Goal: Task Accomplishment & Management: Complete application form

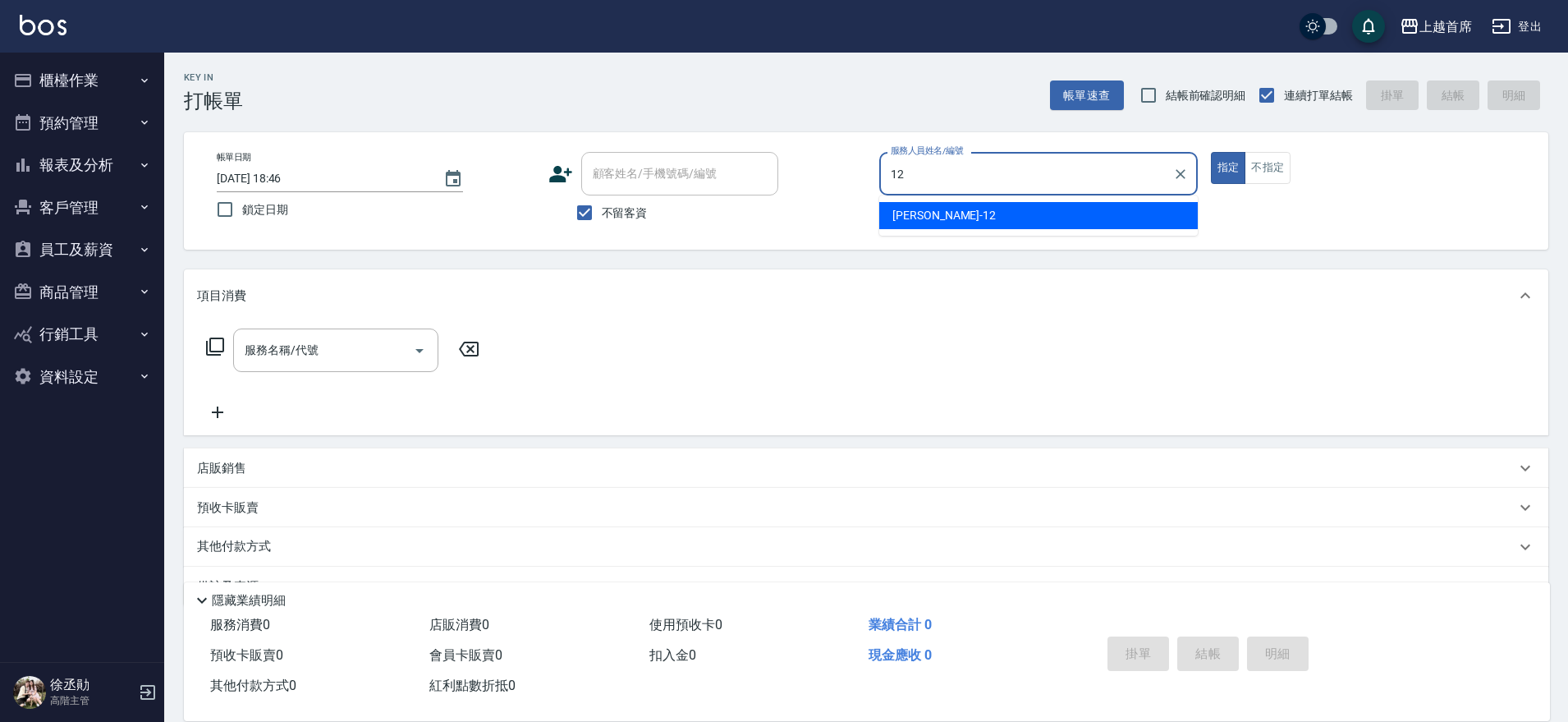
type input "許婕妤-12"
type button "true"
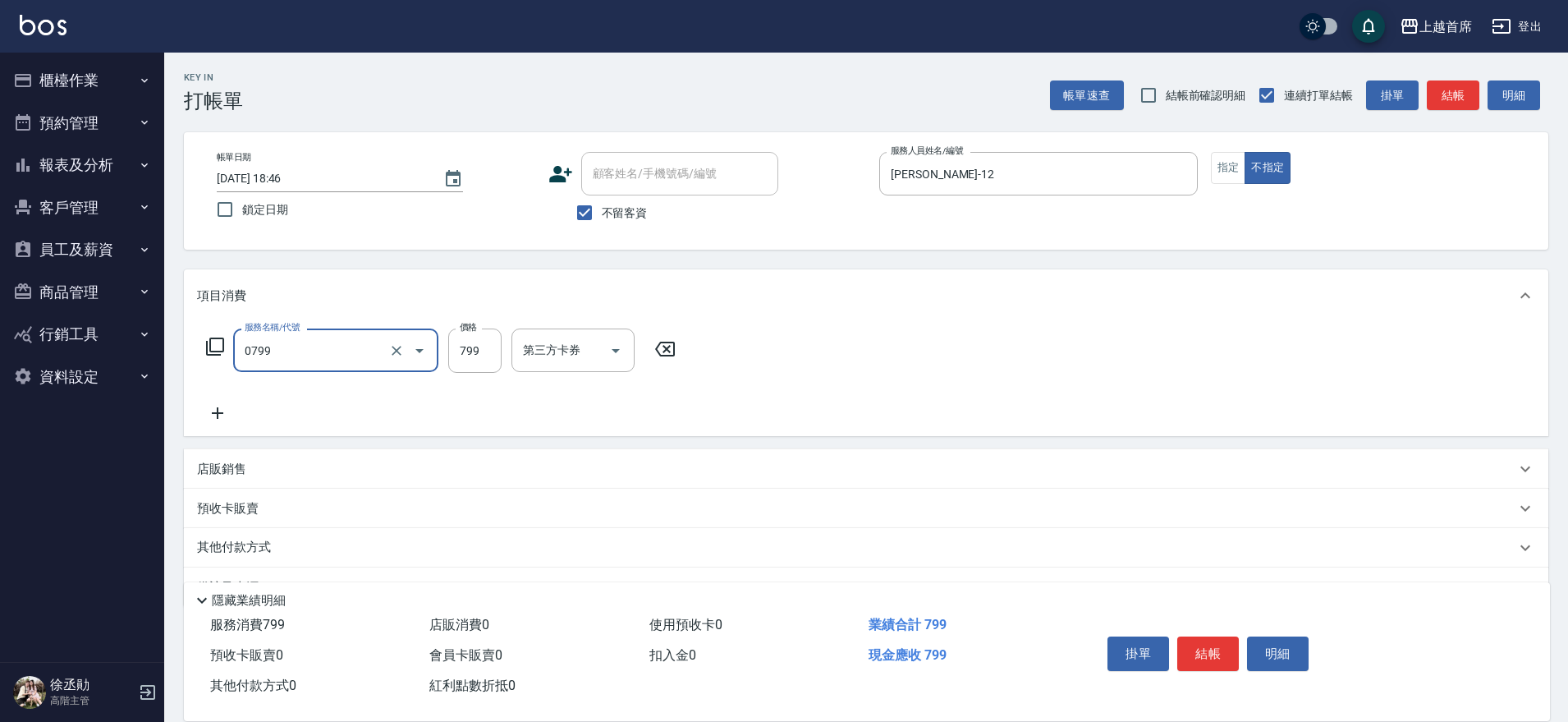
type input "精油799(0799)"
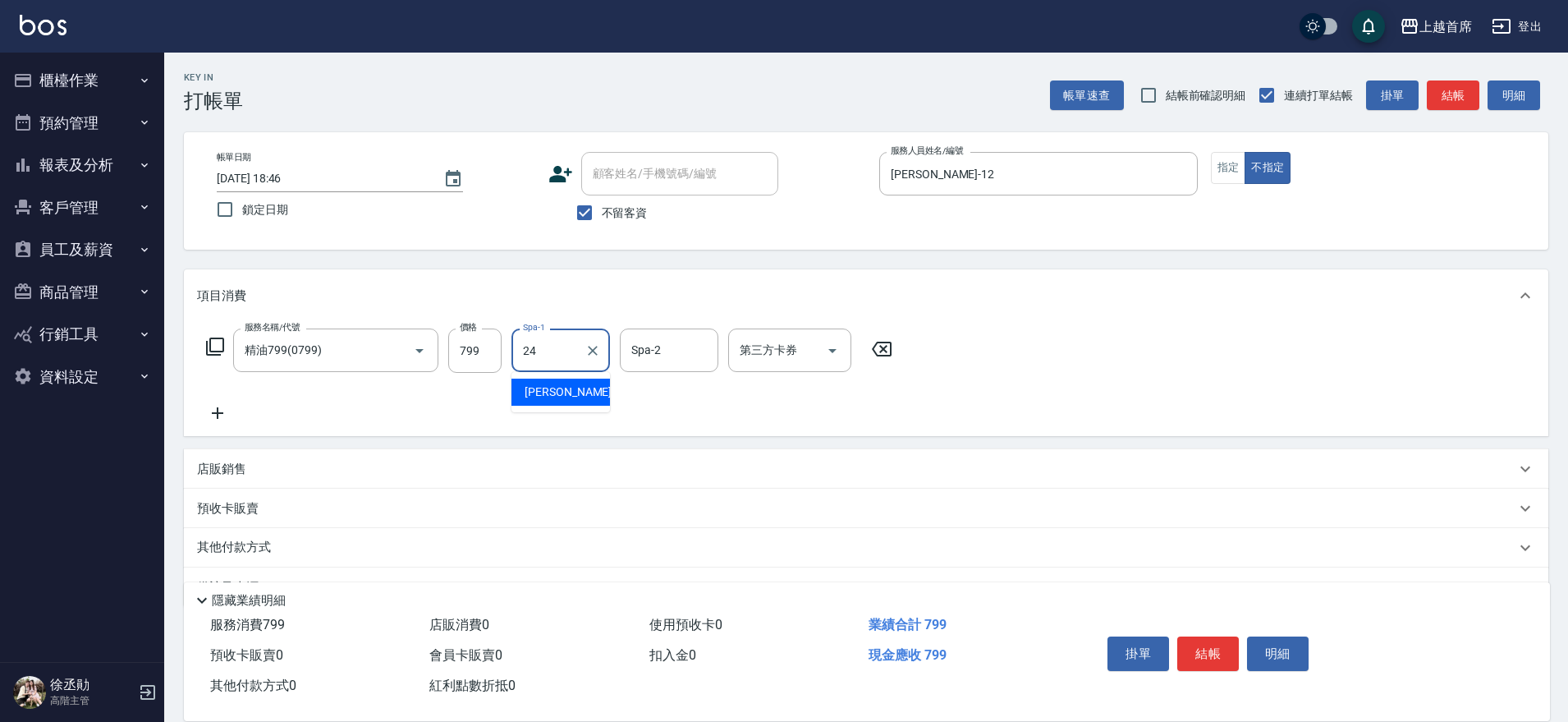
type input "丁于琴-24"
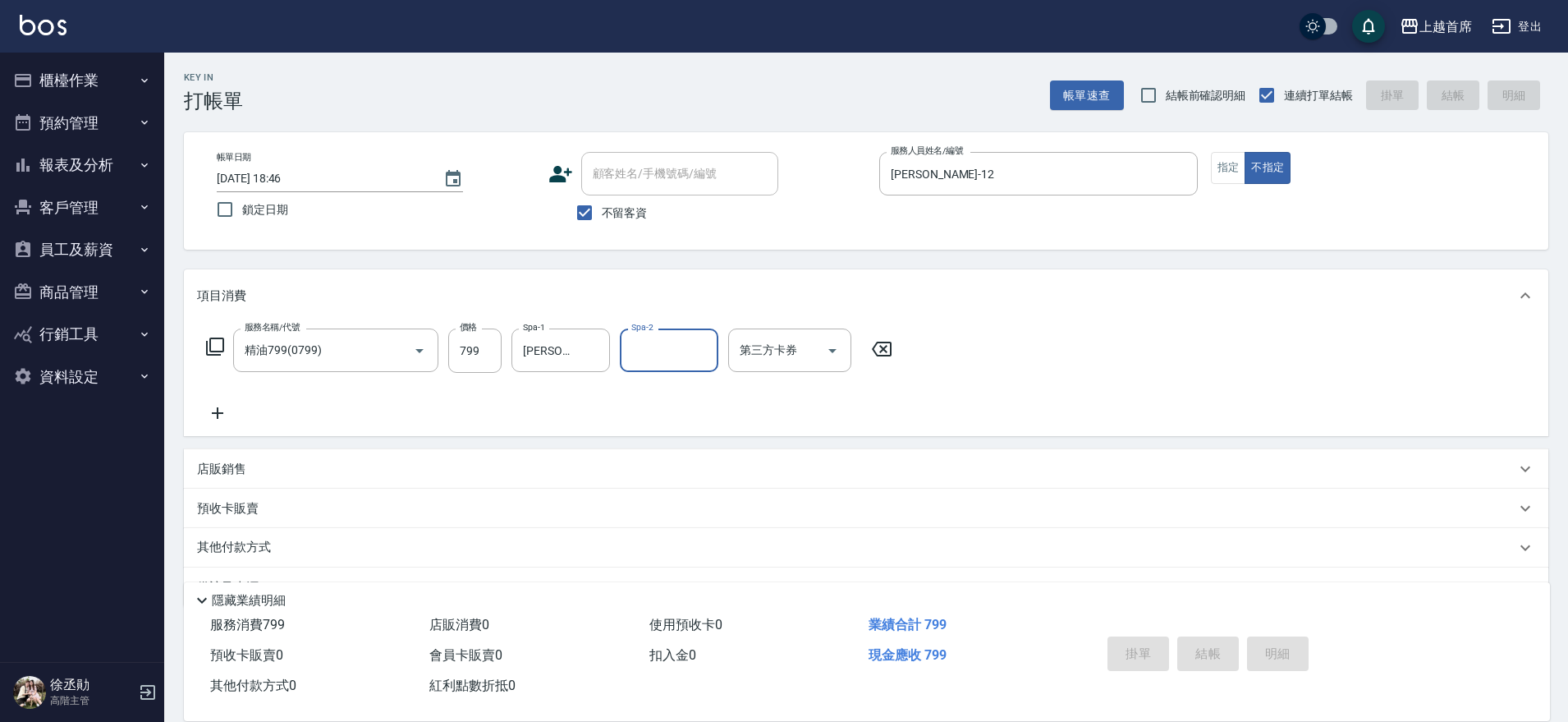
type input "2025/08/13 18:47"
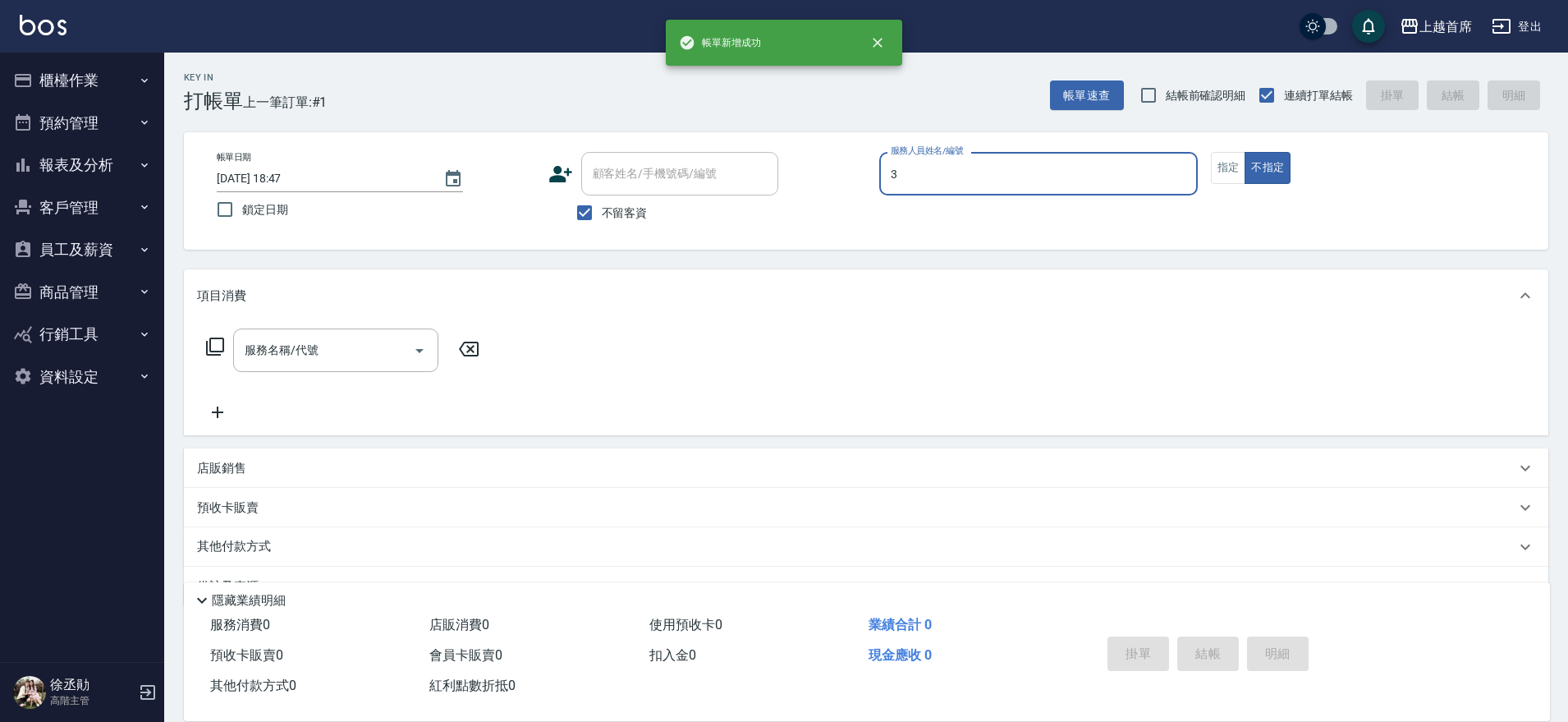
type input "徐丞勛-3"
type button "false"
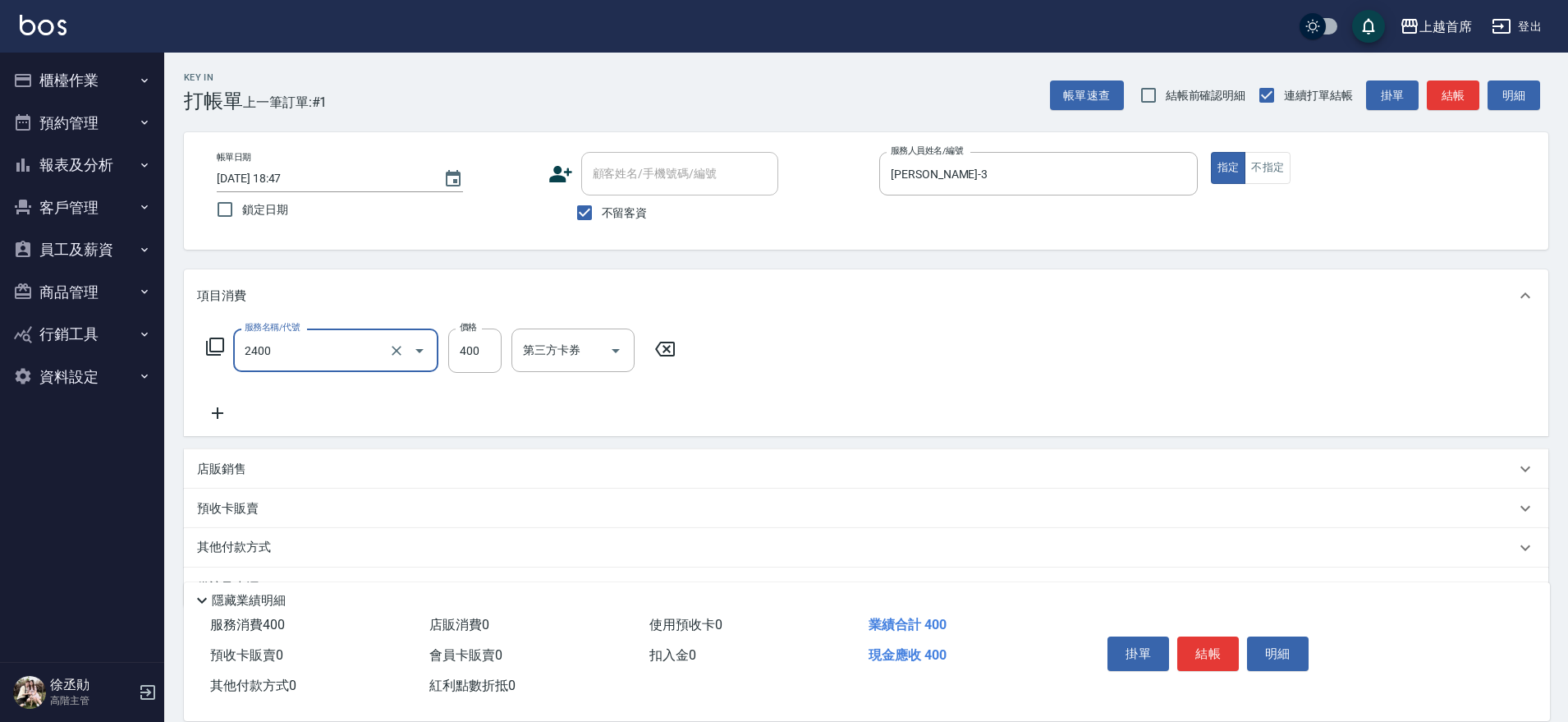
type input "指定一般洗剪400(2400)"
type input "450"
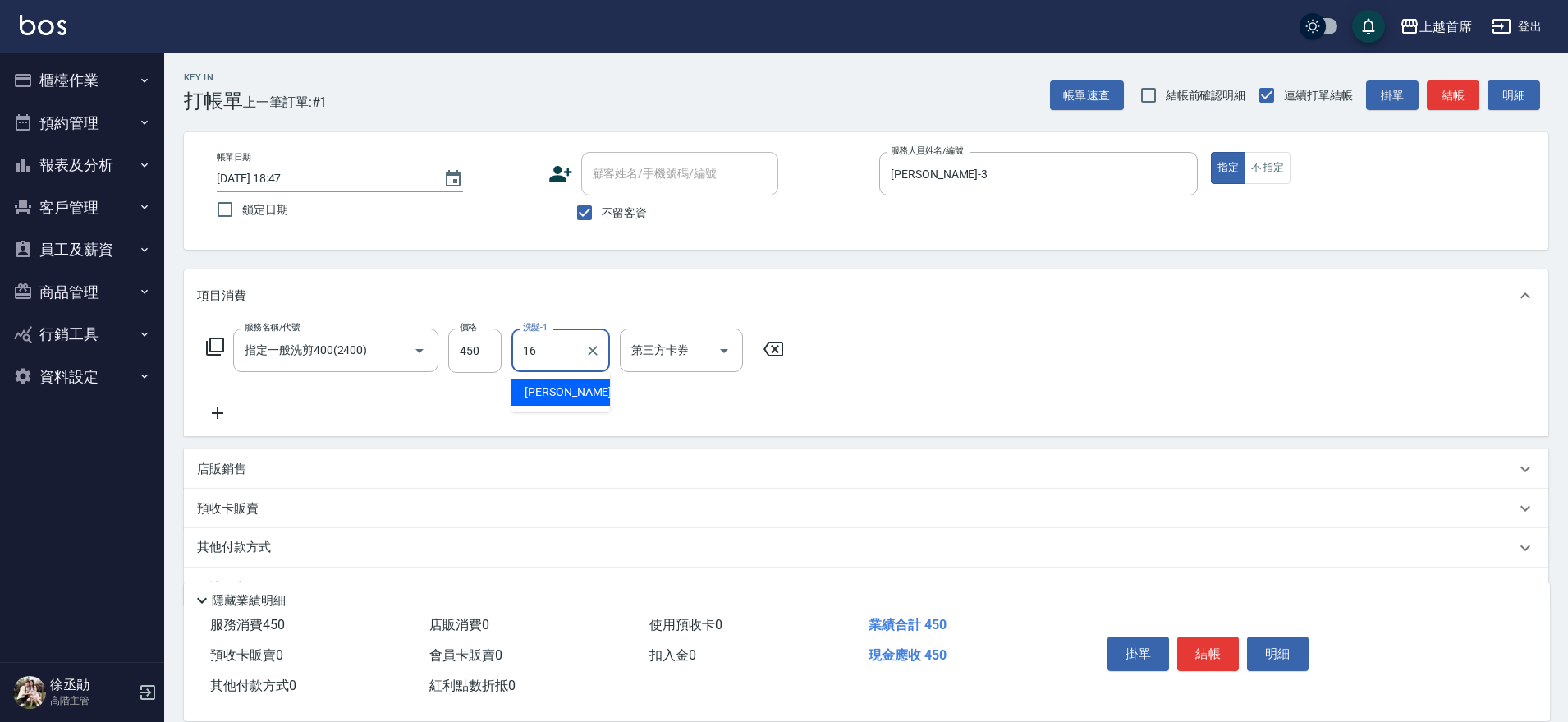
type input "陳育珊-16"
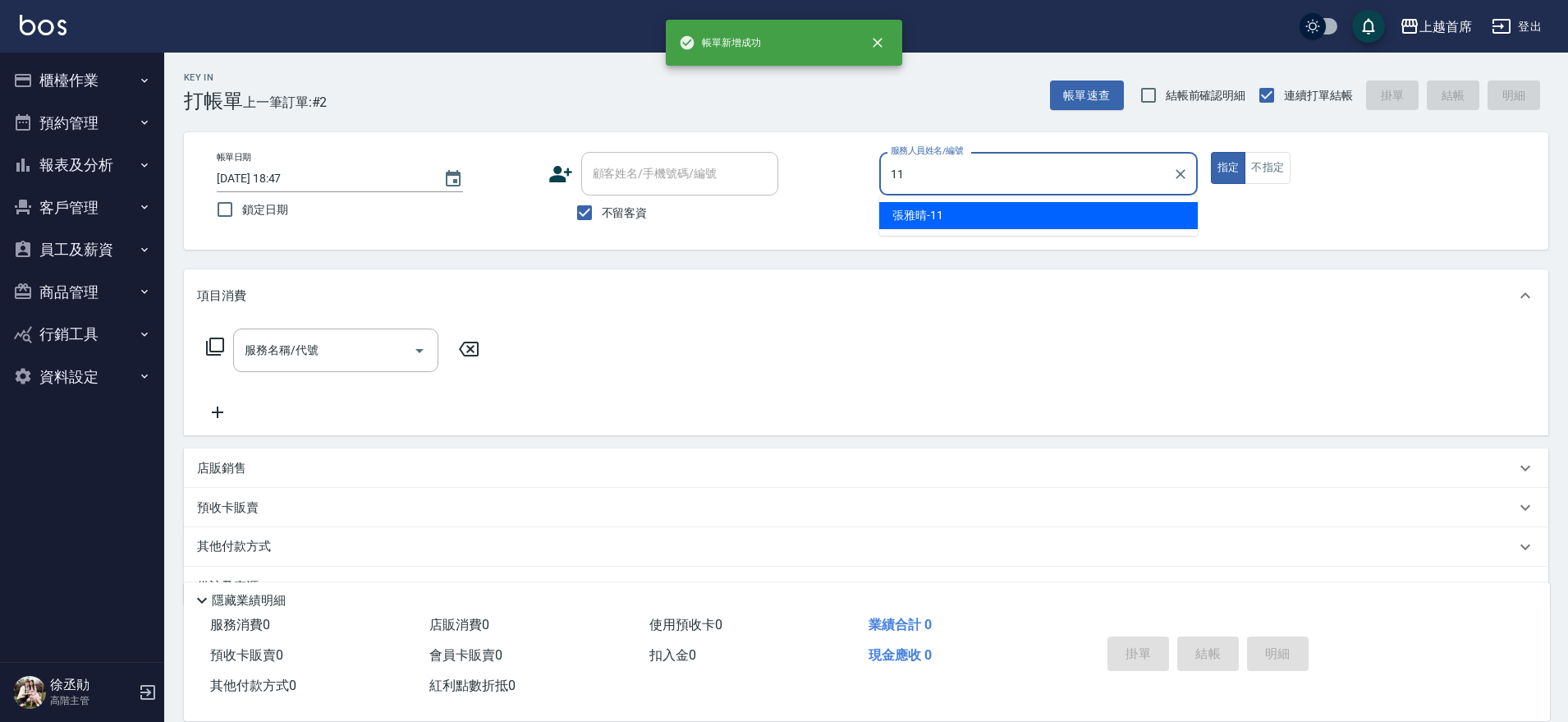
type input "張雅晴-11"
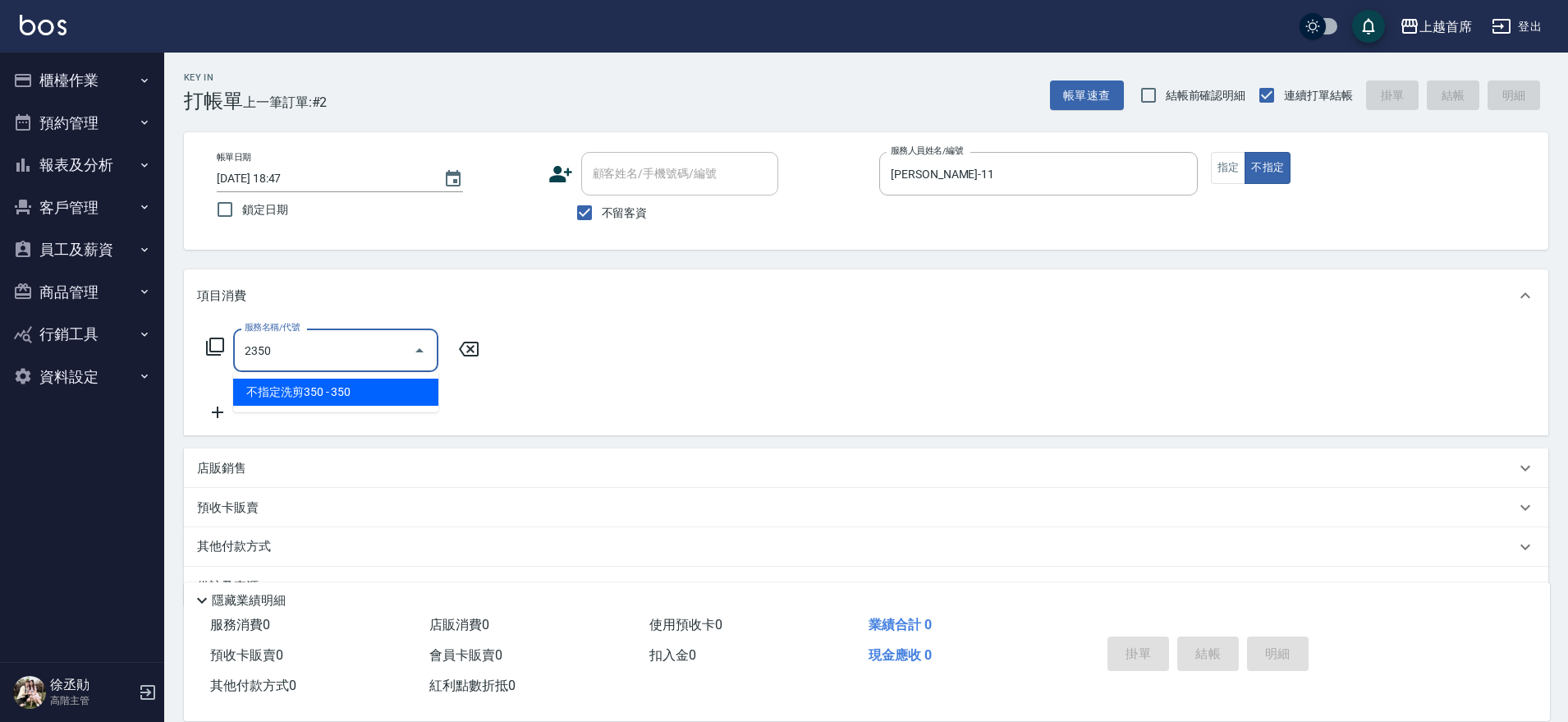
type input "不指定洗剪350(2350)"
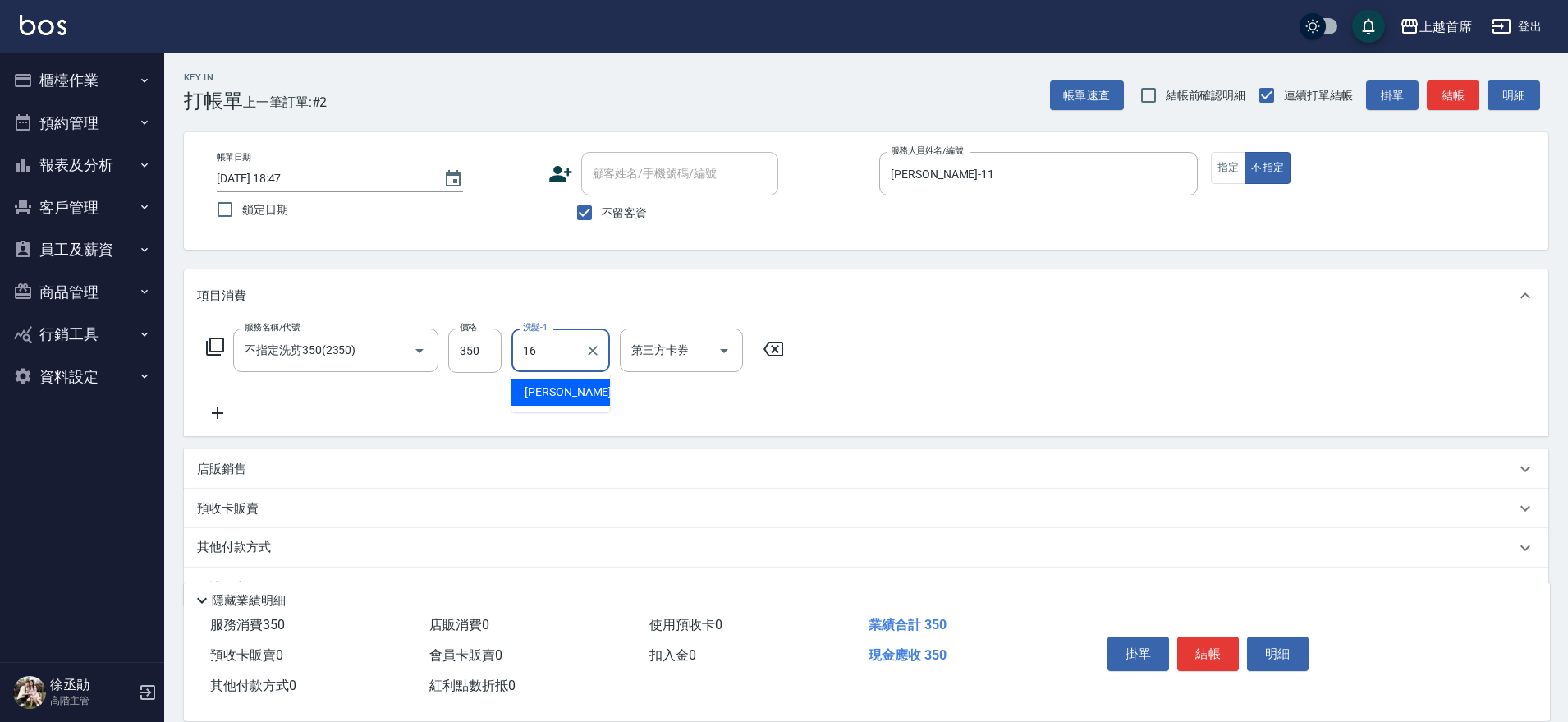
type input "陳育珊-16"
click at [590, 367] on div at bounding box center [592, 350] width 21 height 44
click at [589, 355] on icon "Clear" at bounding box center [593, 351] width 17 height 17
type input "鄭詩縈-20"
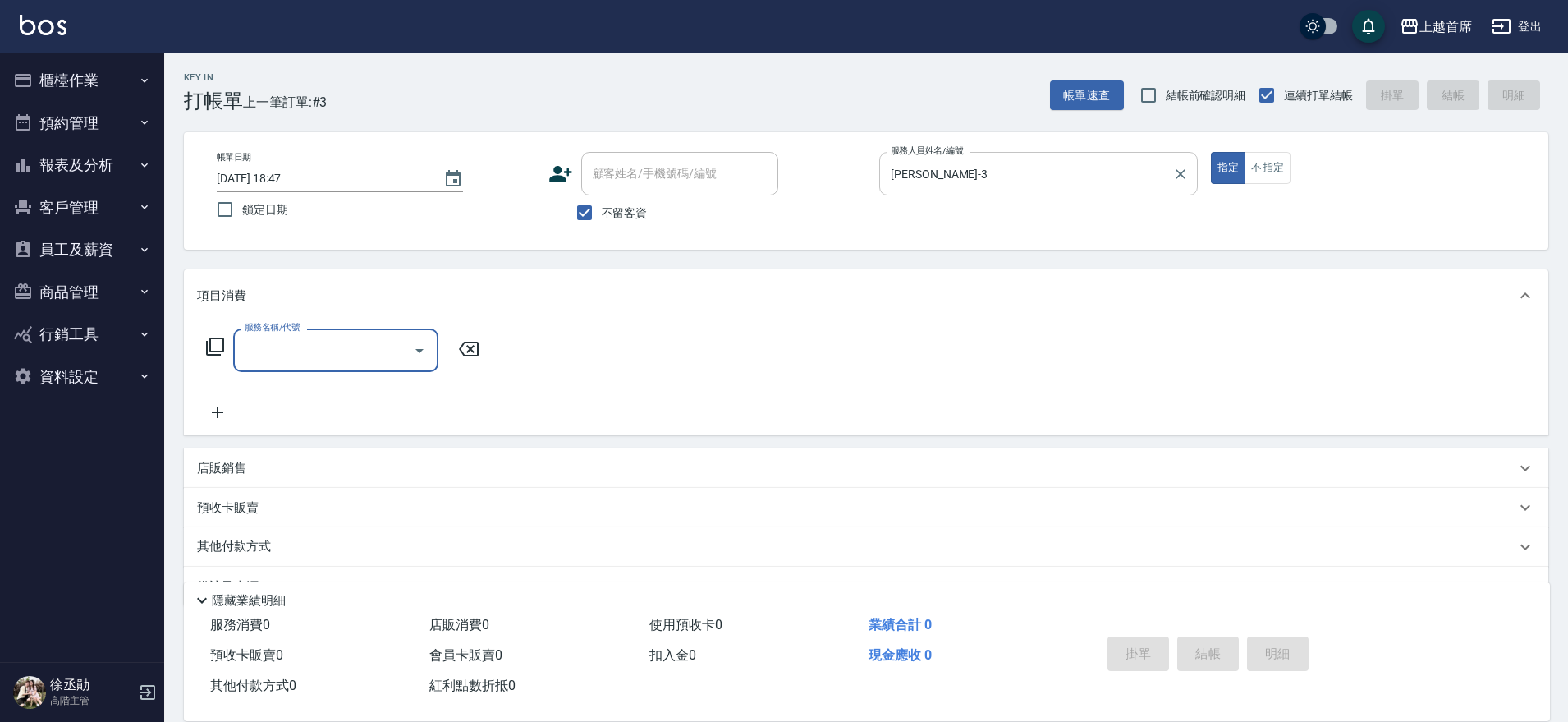
click at [1054, 180] on input "徐丞勛-3" at bounding box center [1027, 174] width 279 height 29
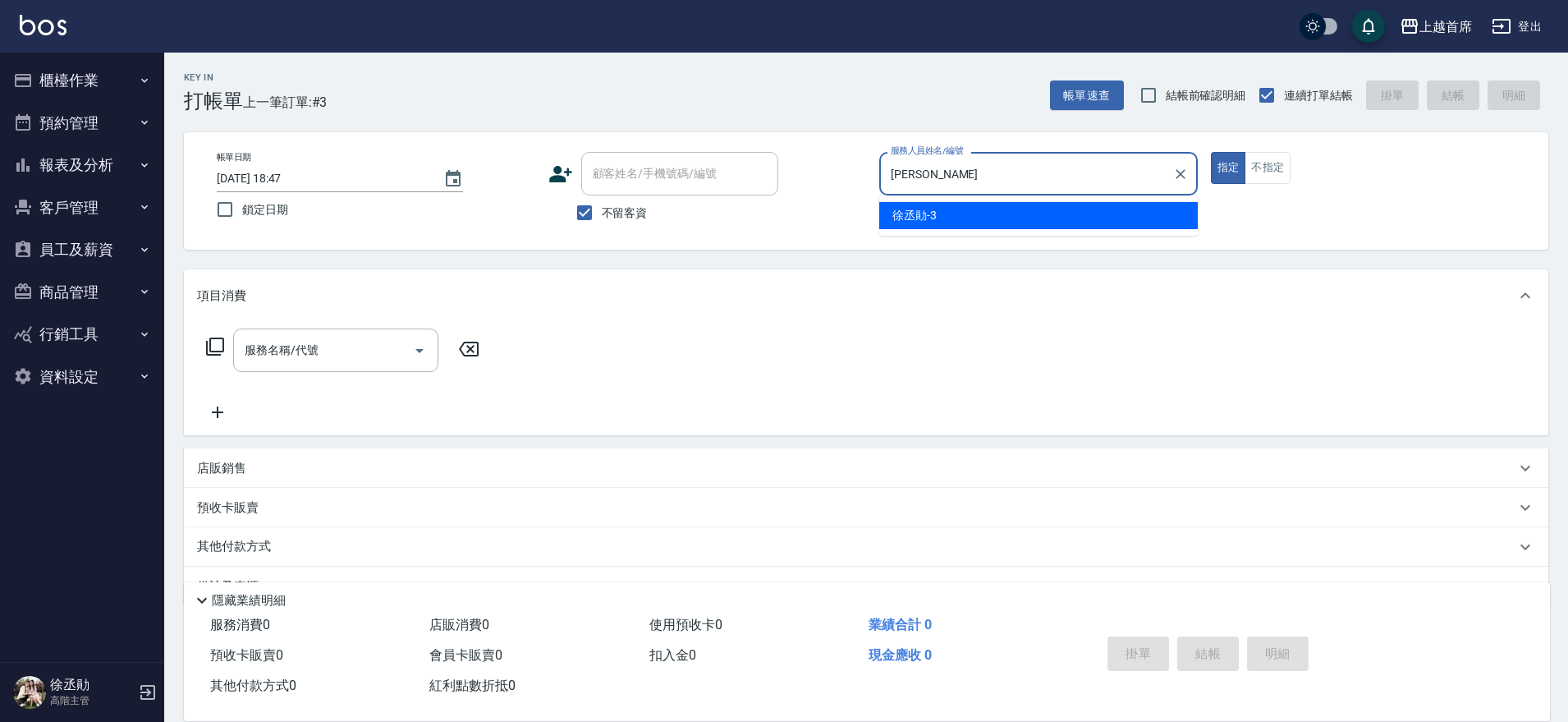
type input "徐"
type input "黃鈺婷-9"
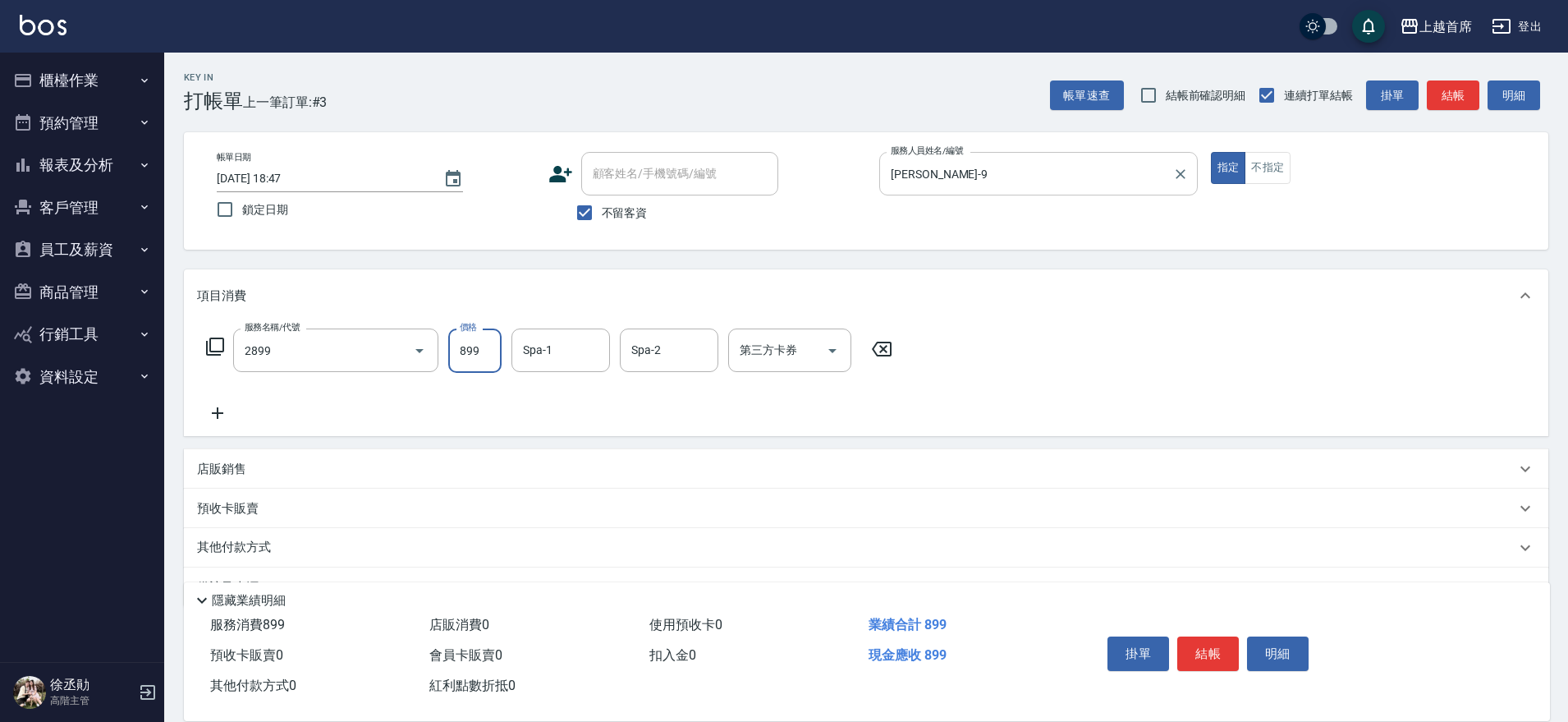
type input "899洗剪去角質套餐(2899)"
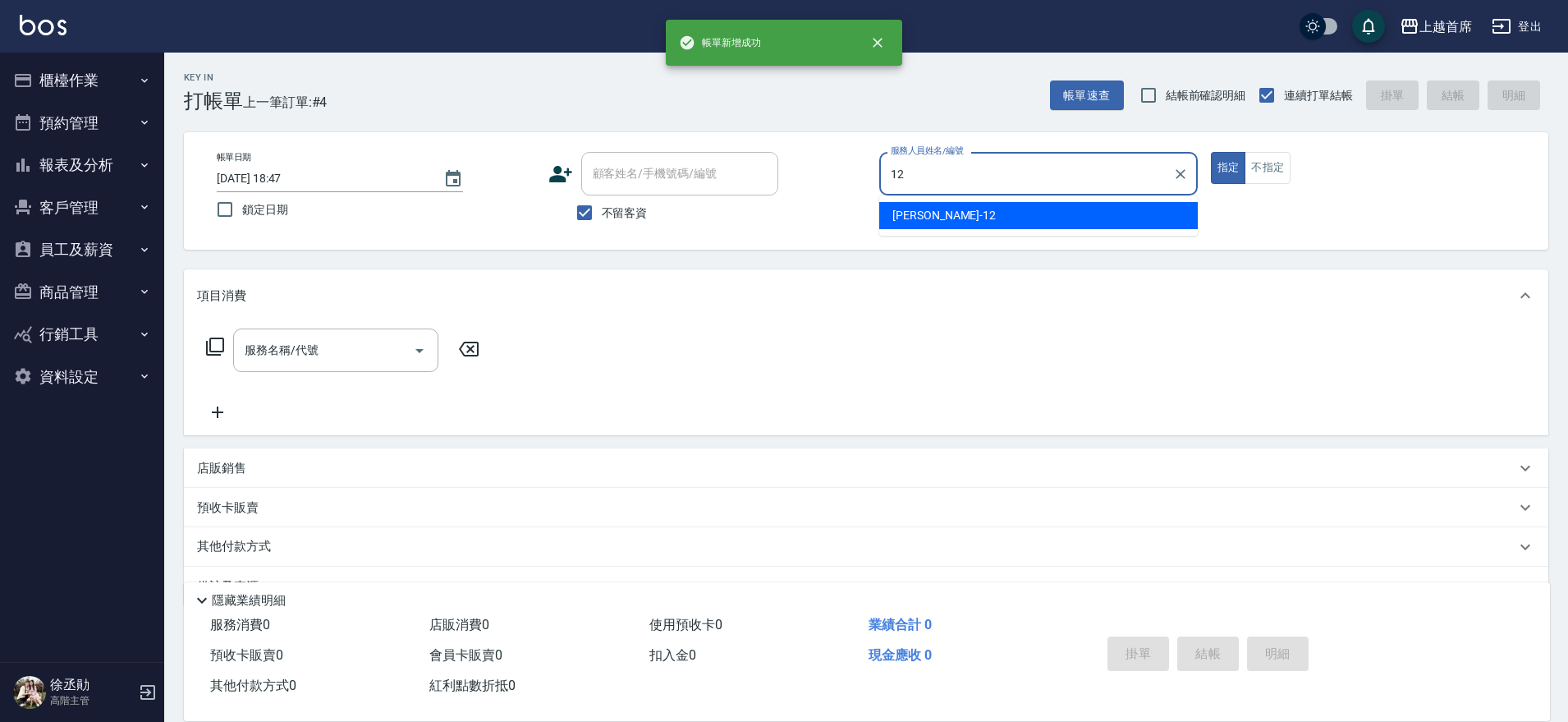
type input "許婕妤-12"
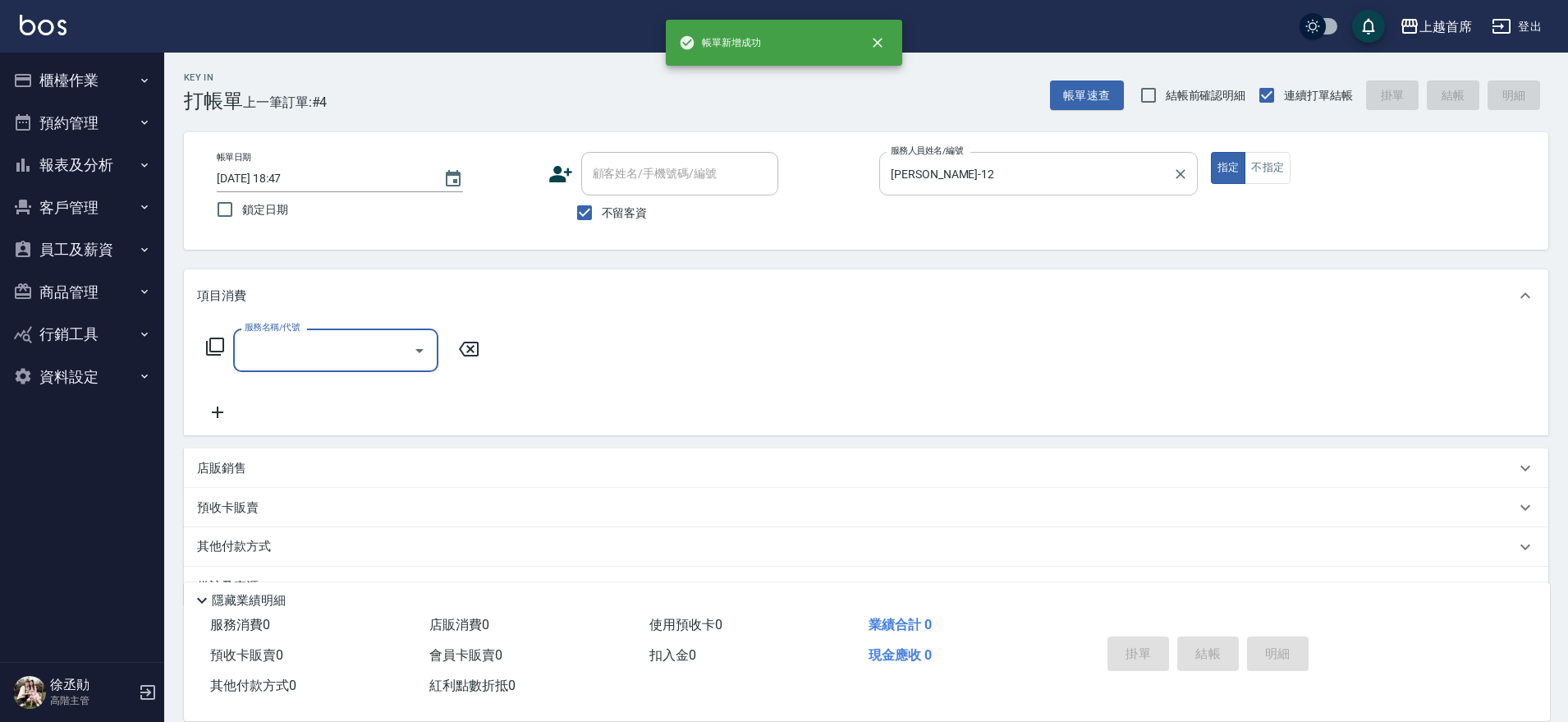
type input "1"
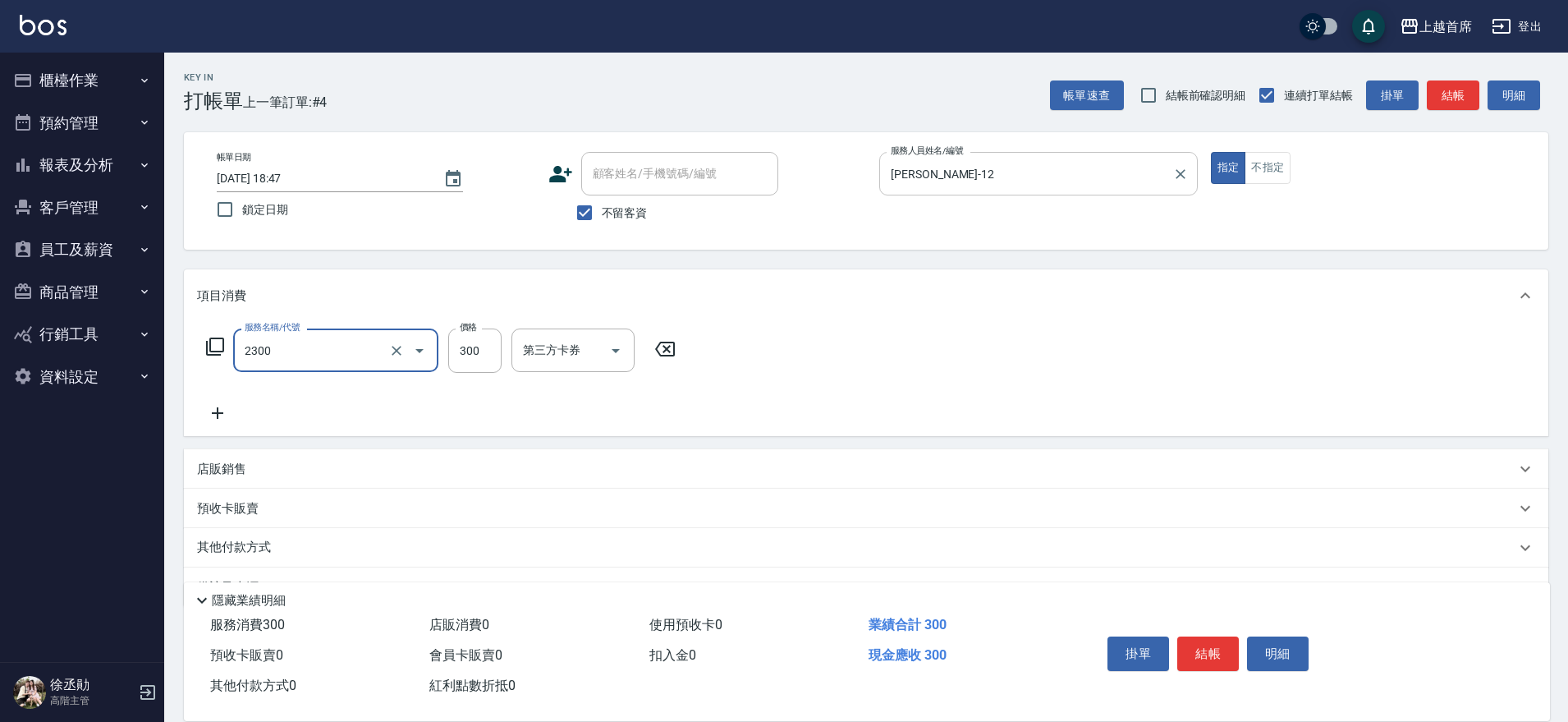
type input "單剪指定300(2300)"
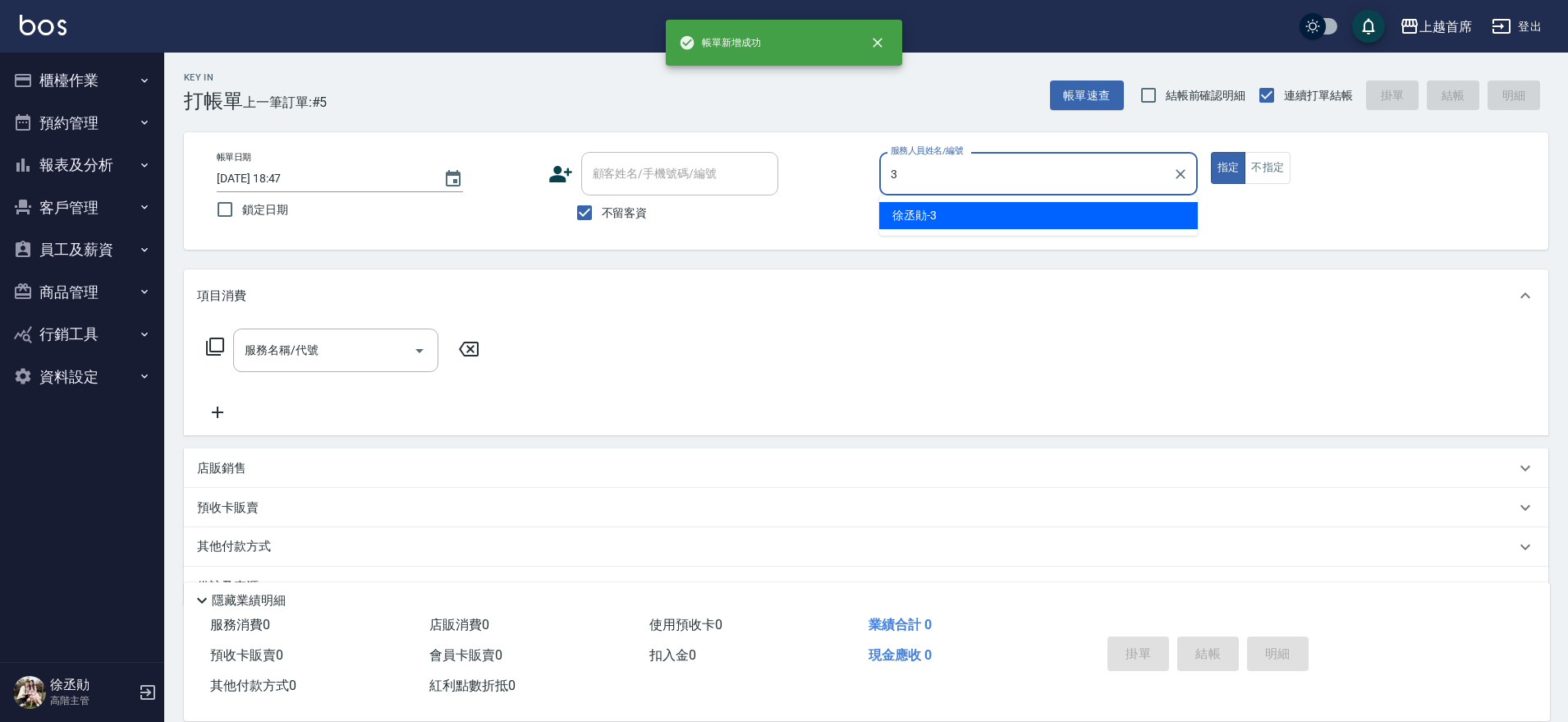
type input "徐丞勛-3"
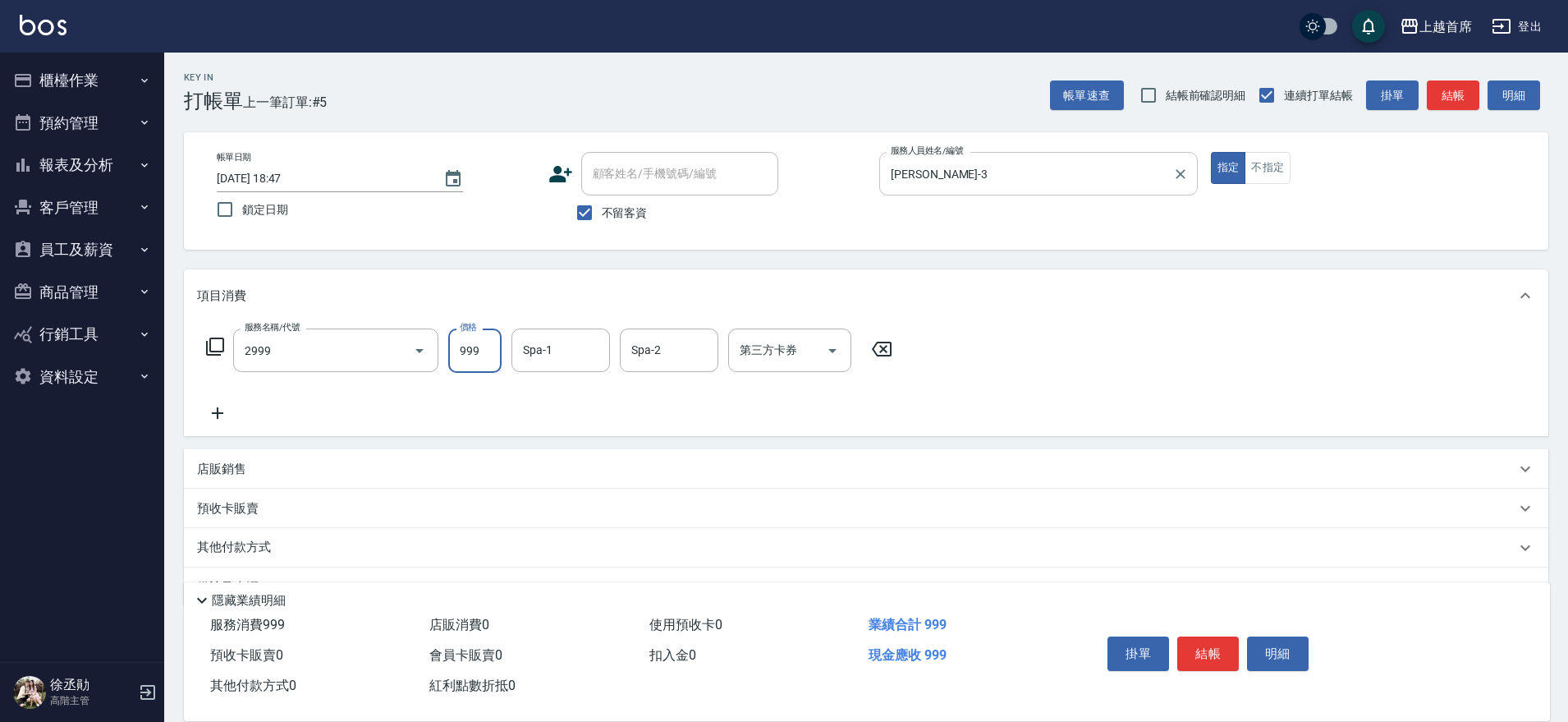
type input "spa精油洗剪套餐999(2999)"
type input "丁于琴-24"
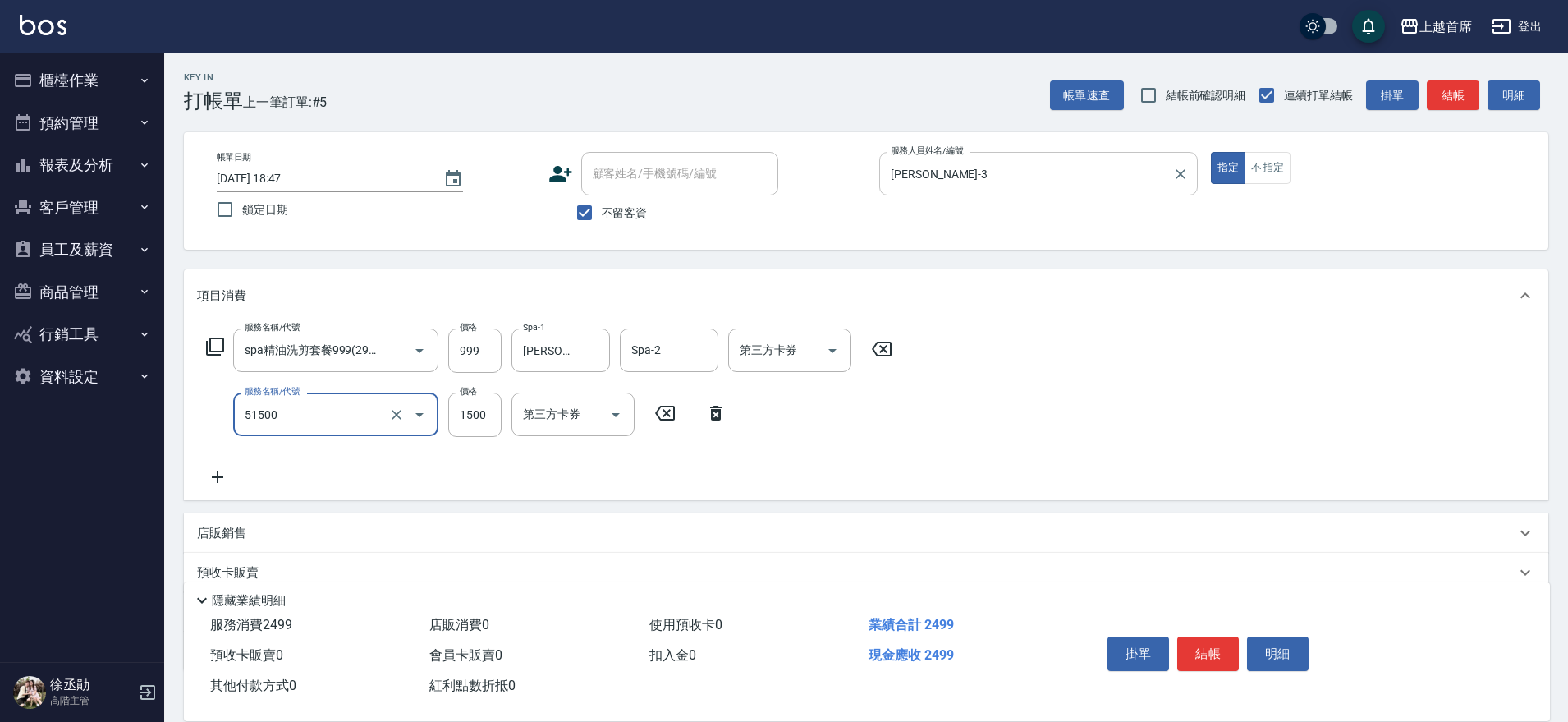
type input "鉑金護髮(51500)"
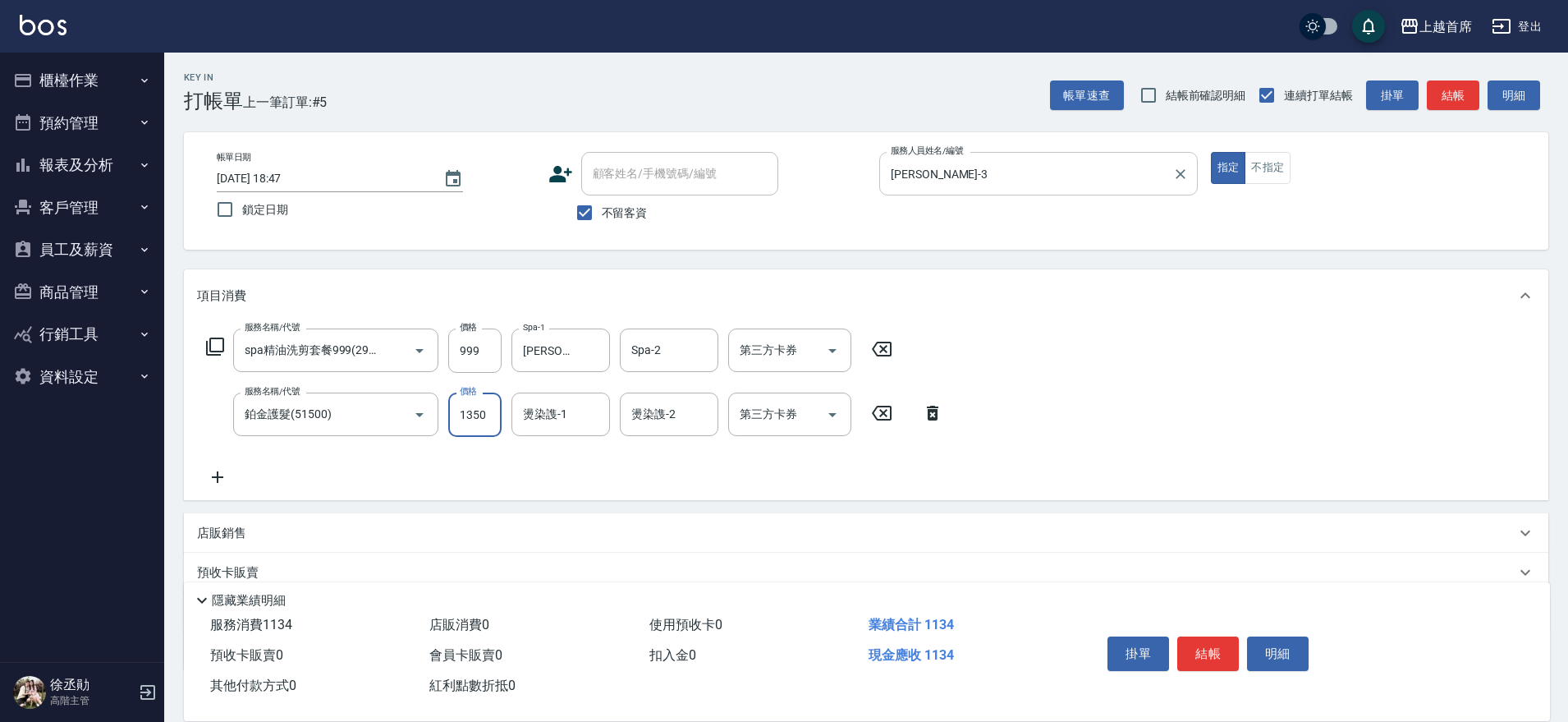
type input "1350"
type input "丁于琴-24"
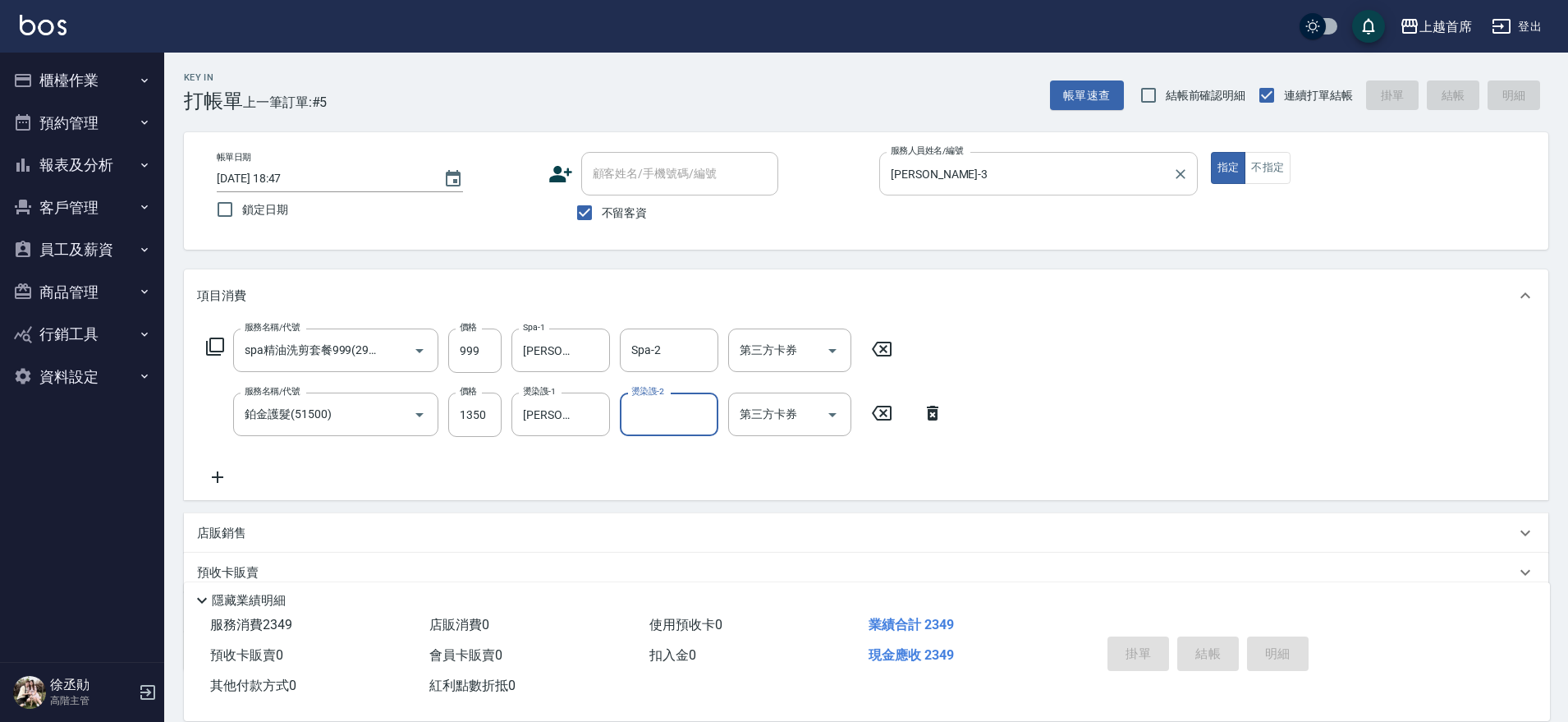
type input "2025/08/13 18:48"
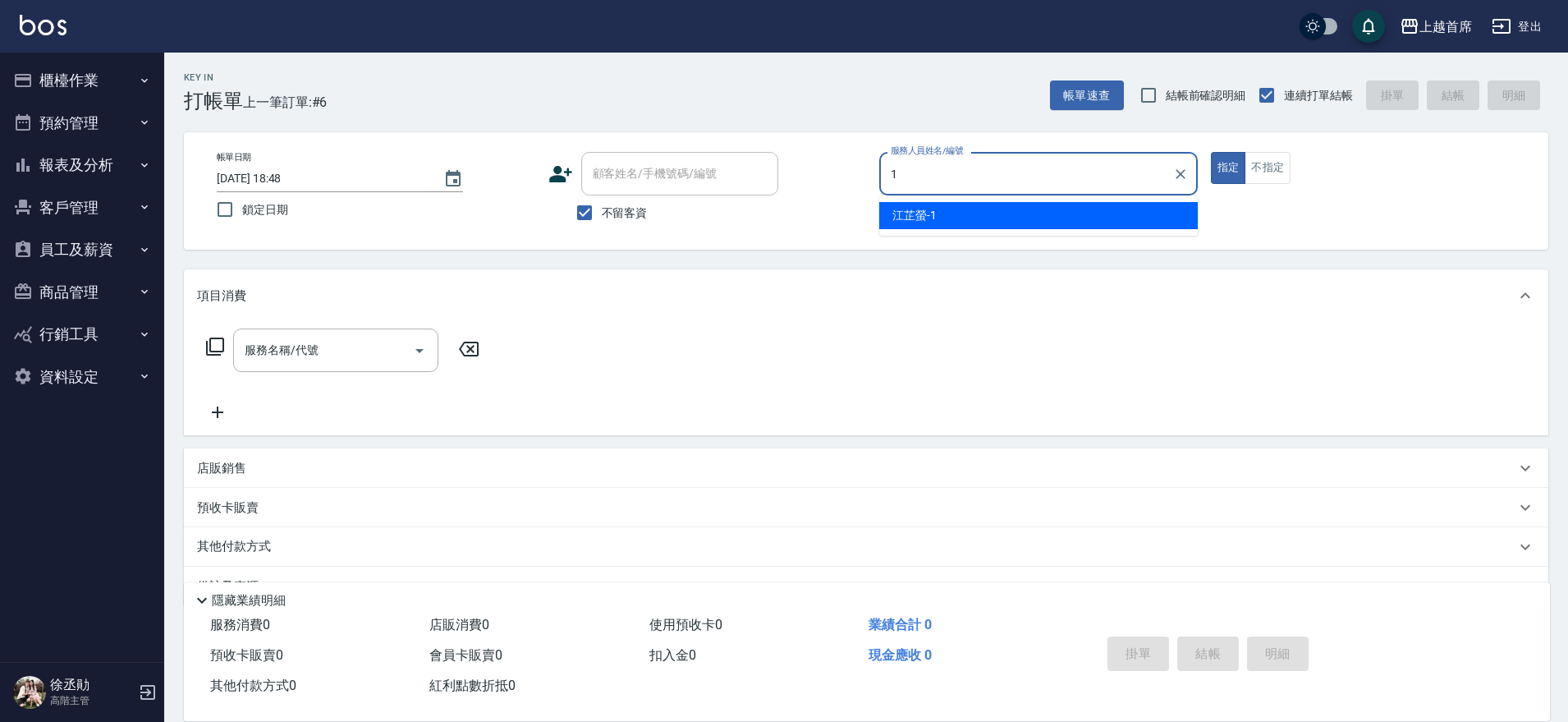
type input "江芷螢-1"
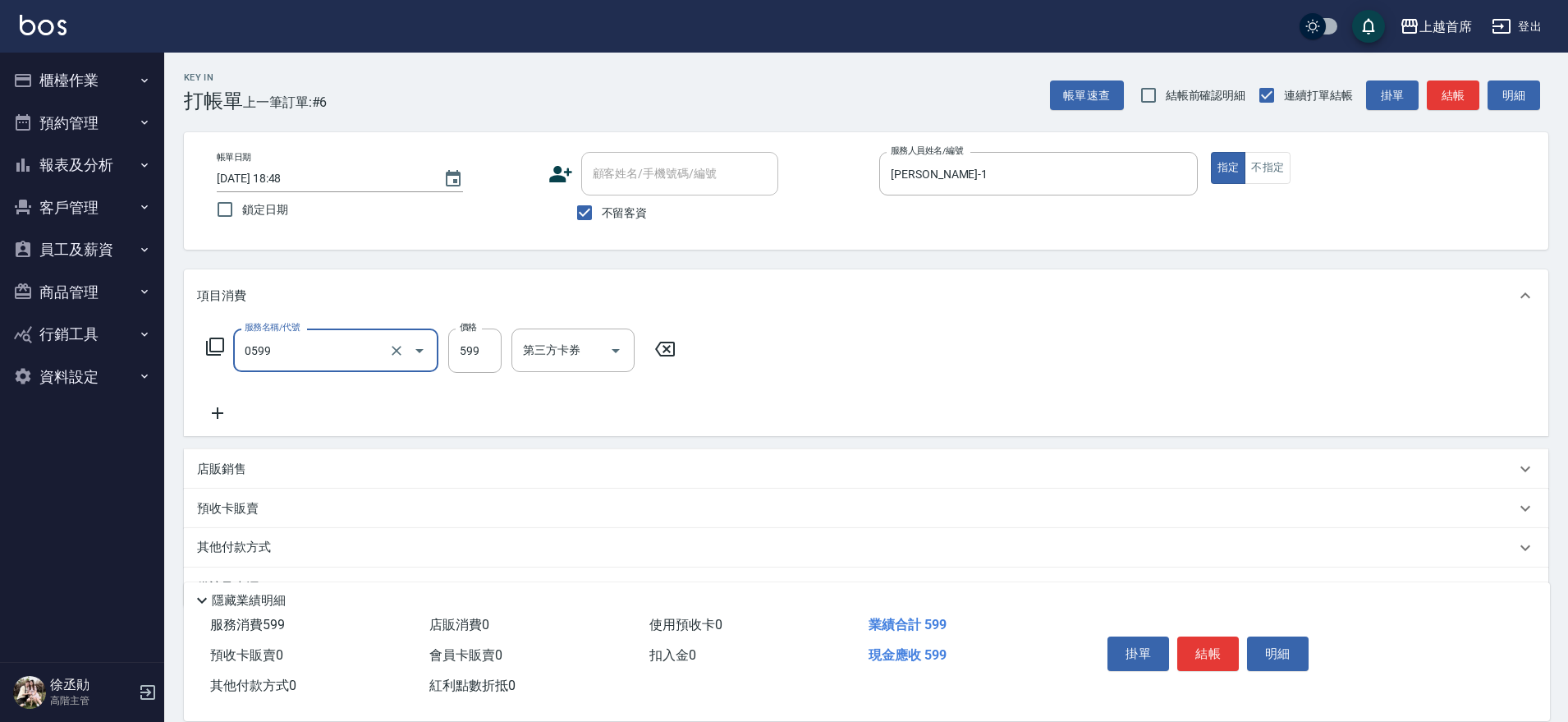
type input "伊黛莉spa(0599)"
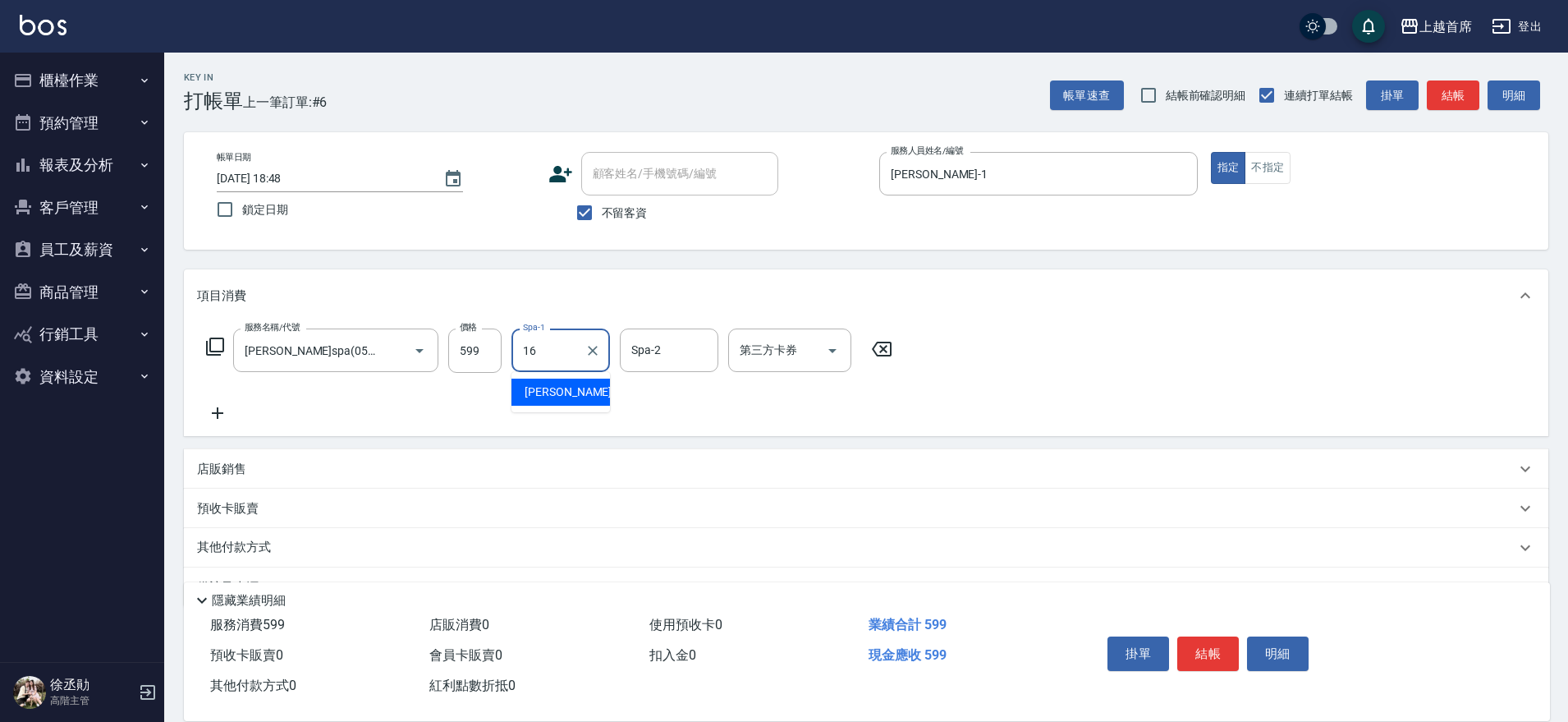
type input "陳育珊-16"
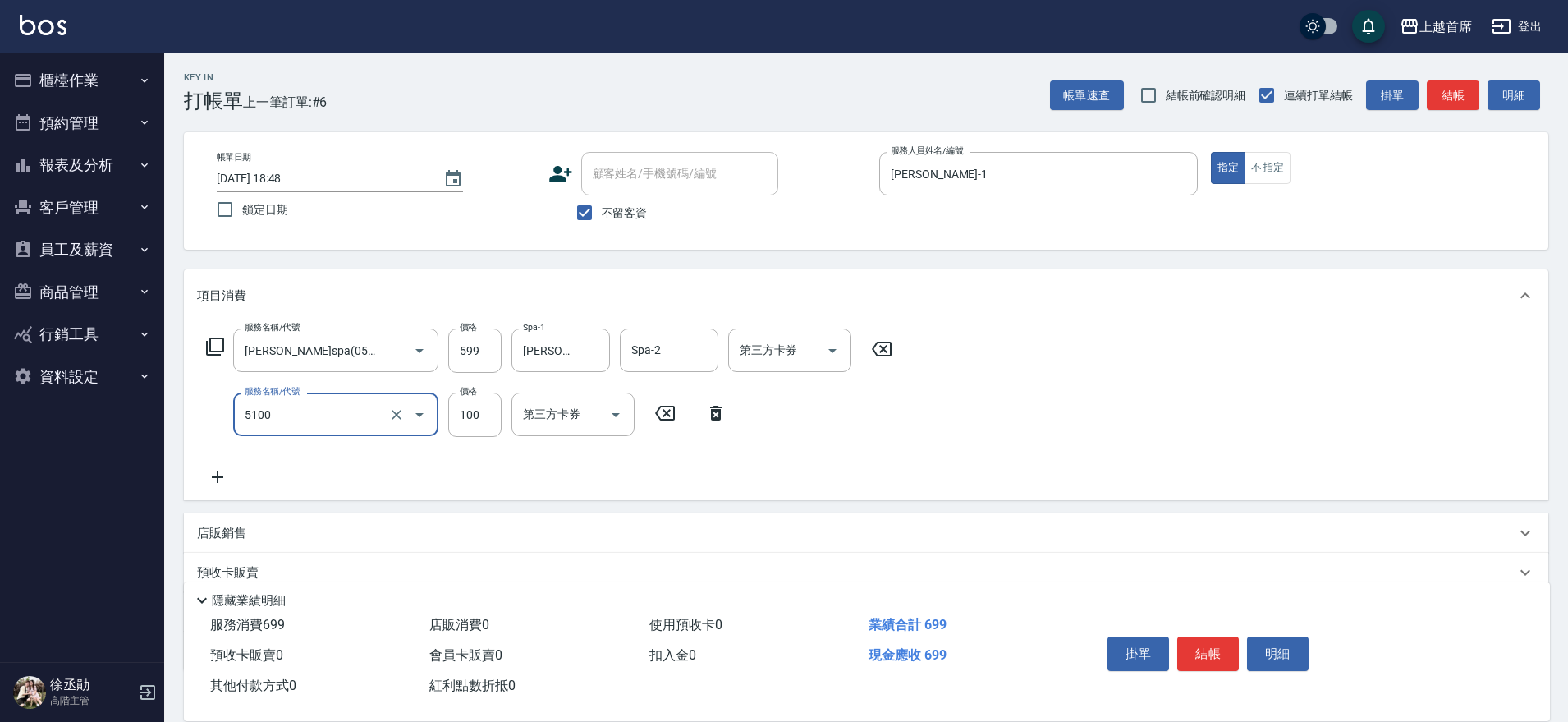
type input "精油(長)(5100)"
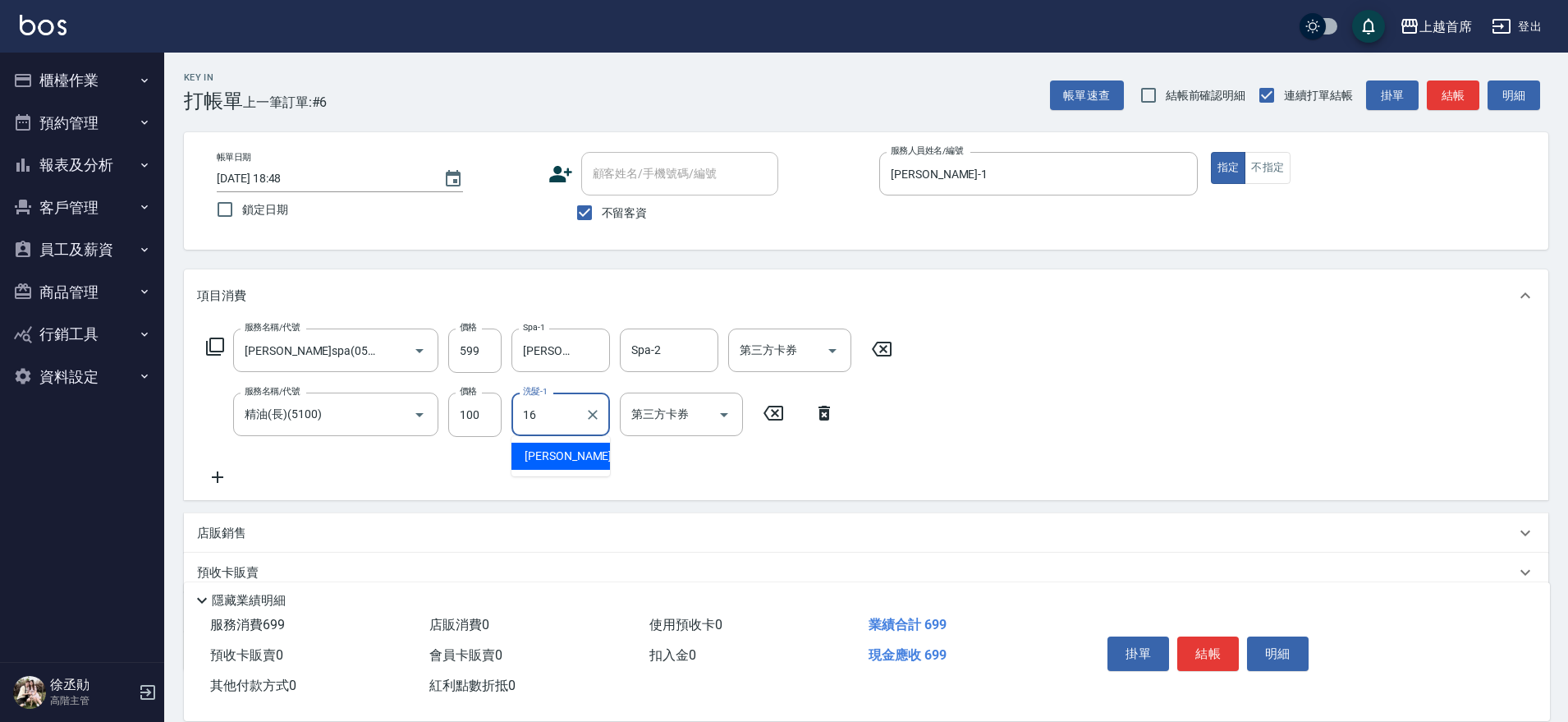
type input "陳育珊-16"
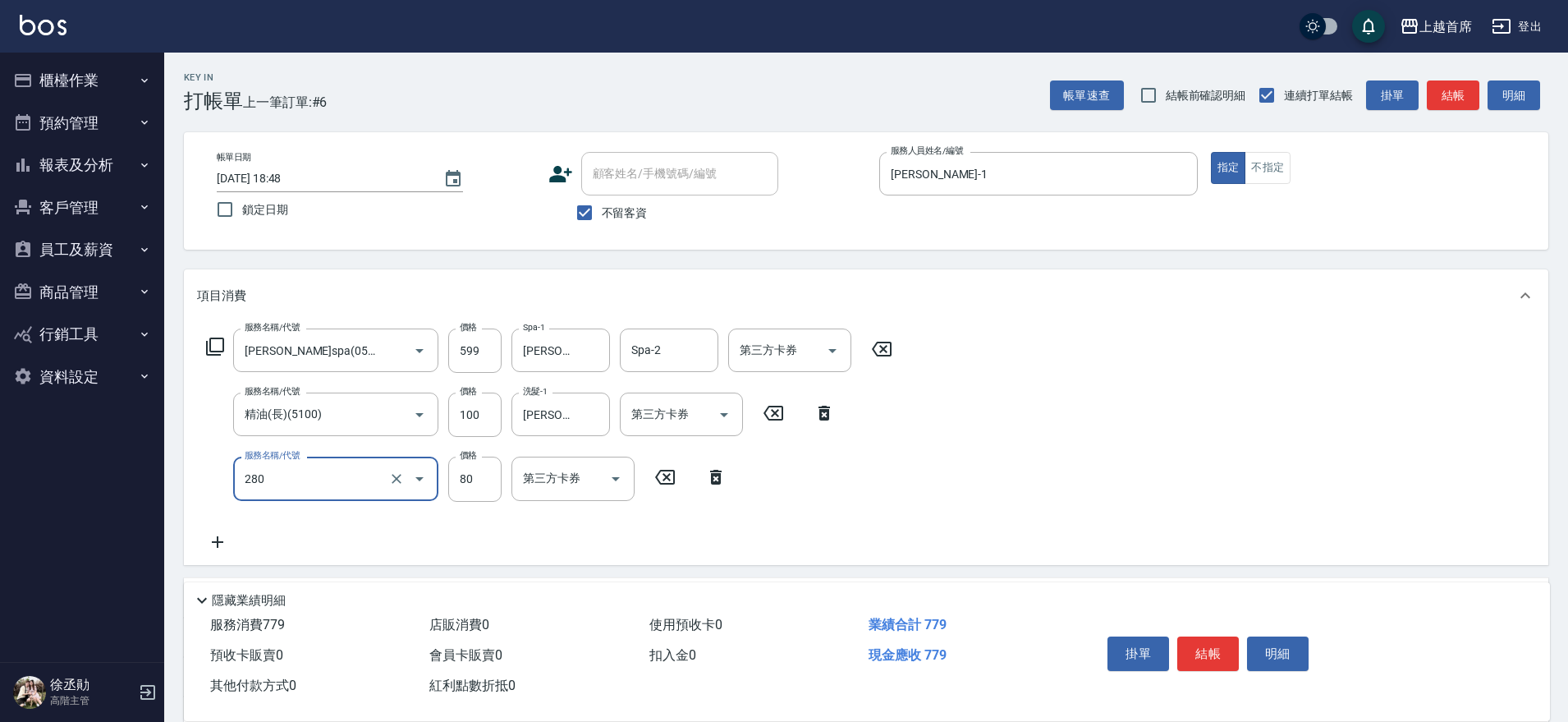
type input "剪瀏海(280)"
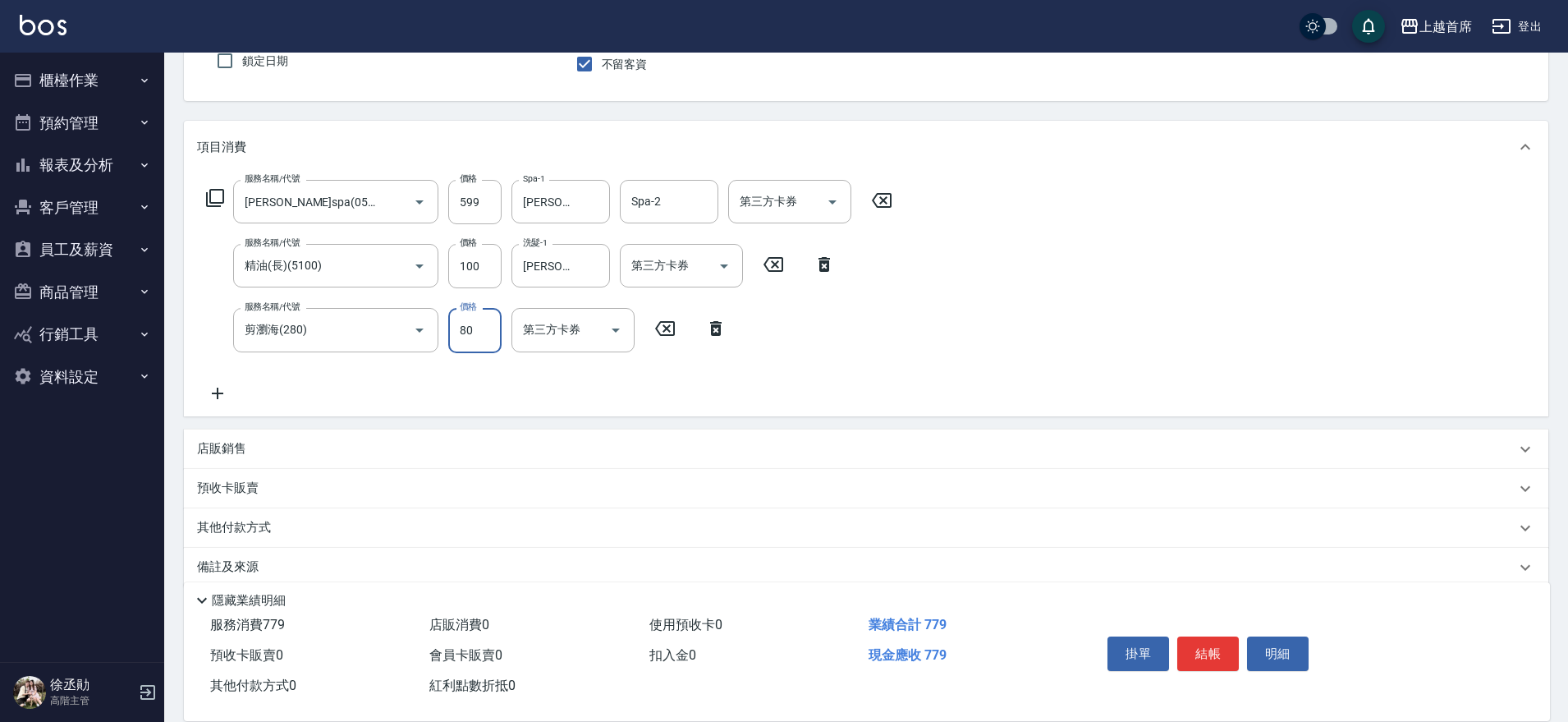
scroll to position [172, 0]
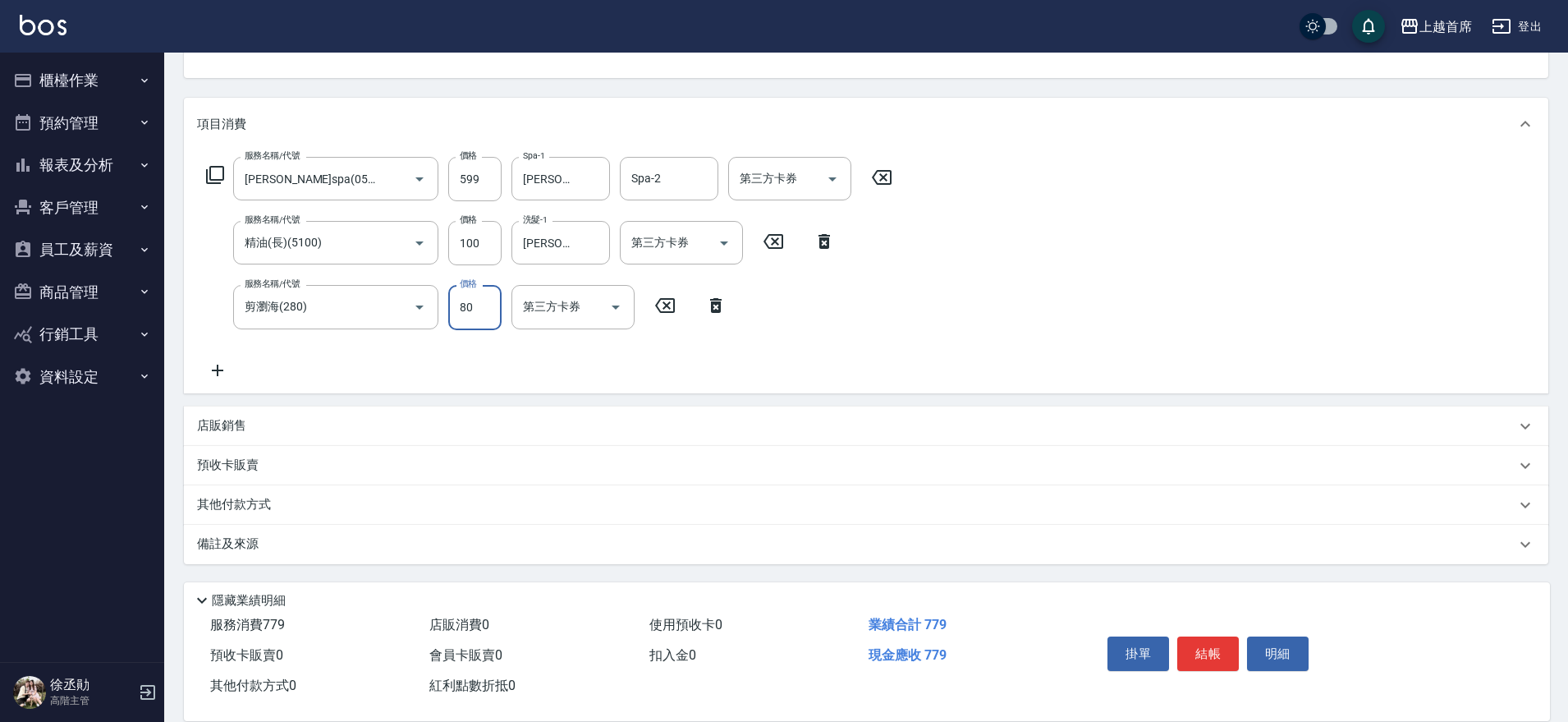
click at [303, 419] on div "店販銷售" at bounding box center [855, 426] width 1318 height 17
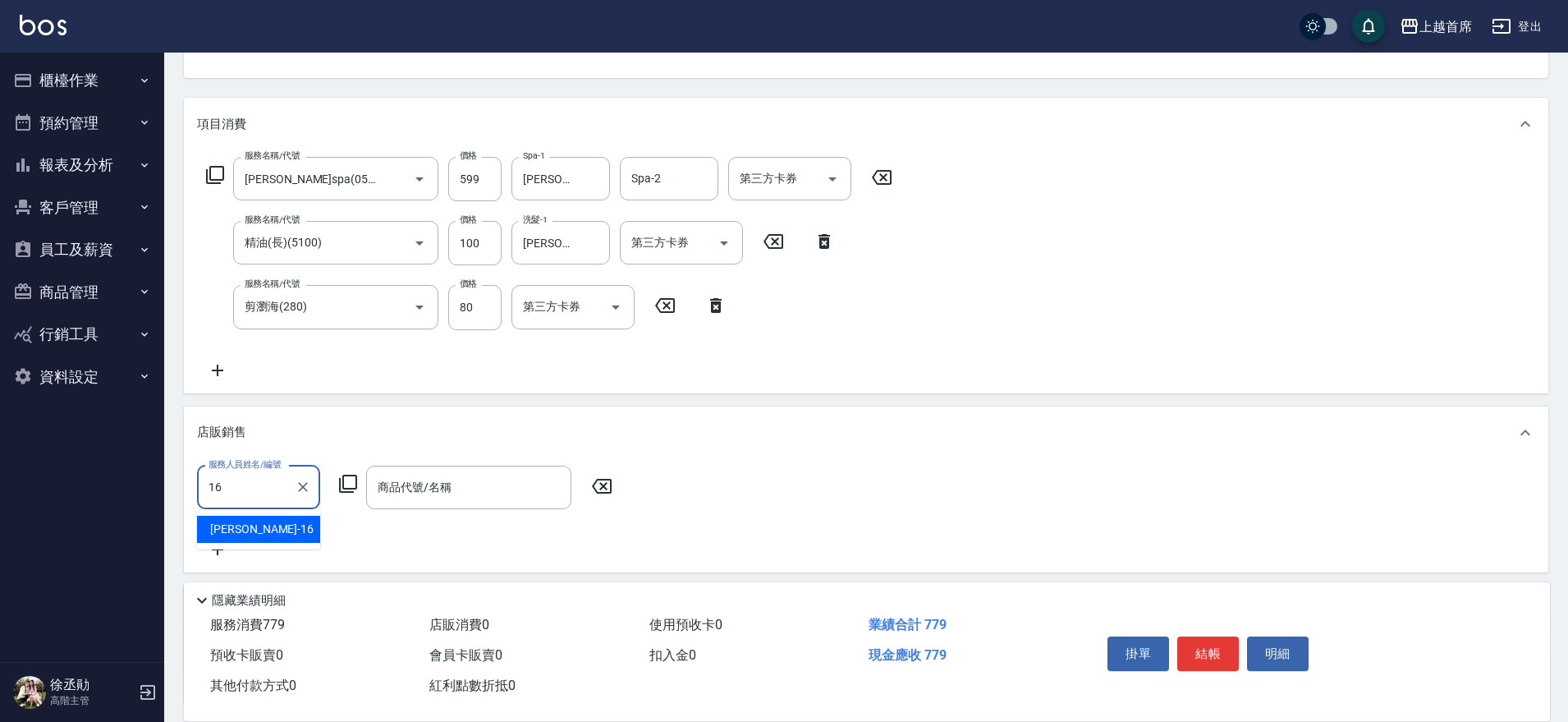
type input "陳育珊-16"
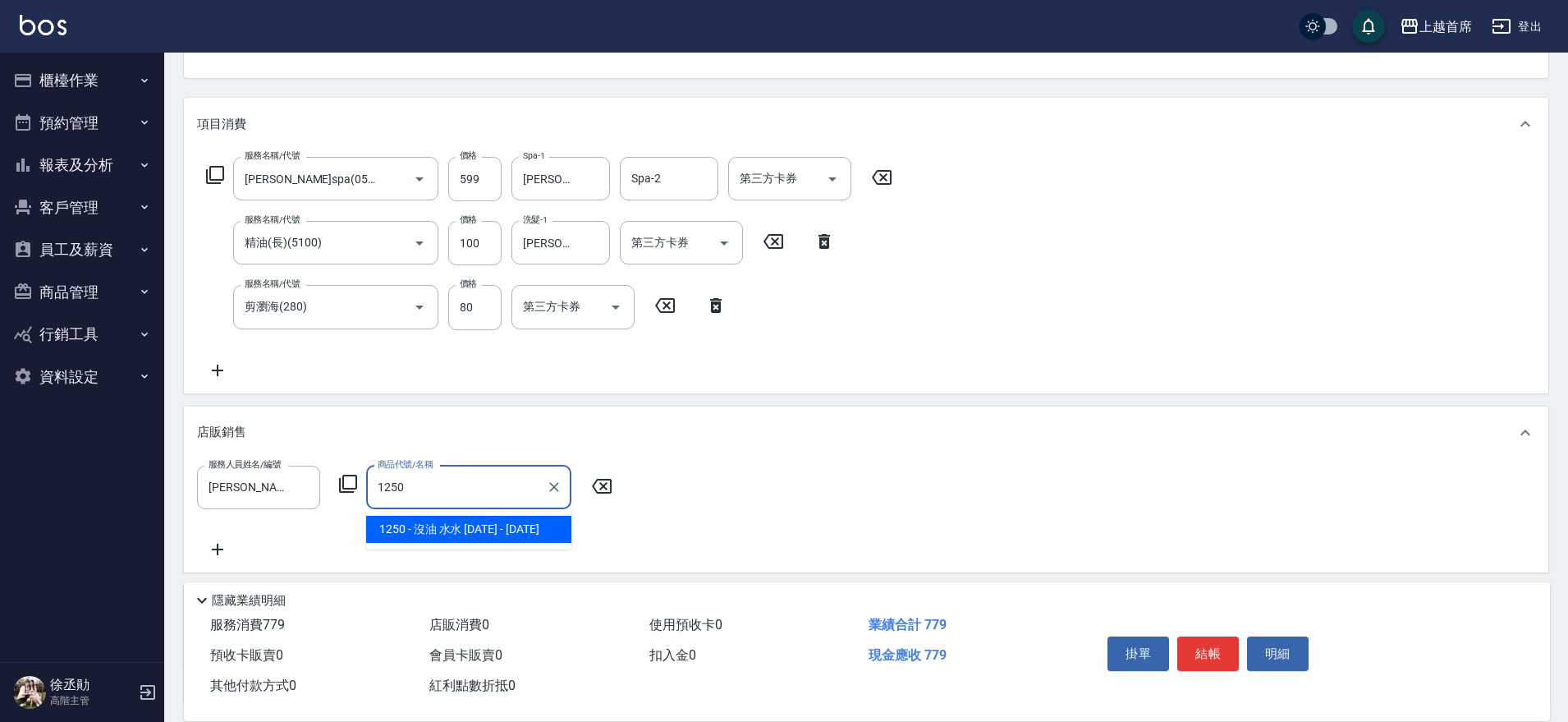
type input "沒油 水水 1250"
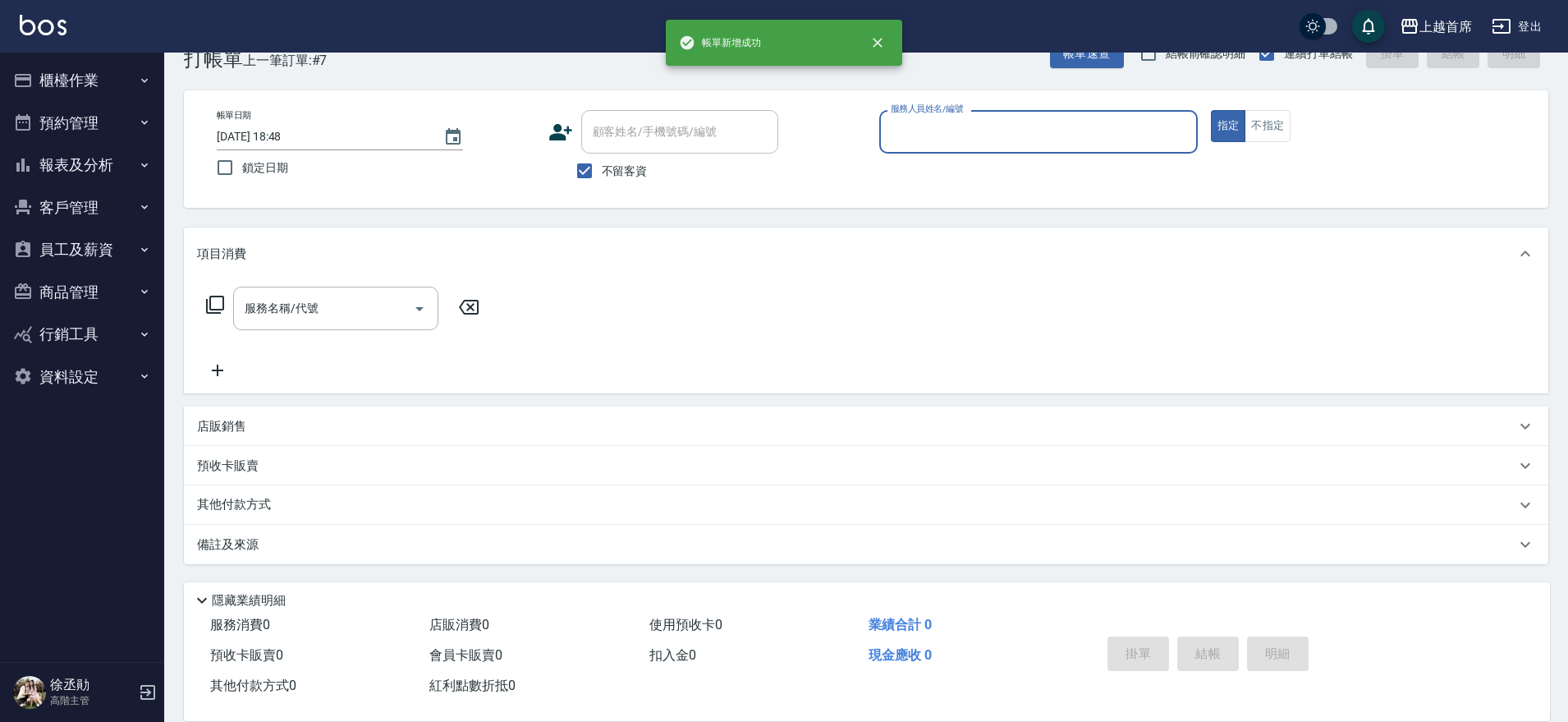
scroll to position [42, 0]
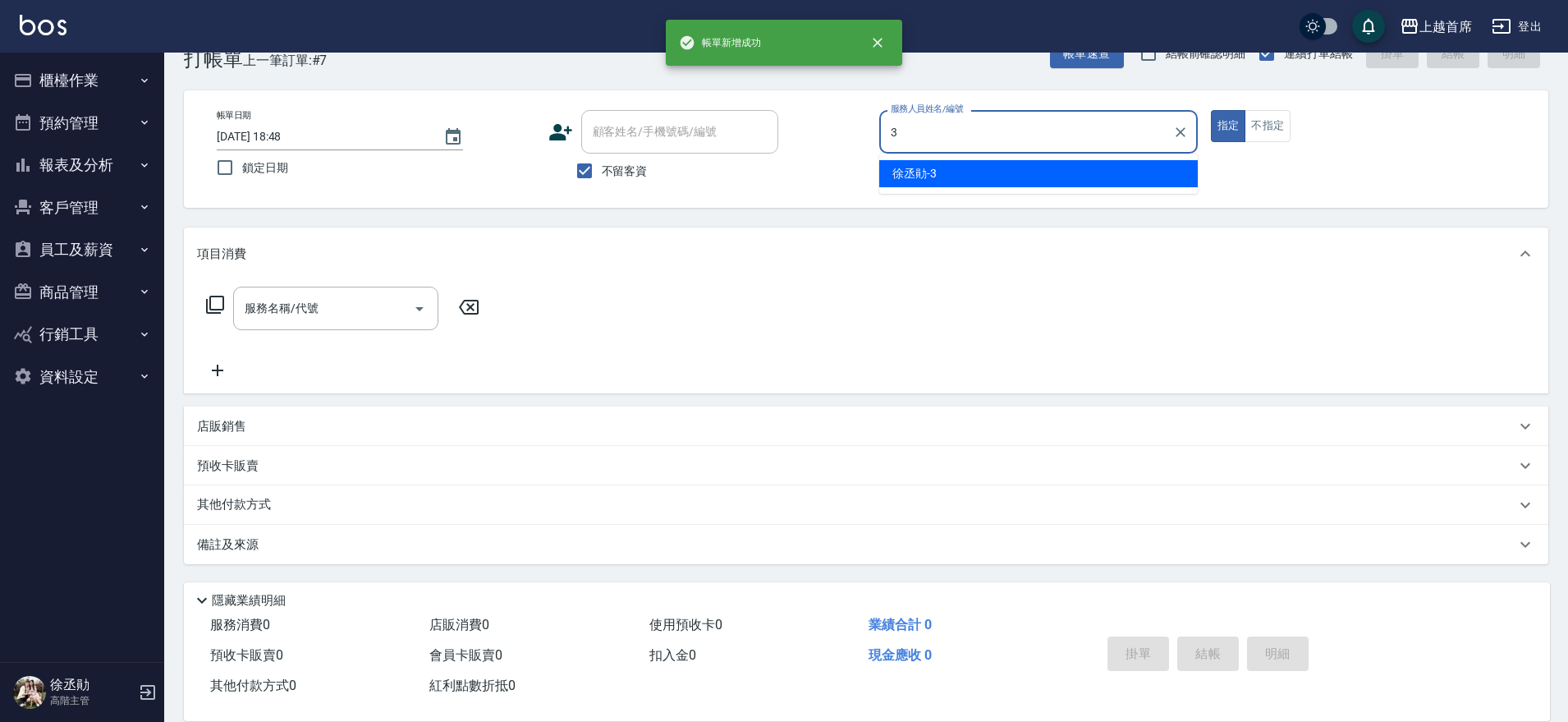
type input "徐丞勛-3"
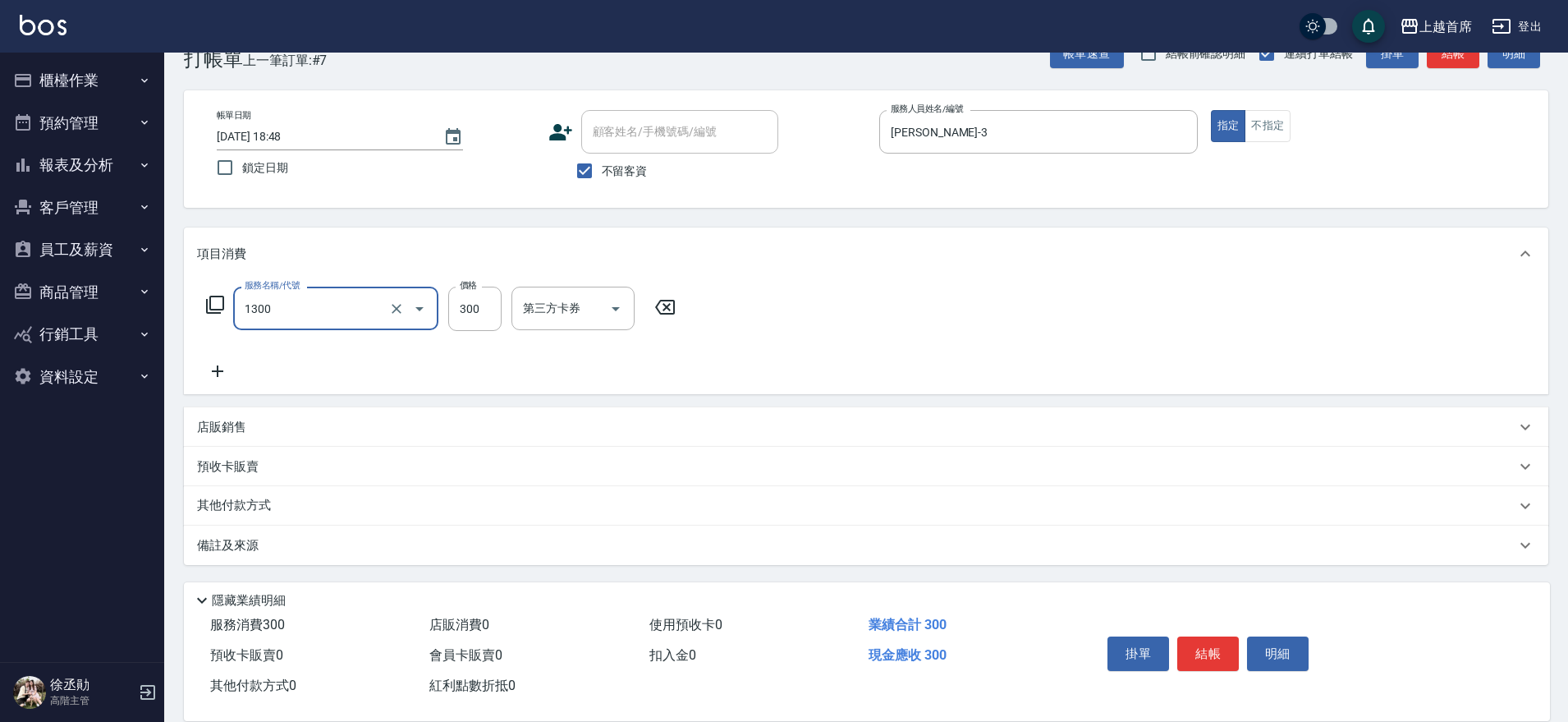
type input "洗髮(1300)"
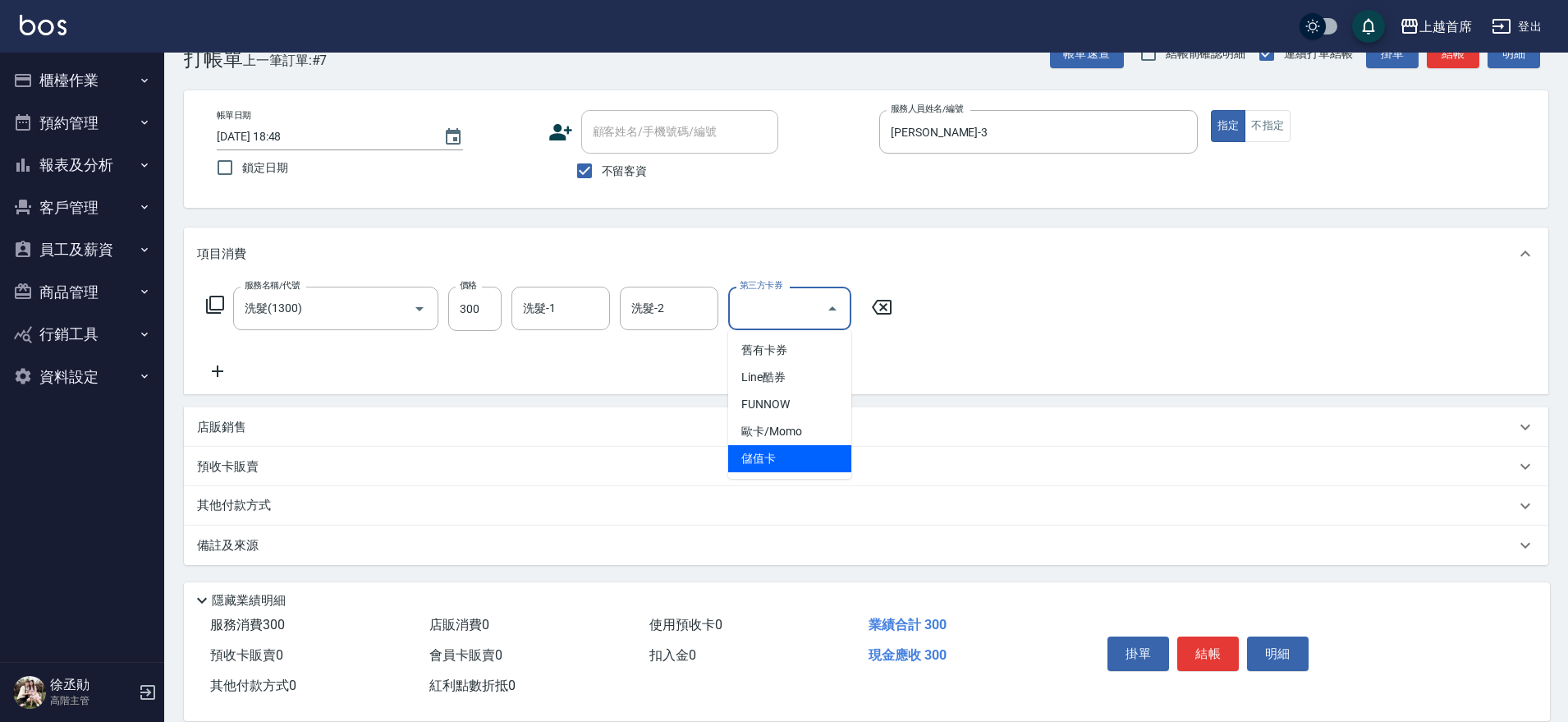
type input "儲值卡"
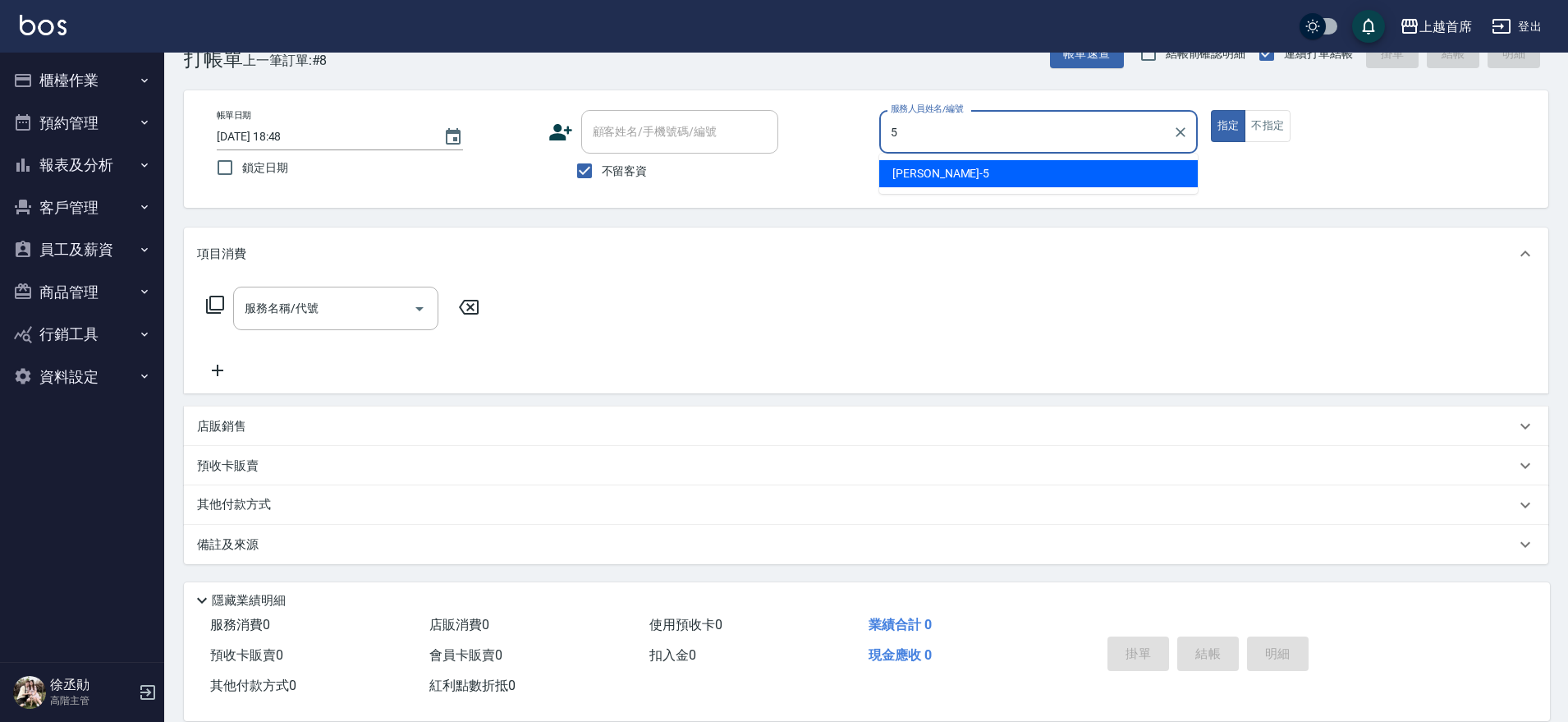
type input "Molly莫莉-5"
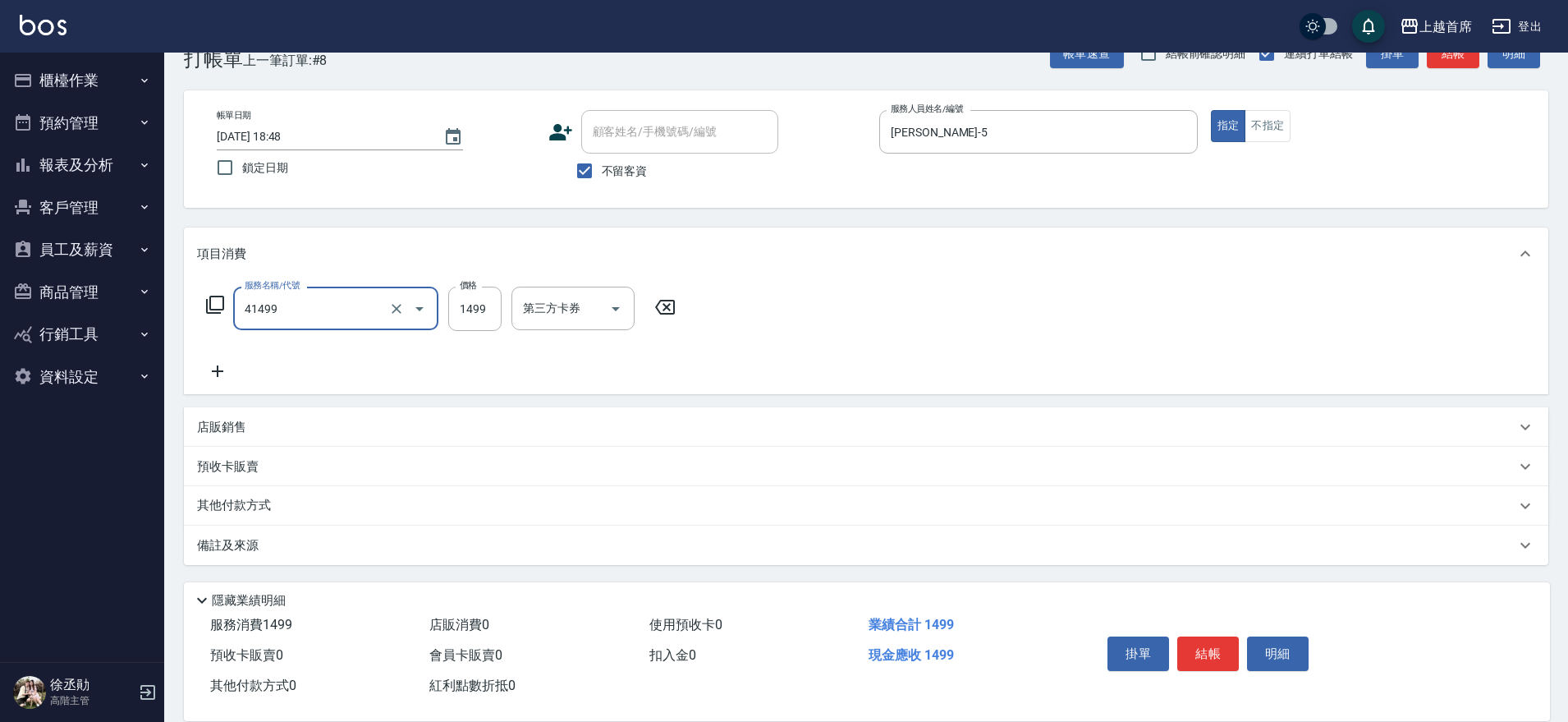
type input "染髮(41499)"
type input "1399"
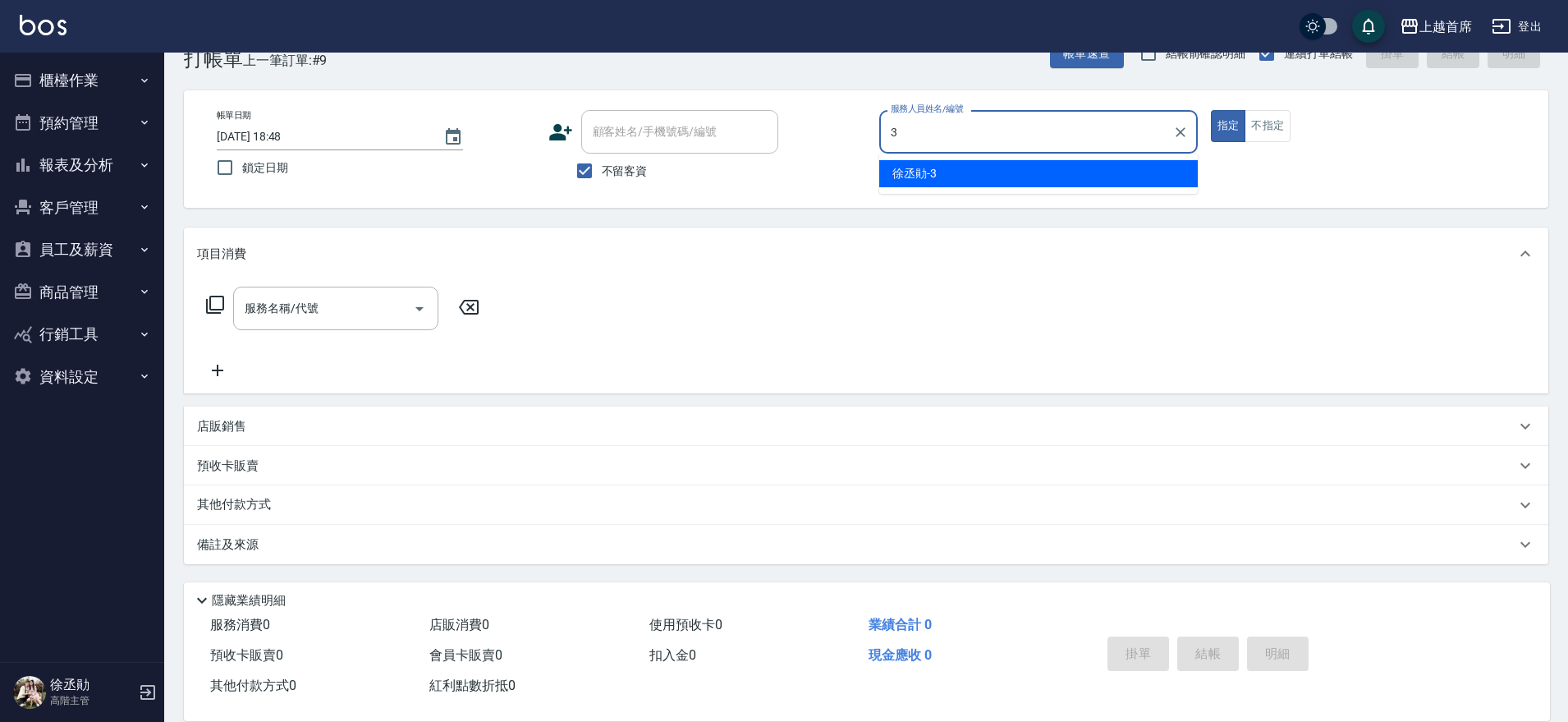
type input "徐丞勛-3"
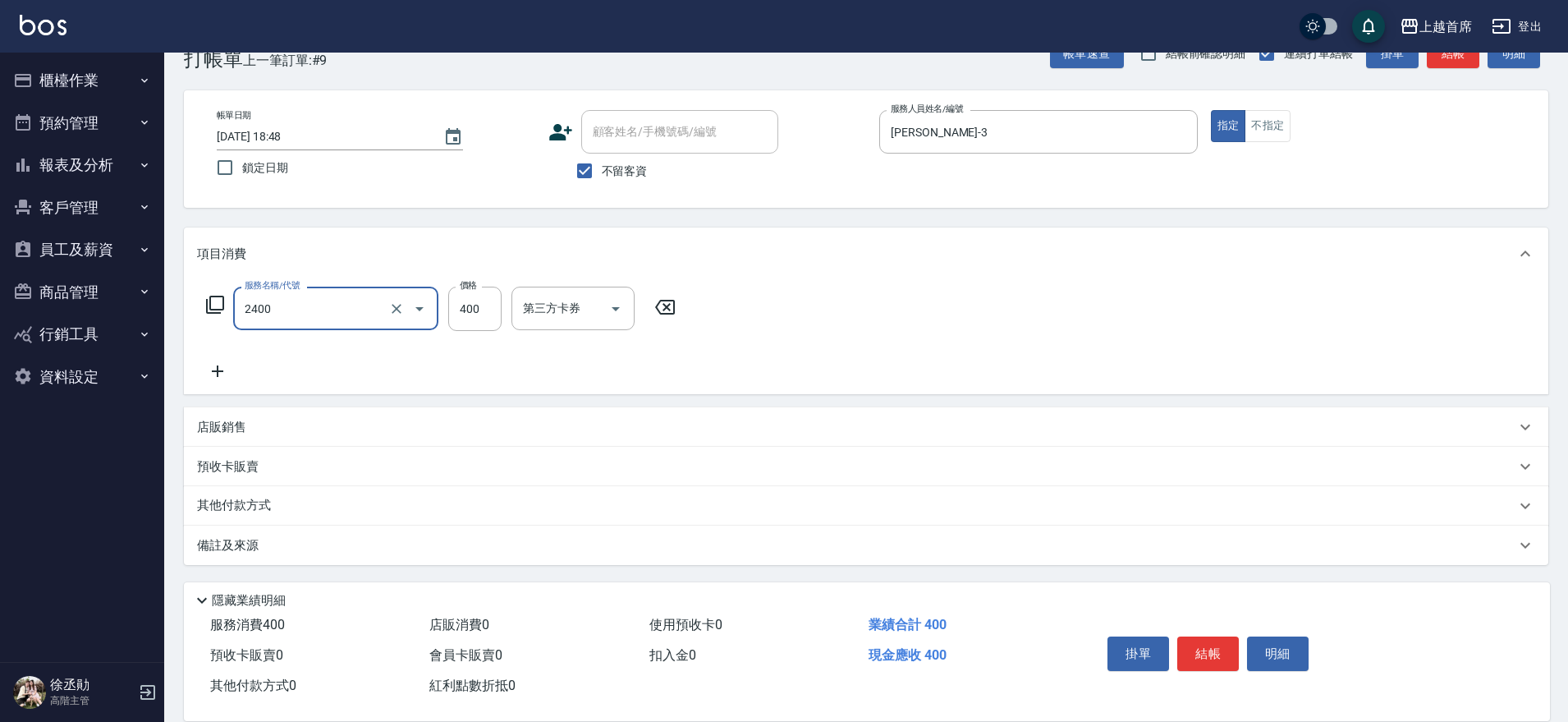
type input "指定一般洗剪400(2400)"
type input "450"
type input "鄭詩縈-20"
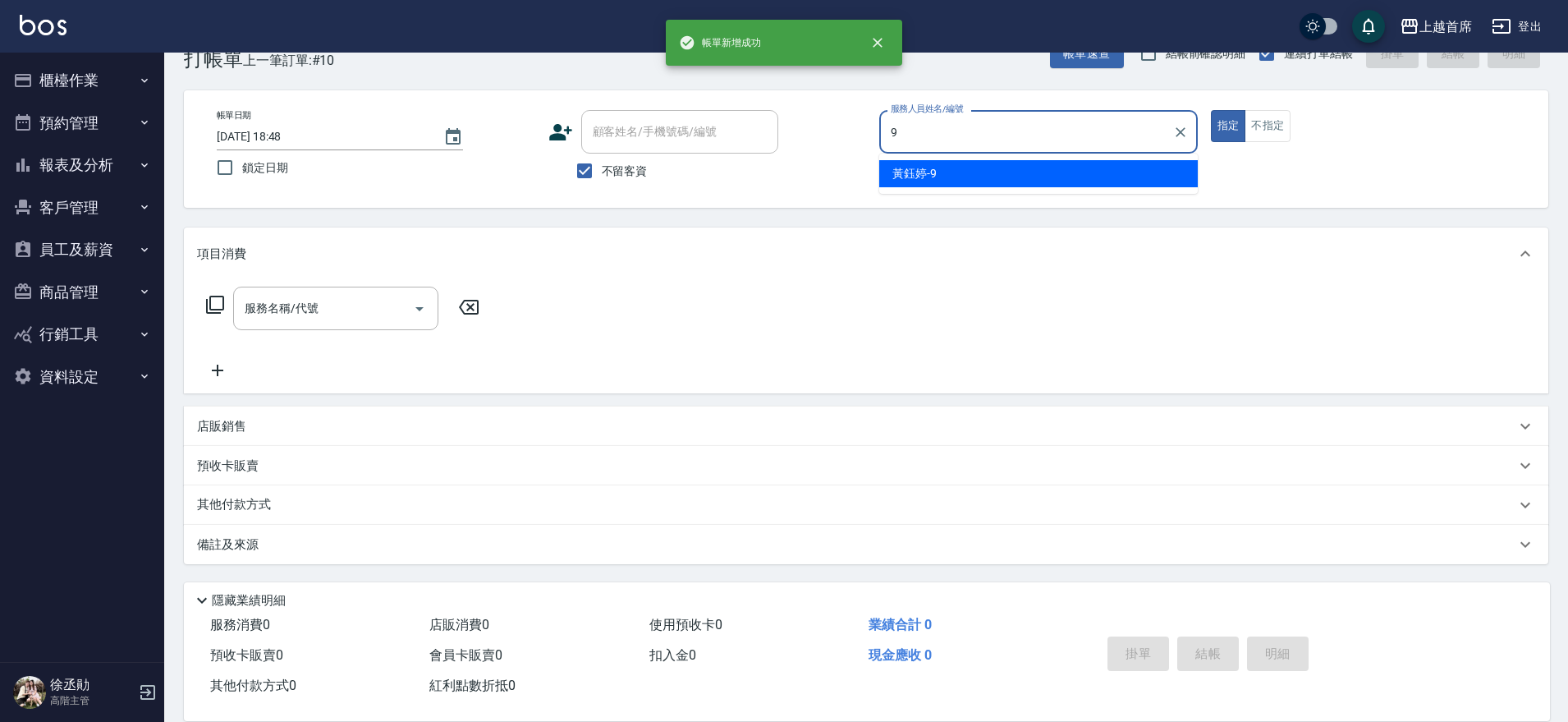
type input "黃鈺婷-9"
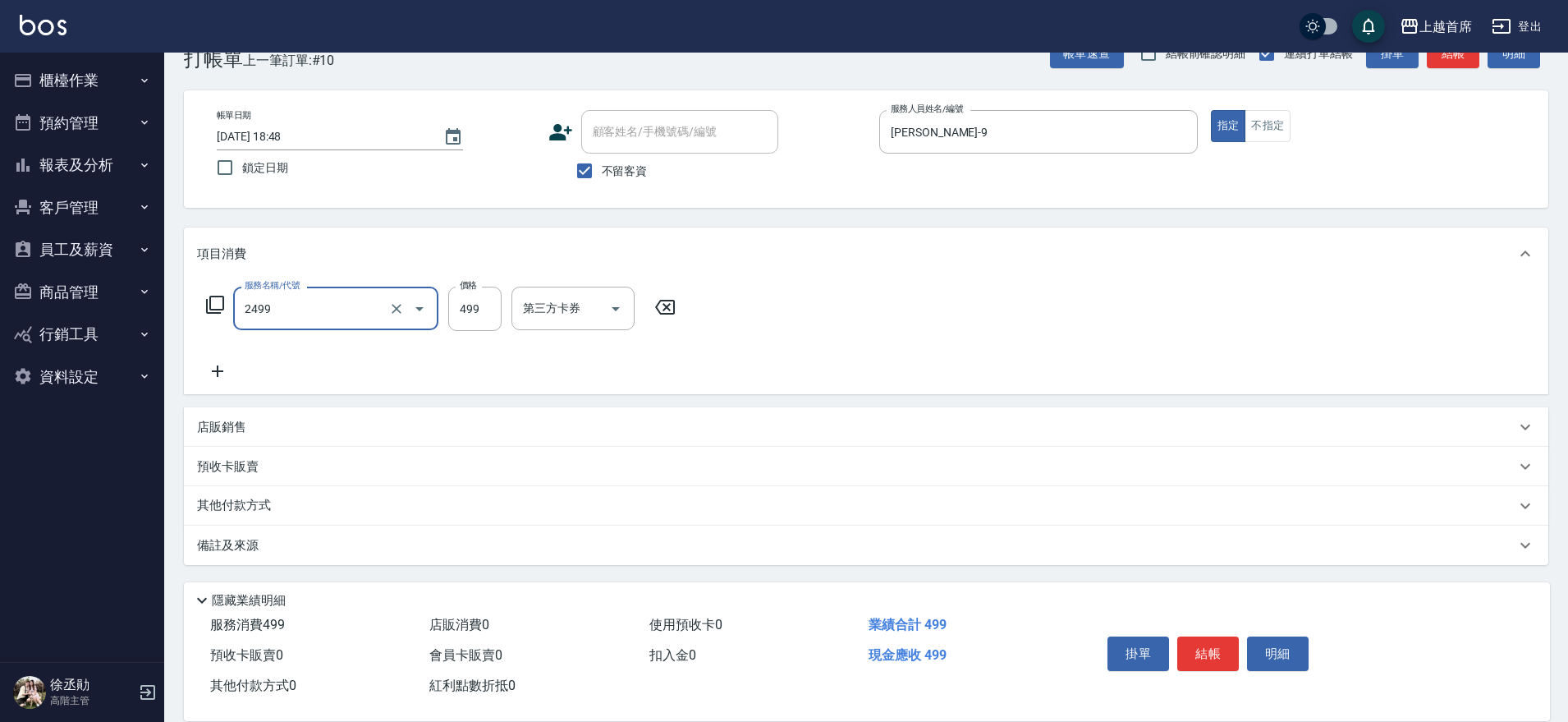
type input "499海鹽洗剪套餐(2499)"
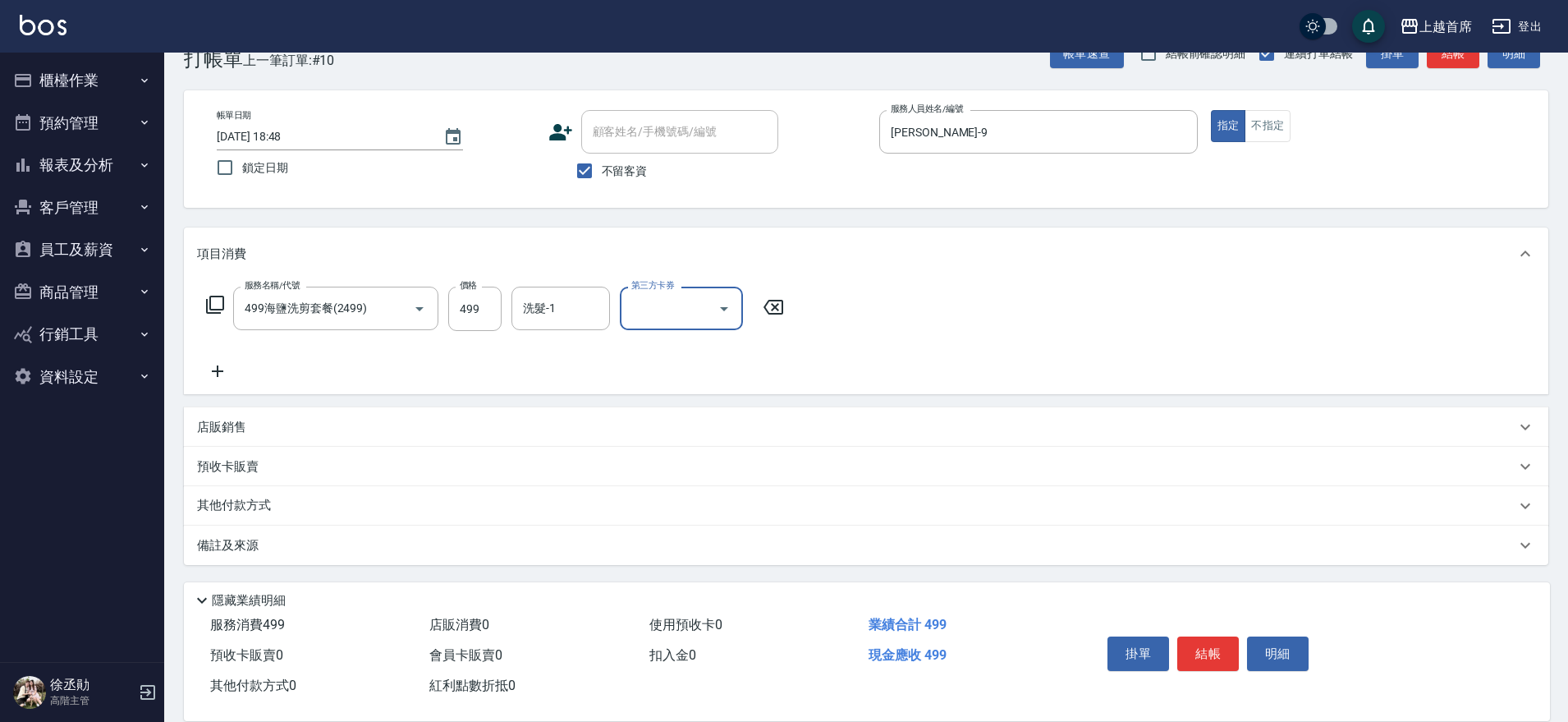
click at [374, 423] on div "店販銷售" at bounding box center [855, 428] width 1318 height 17
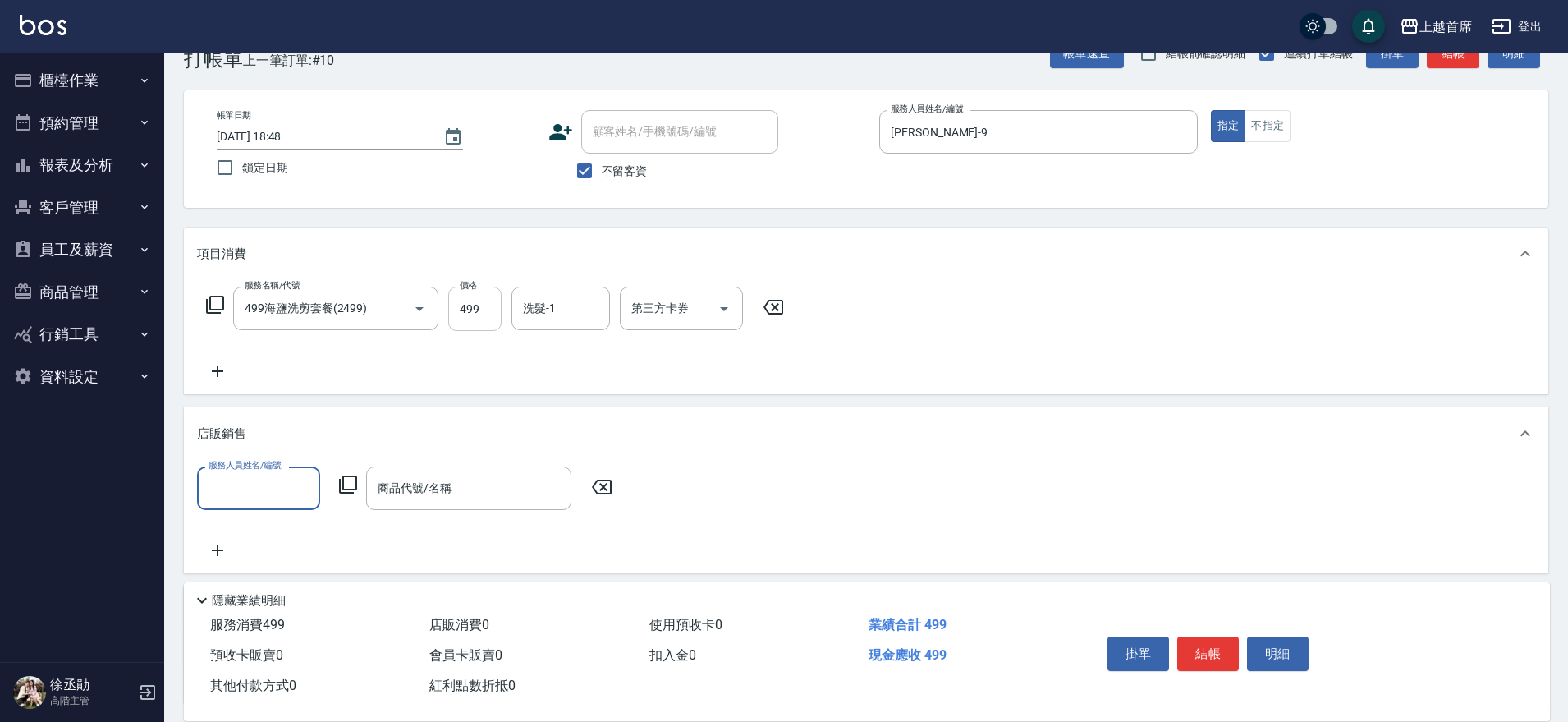
scroll to position [0, 0]
type input "黃鈺婷-9"
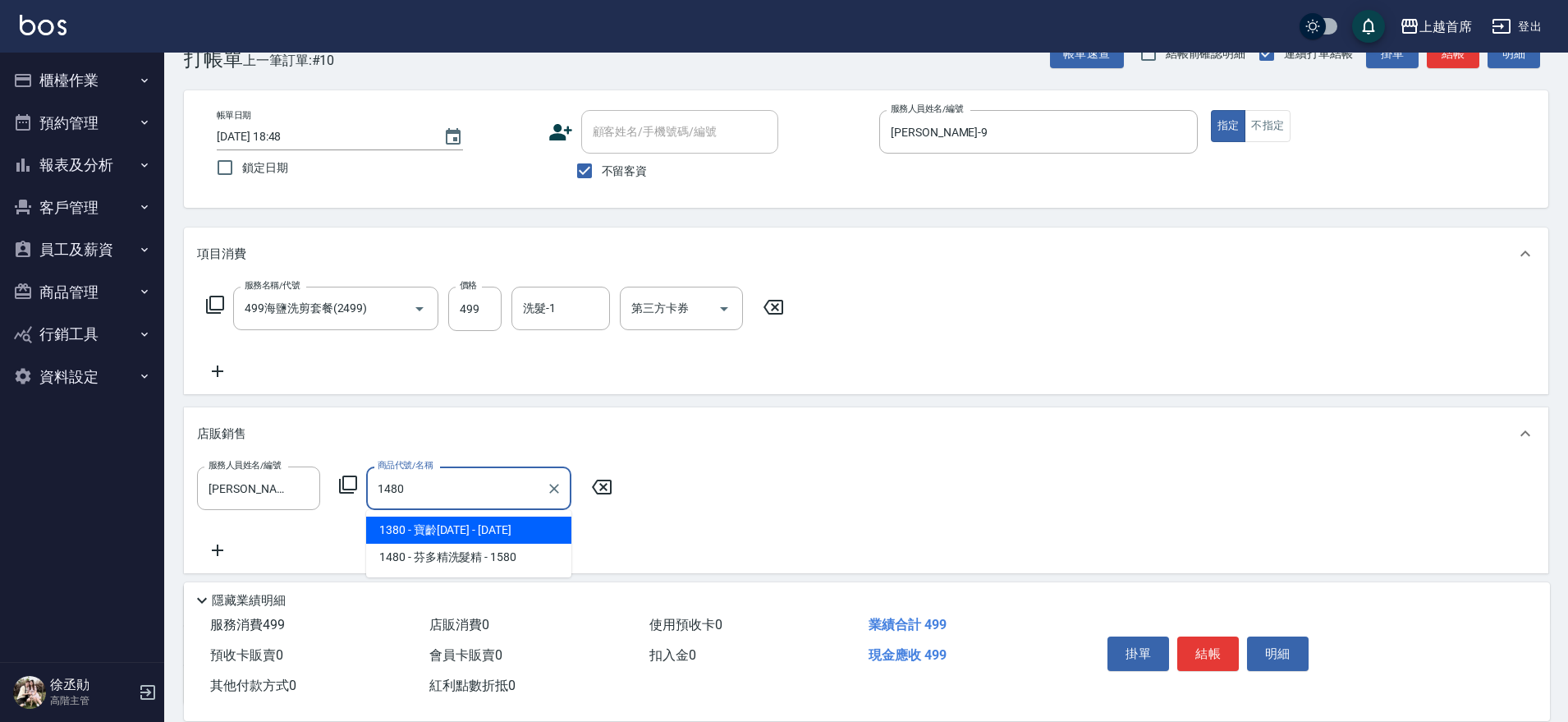
type input "寶齡1480"
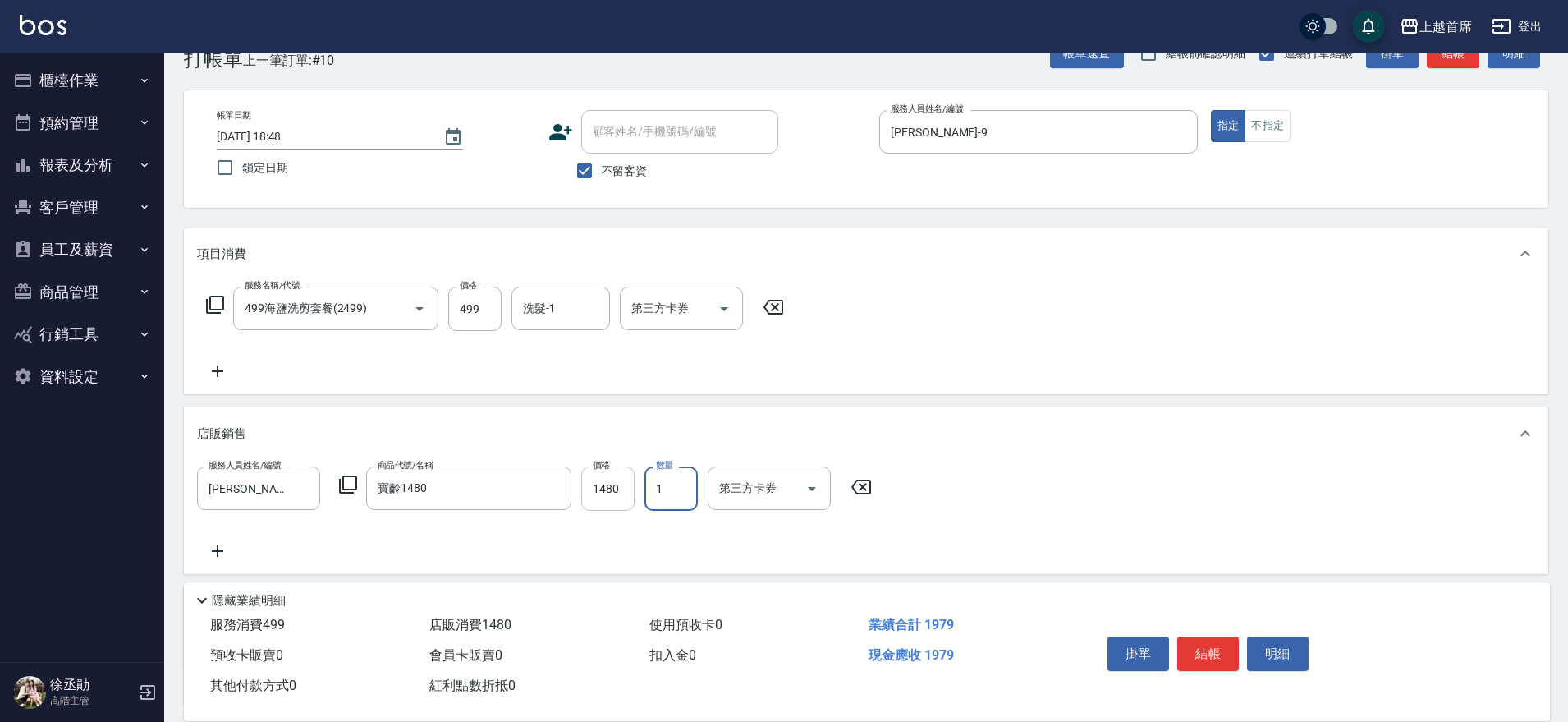
click at [617, 500] on input "1480" at bounding box center [608, 489] width 54 height 45
type input "1330"
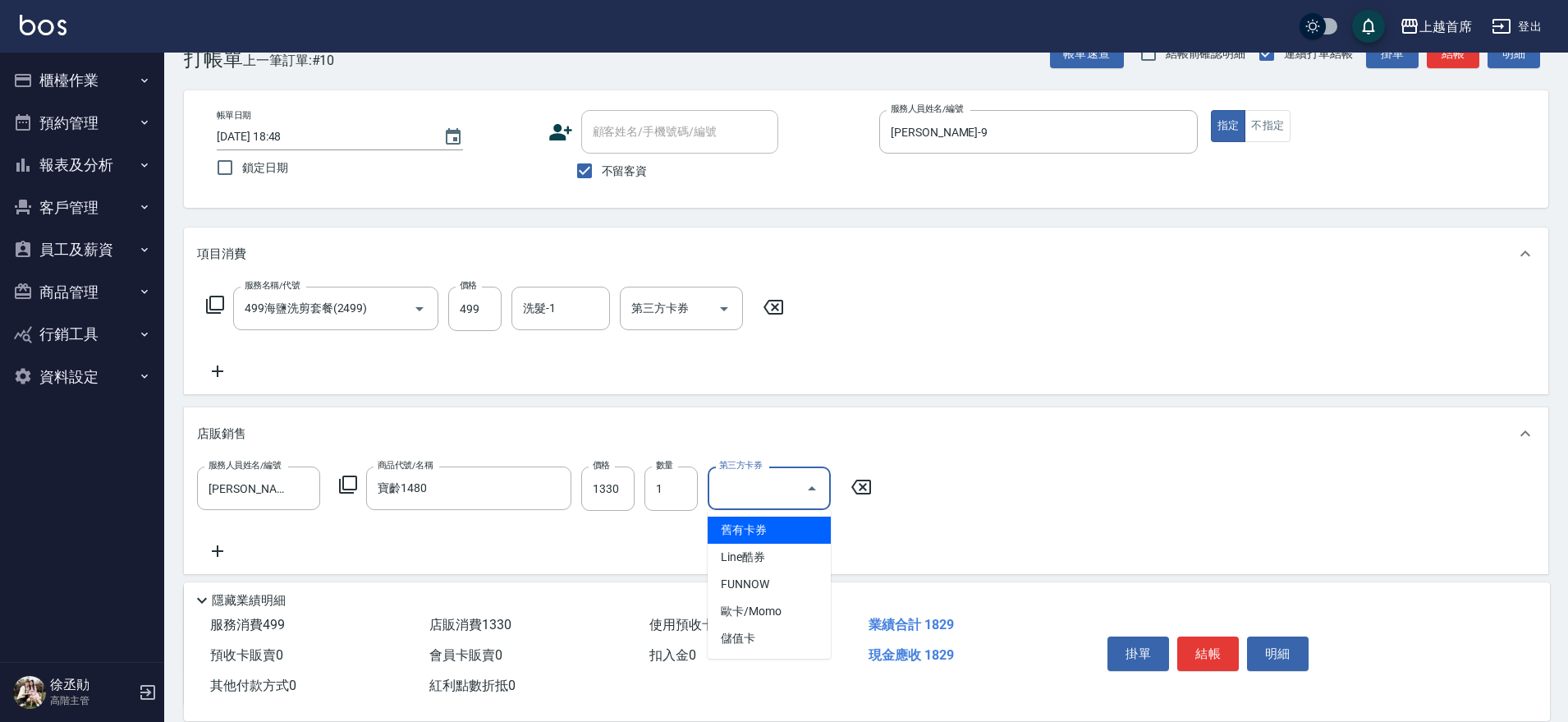
click at [767, 490] on input "第三方卡券" at bounding box center [756, 488] width 83 height 29
click at [764, 629] on span "儲值卡" at bounding box center [769, 638] width 123 height 27
type input "儲值卡"
click at [665, 306] on input "第三方卡券" at bounding box center [669, 308] width 83 height 29
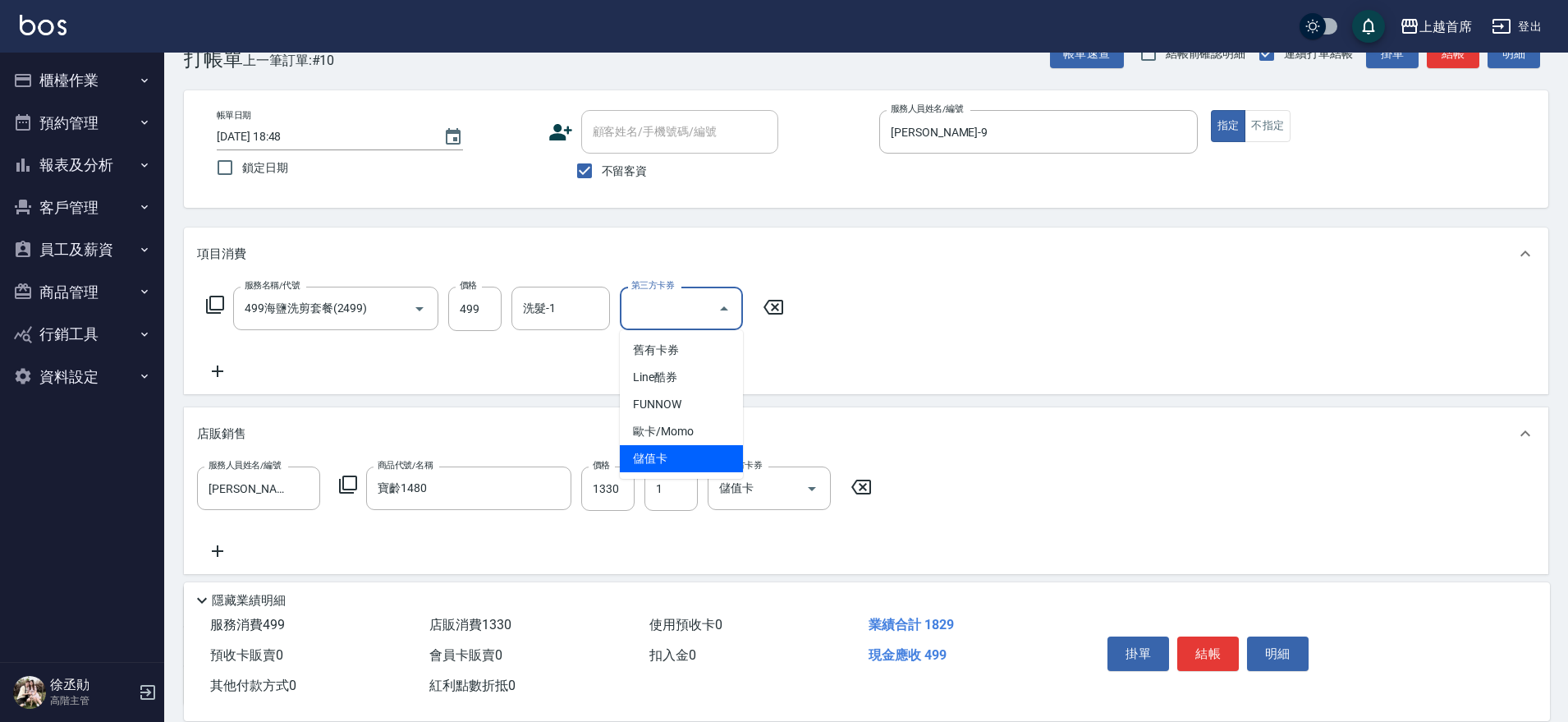
click at [690, 461] on span "儲值卡" at bounding box center [681, 458] width 123 height 27
type input "儲值卡"
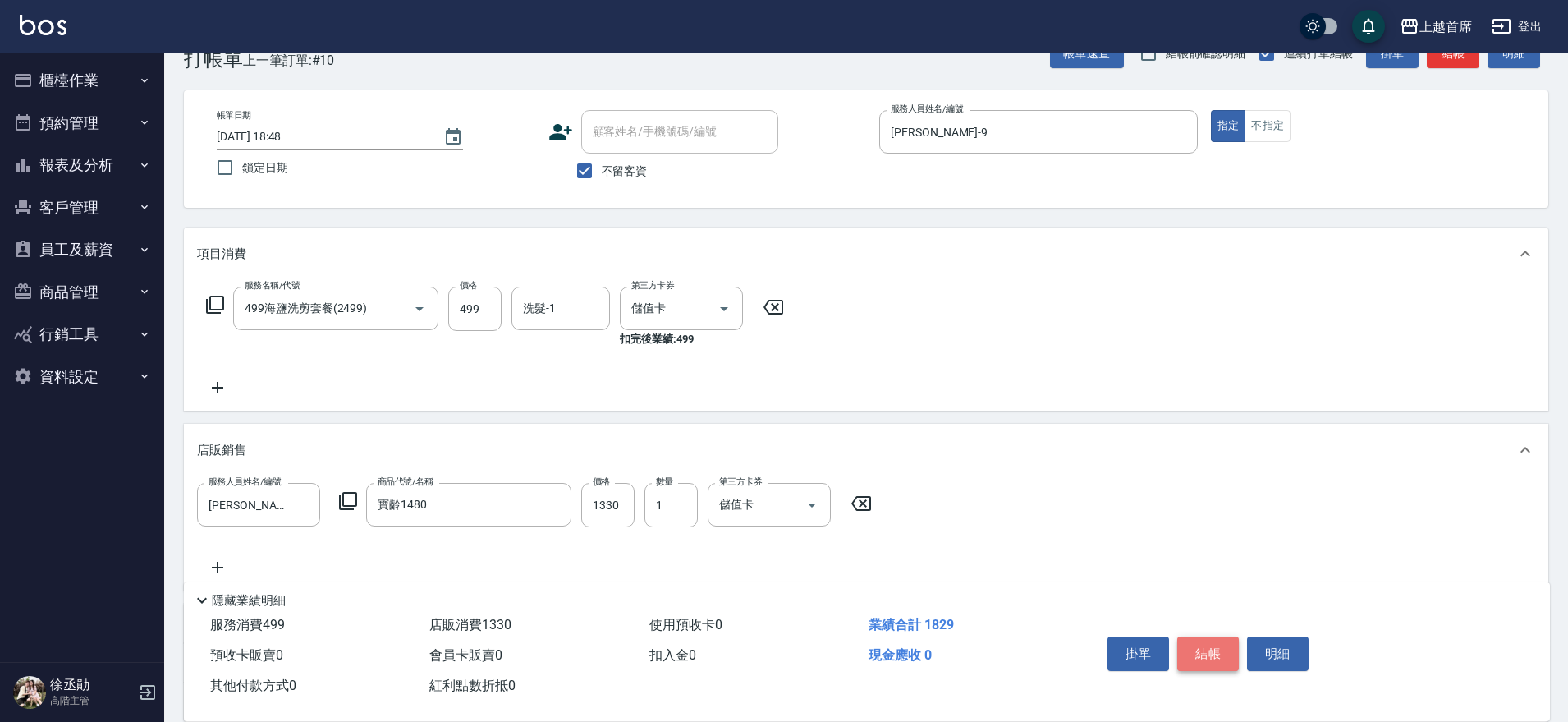
click at [1218, 642] on button "結帳" at bounding box center [1208, 654] width 62 height 35
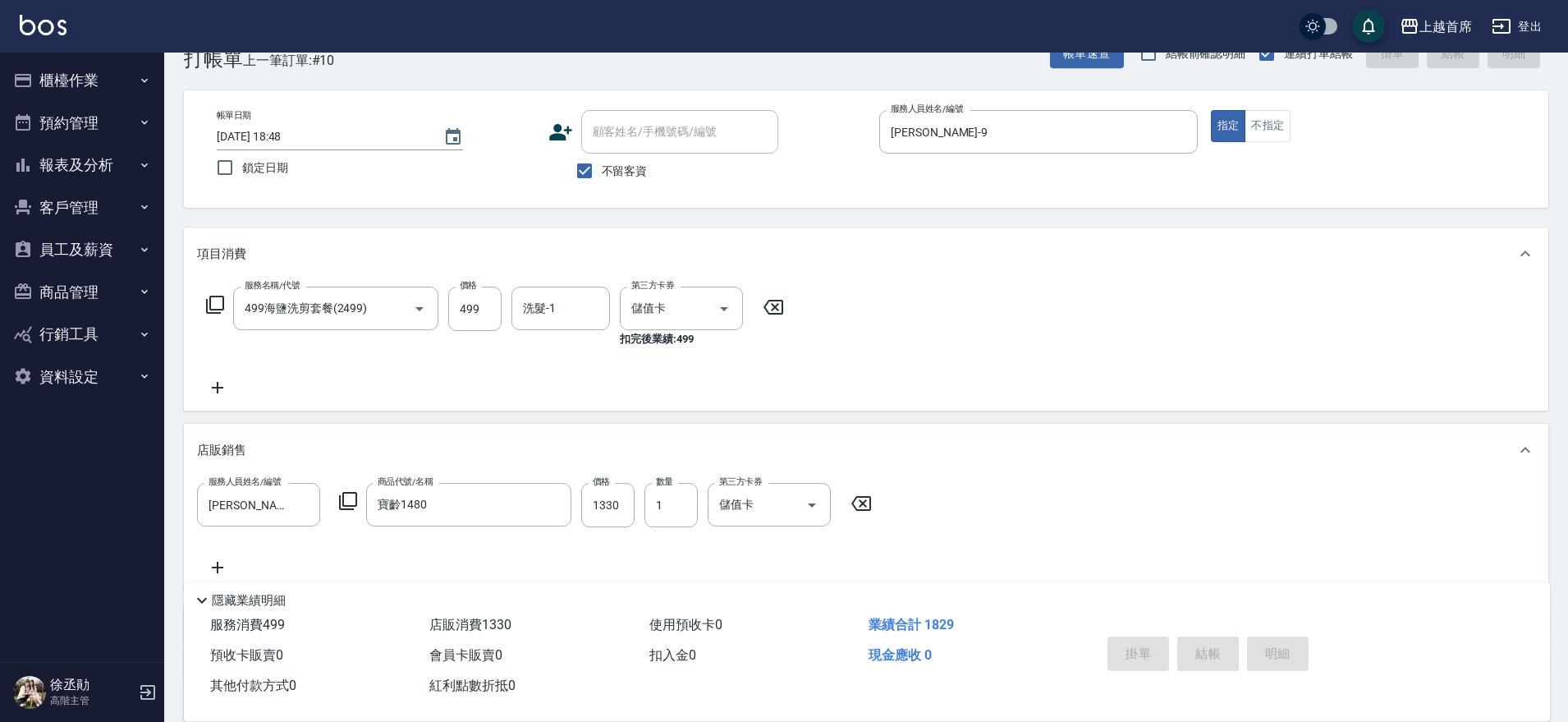
type input "2025/08/13 18:49"
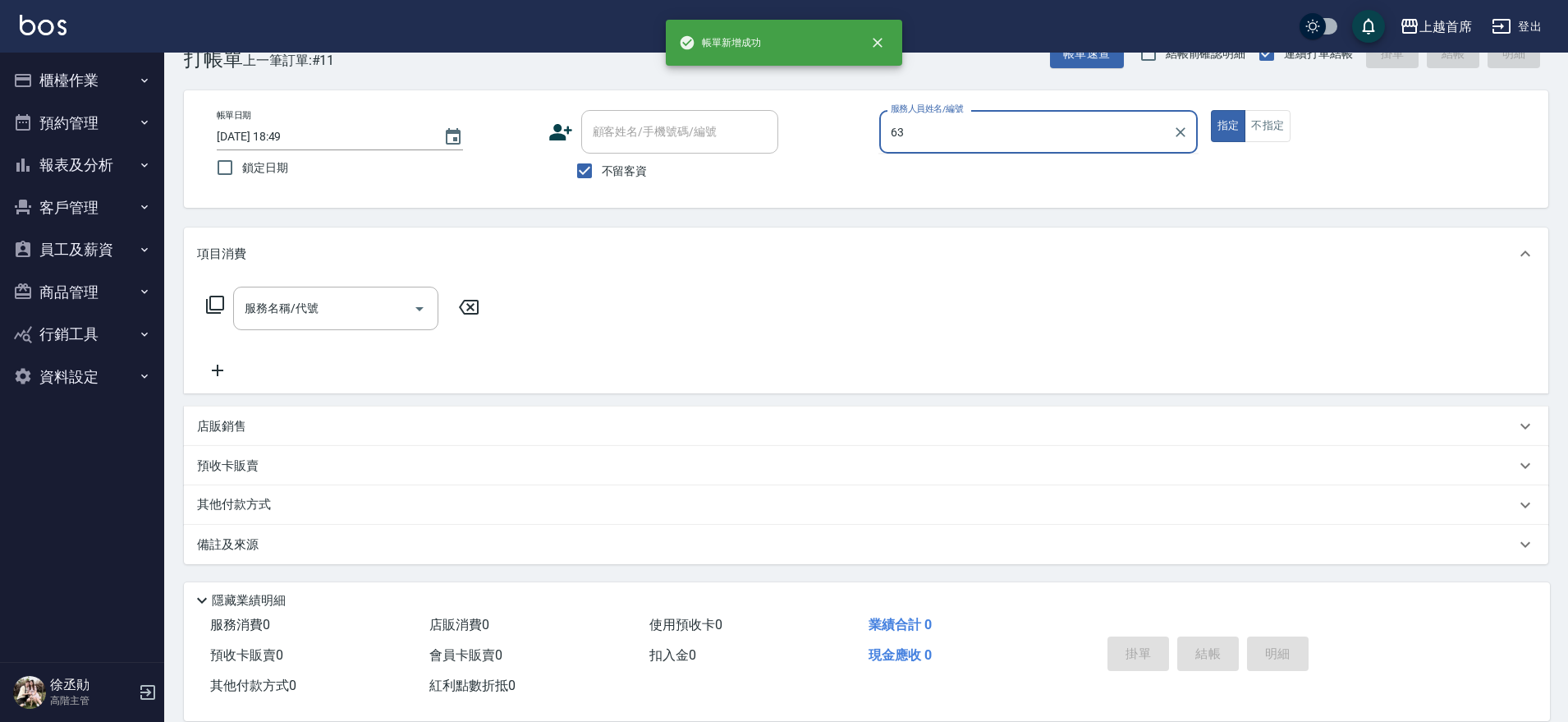
type input "63"
click at [1211, 110] on button "指定" at bounding box center [1228, 126] width 36 height 32
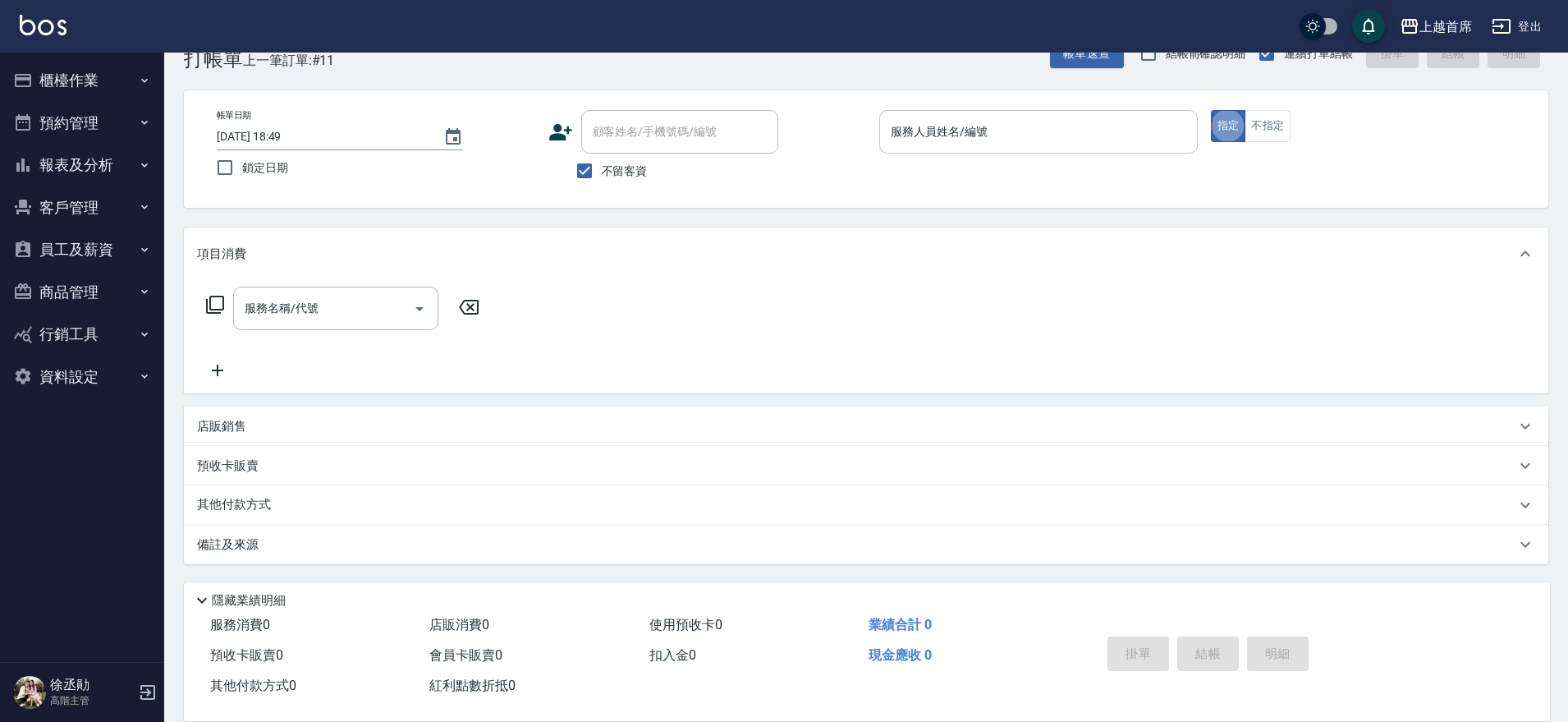
click at [1085, 114] on div "服務人員姓名/編號" at bounding box center [1038, 131] width 318 height 44
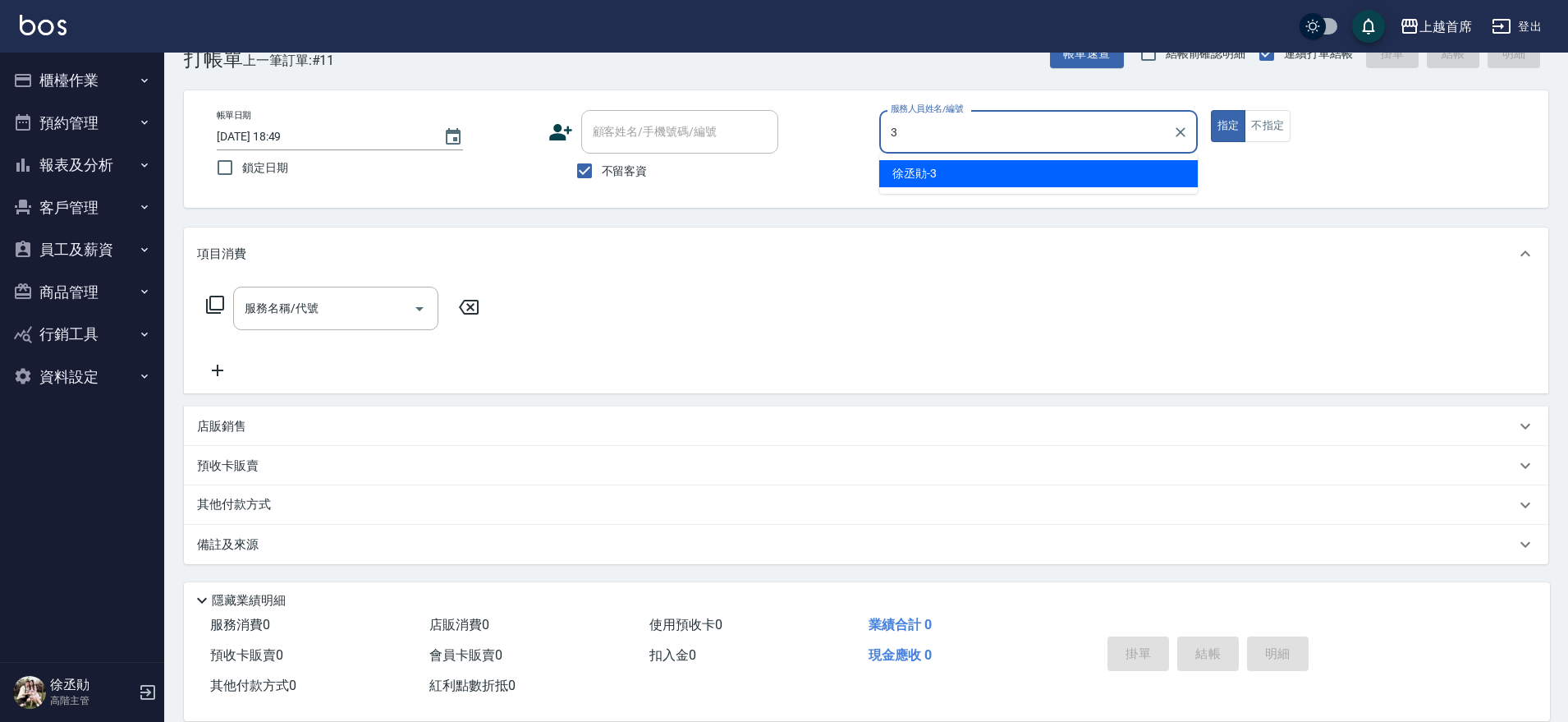
type input "徐丞勛-3"
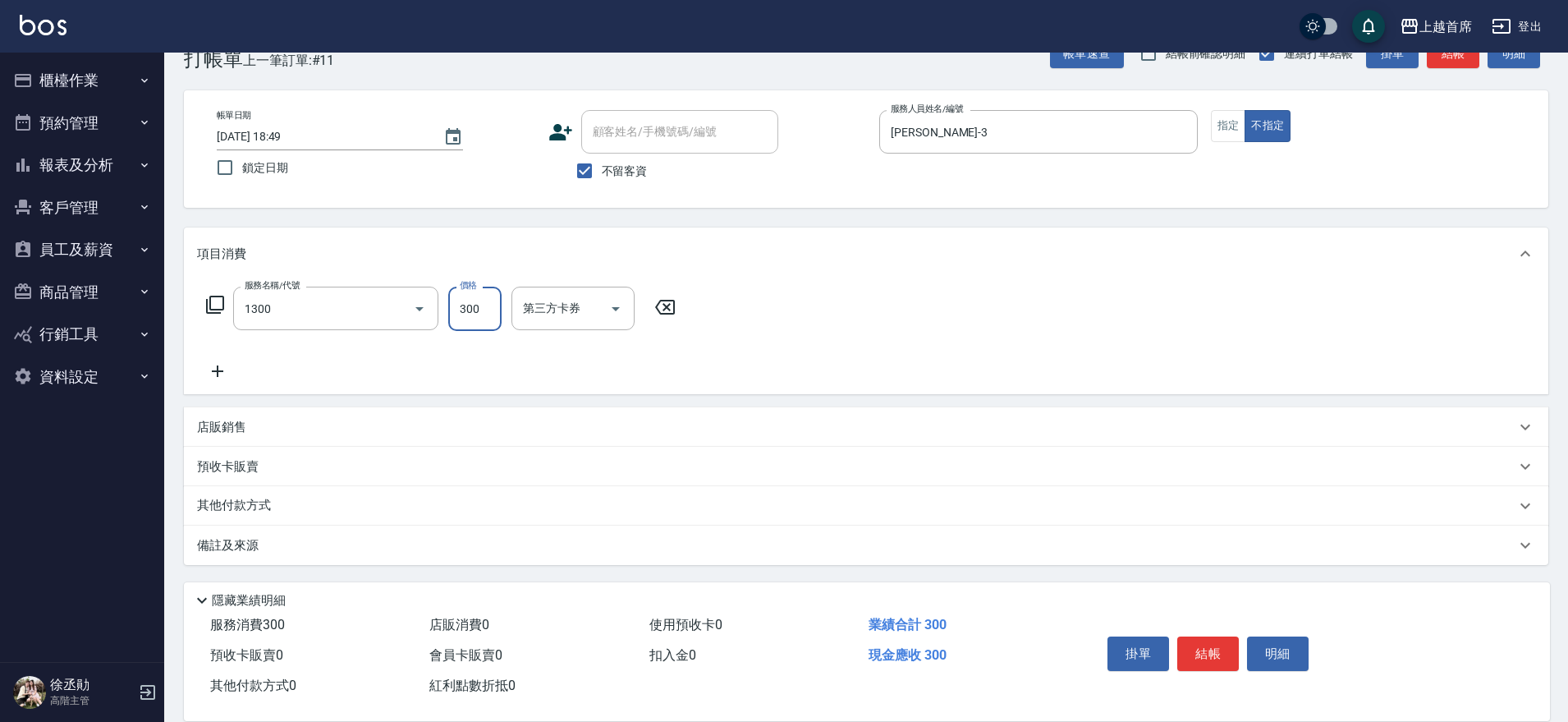
type input "洗髮(1300)"
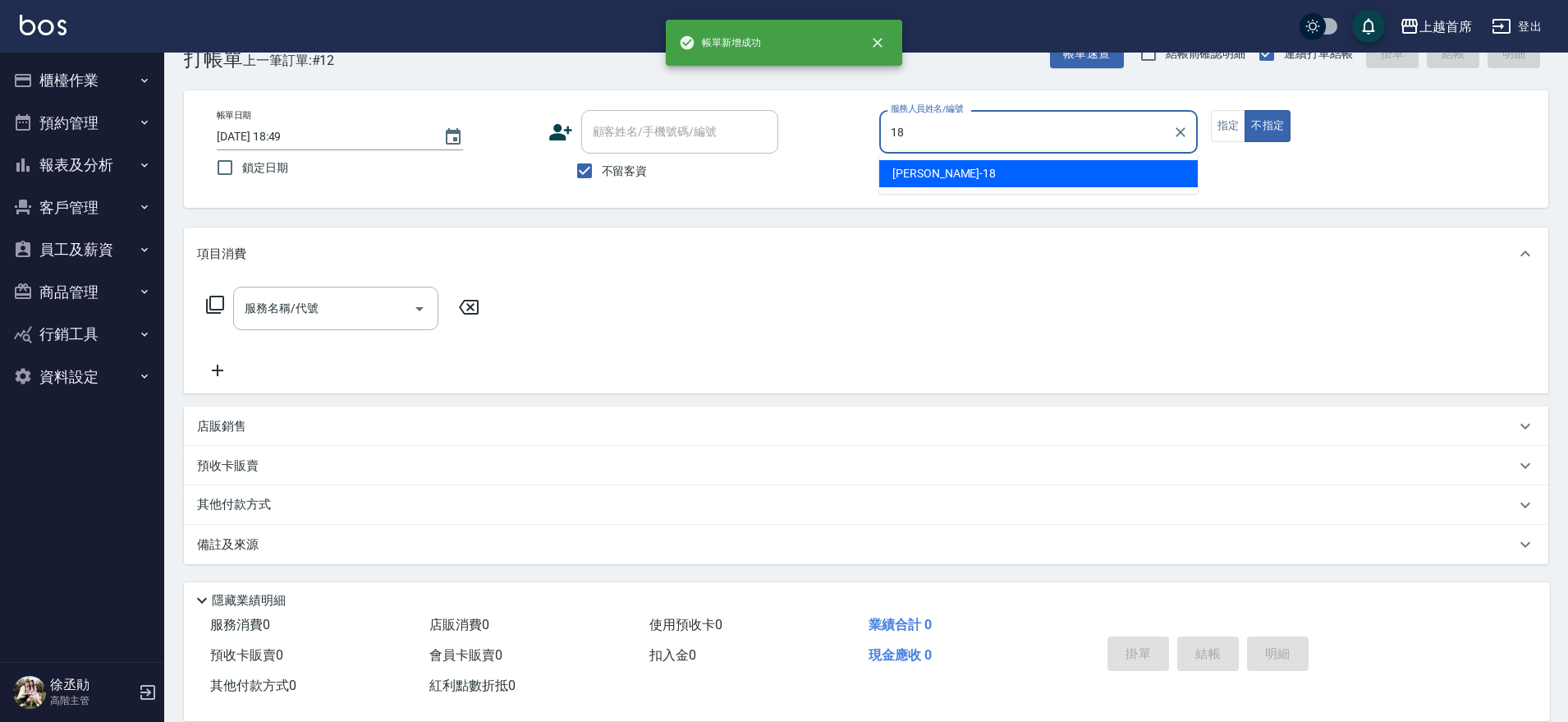
type input "Linda-18"
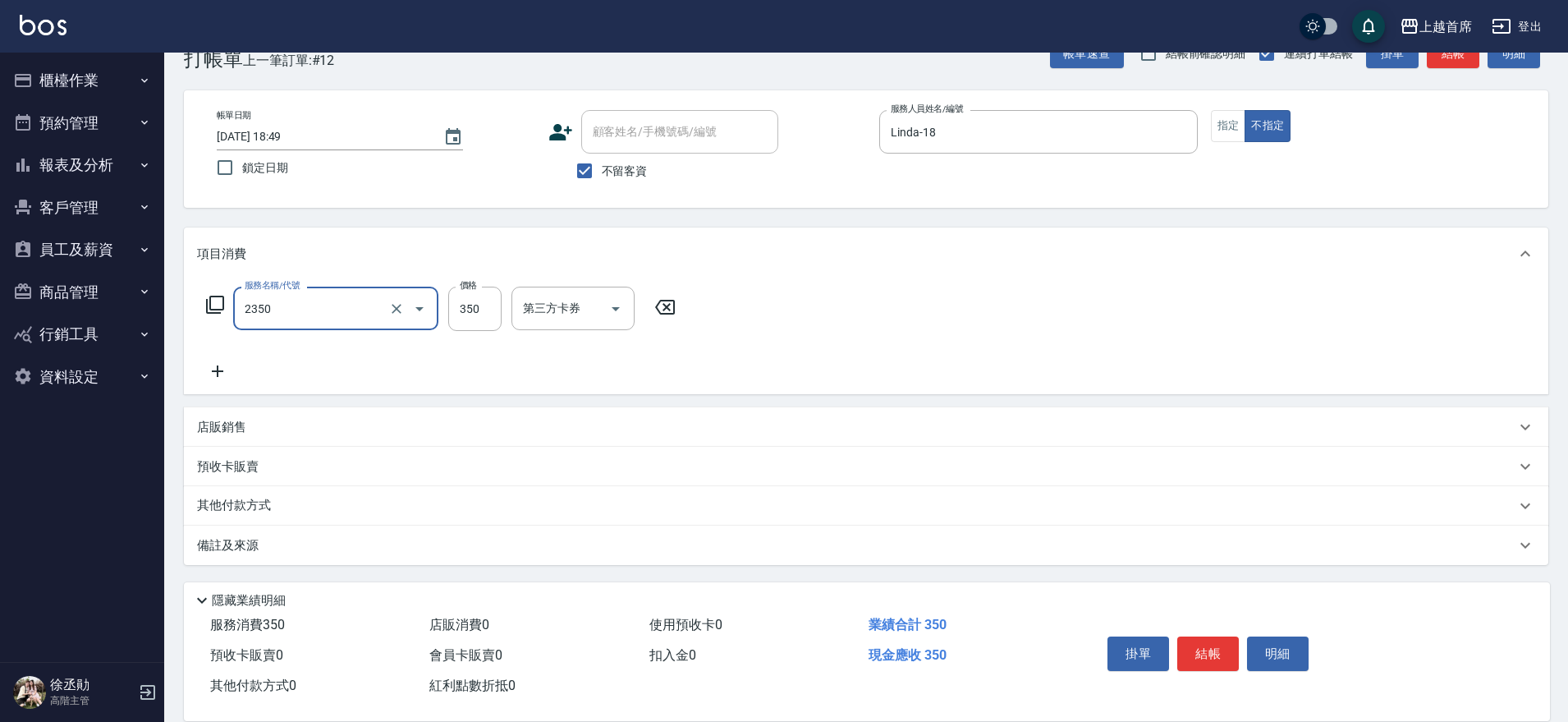
type input "不指定洗剪350(2350)"
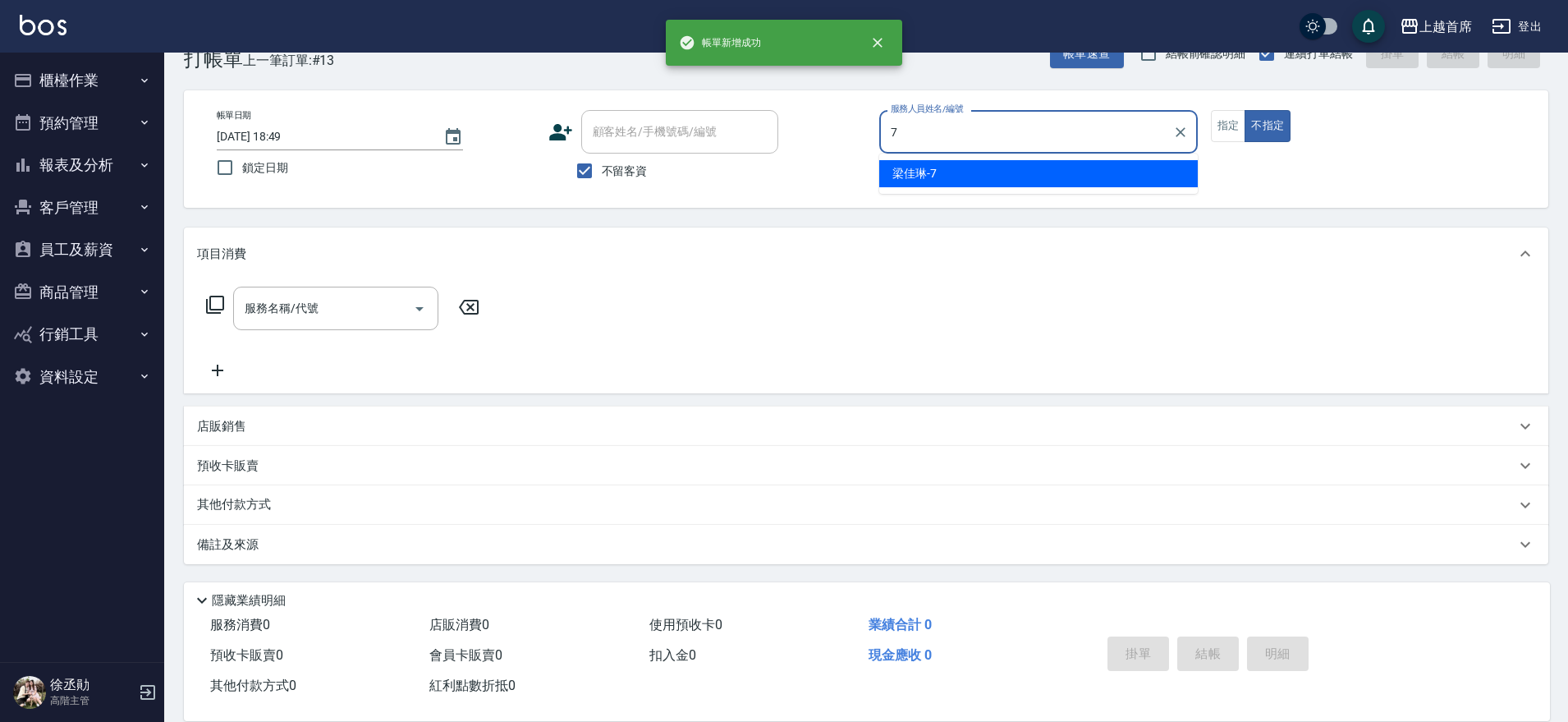
type input "梁佳琳-7"
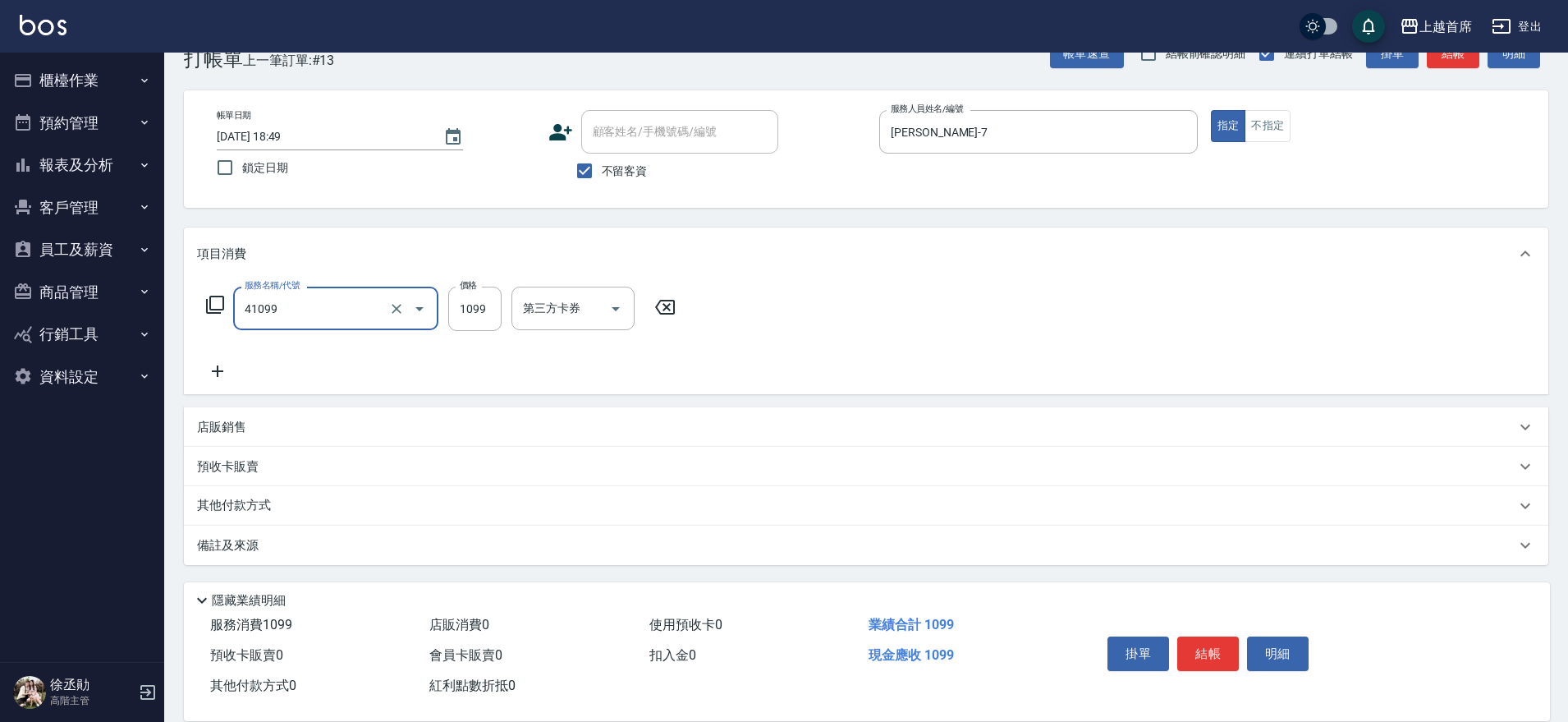
type input "加長染髮(41099)"
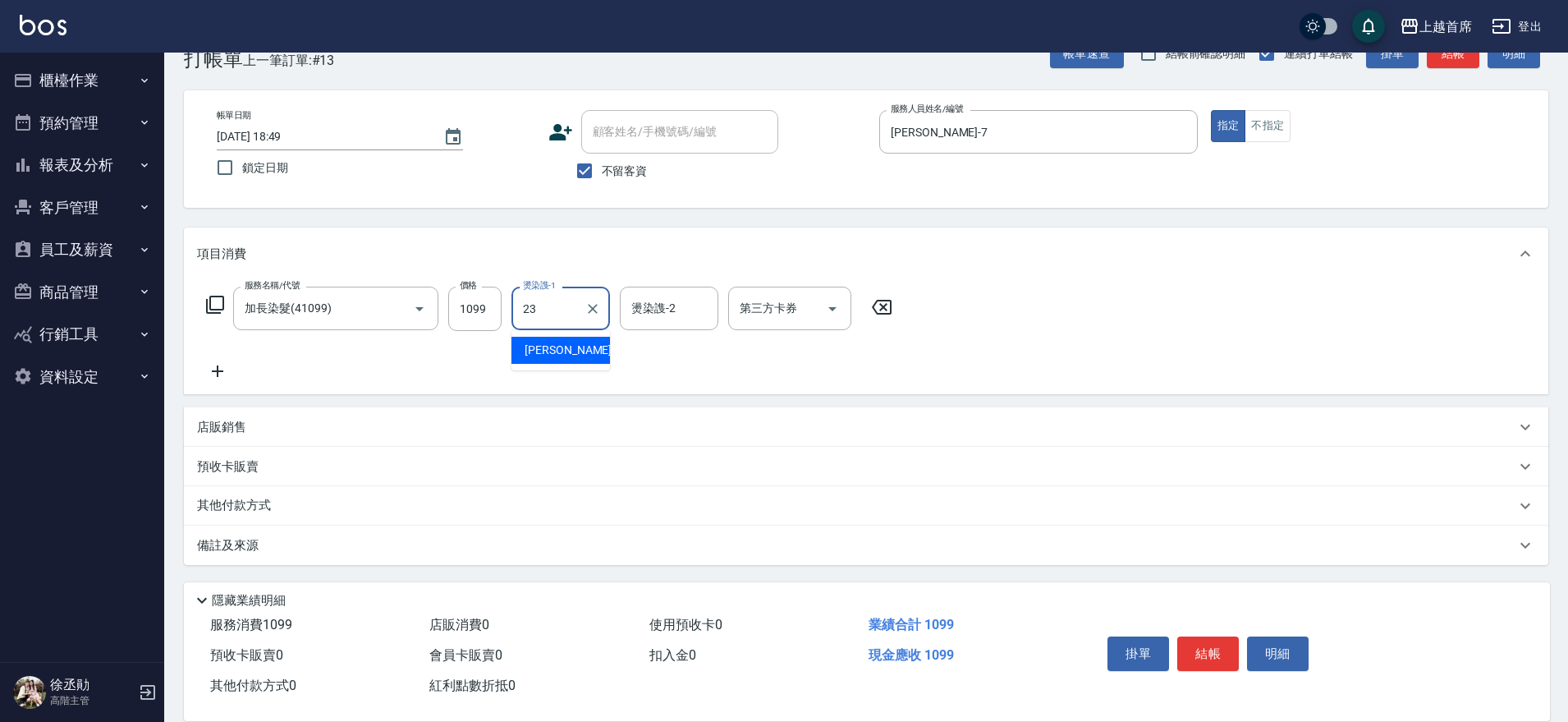
type input "呂晨聖-23"
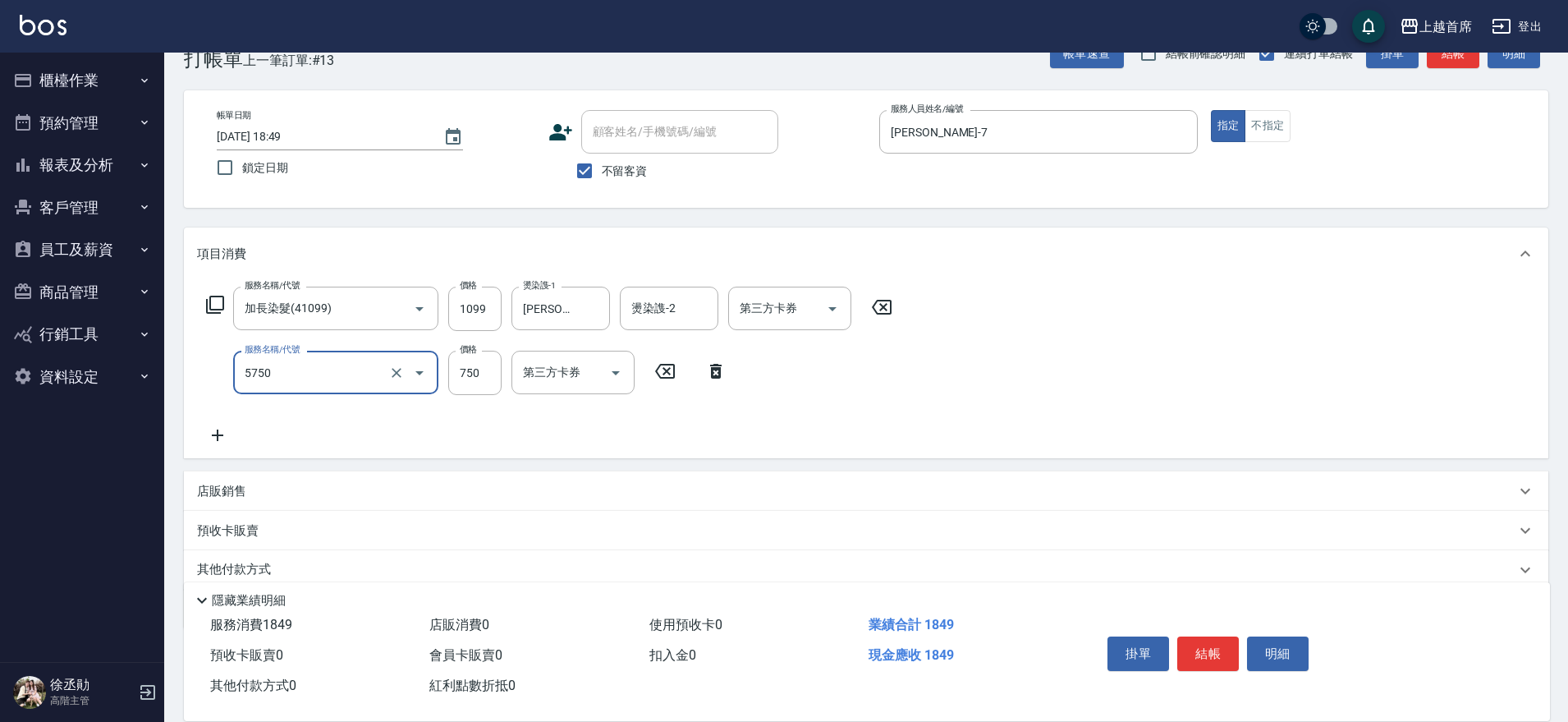
type input "乳清蛋白(5750)"
type input "700"
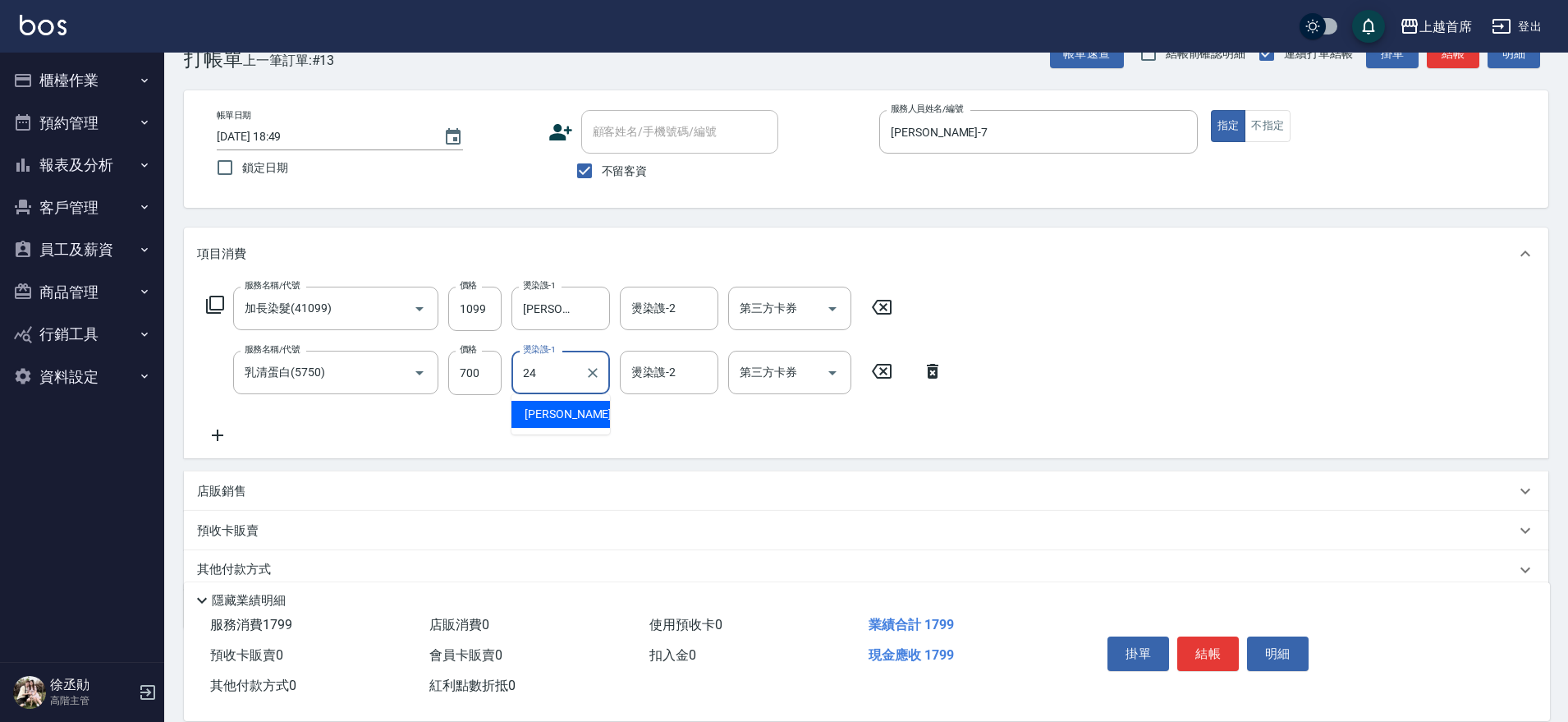
type input "丁于琴-24"
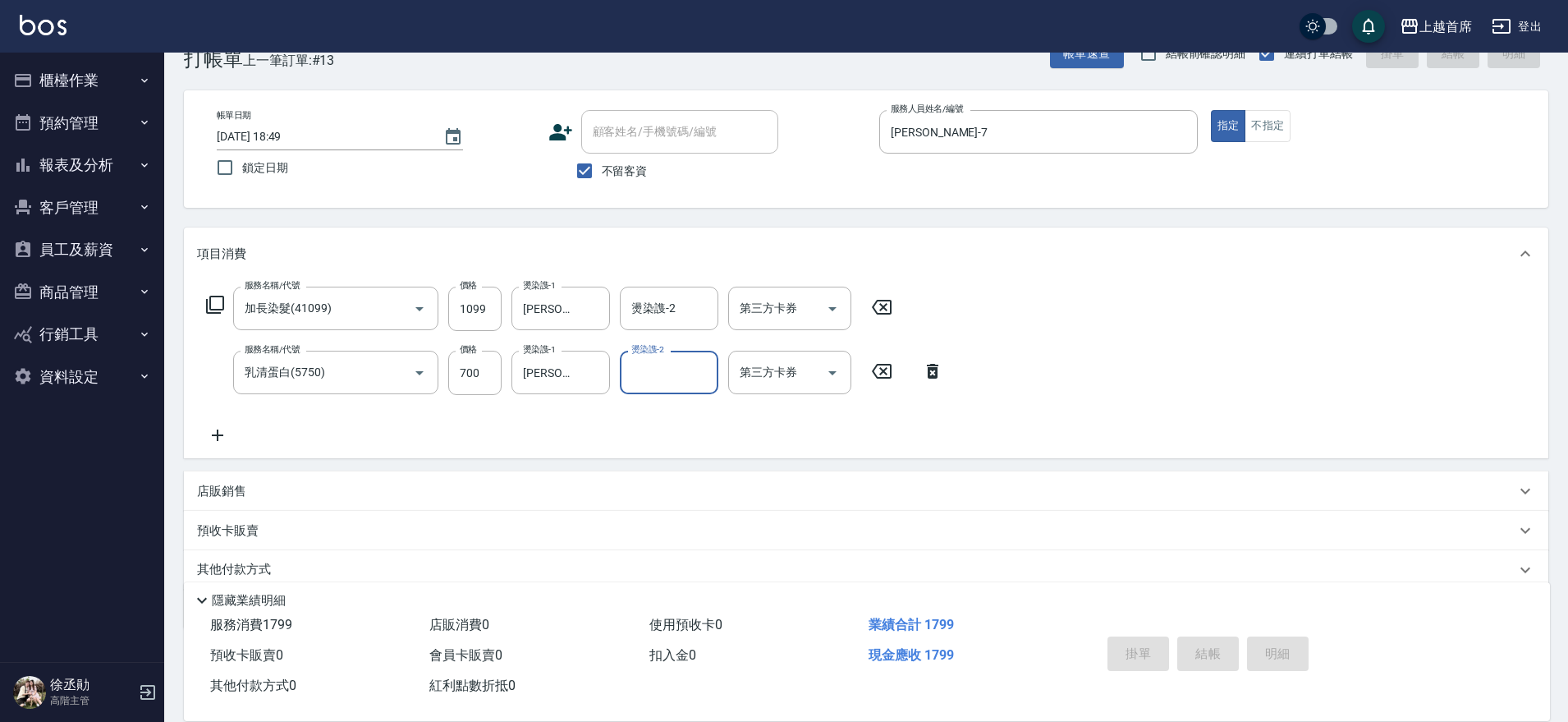
type input "2025/08/13 18:50"
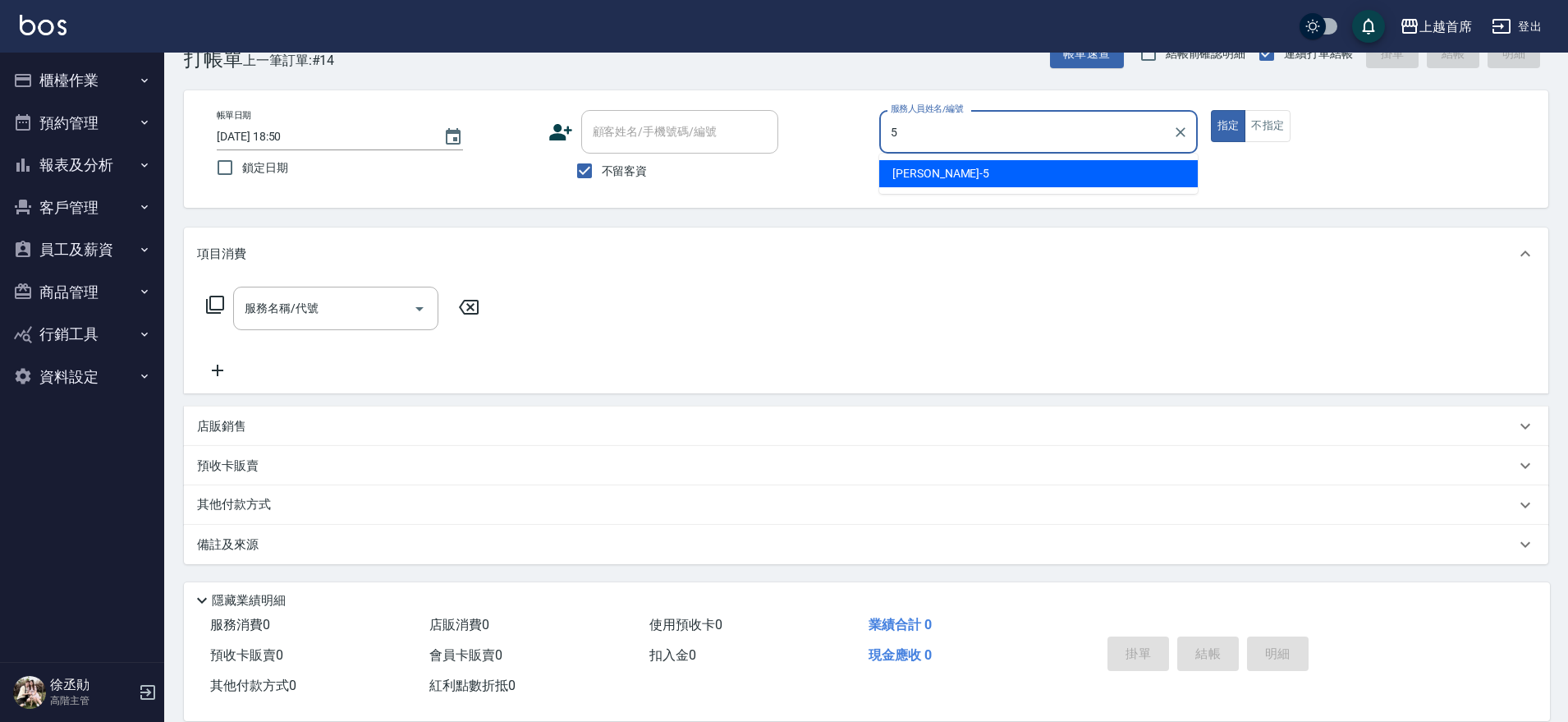
type input "Molly莫莉-5"
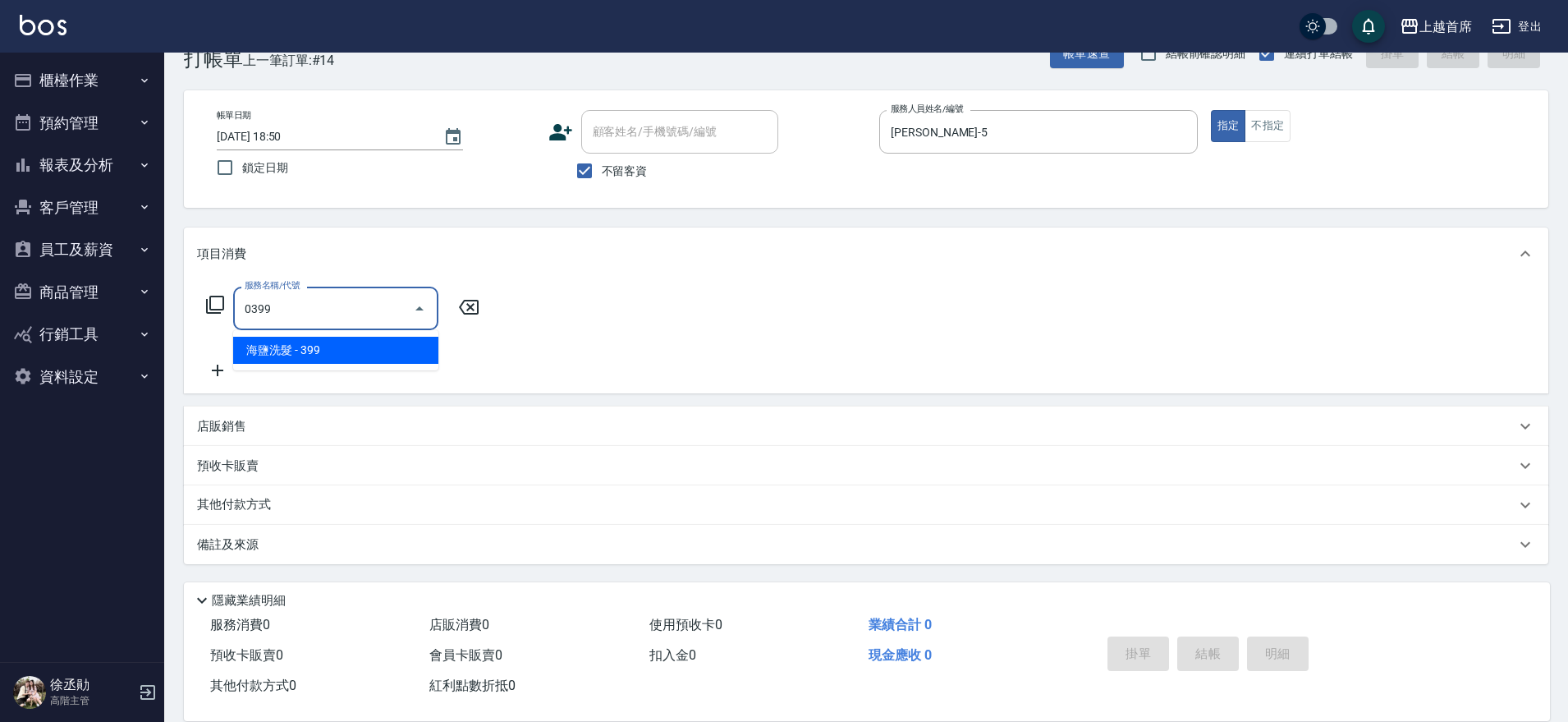
type input "海鹽洗髮(0399)"
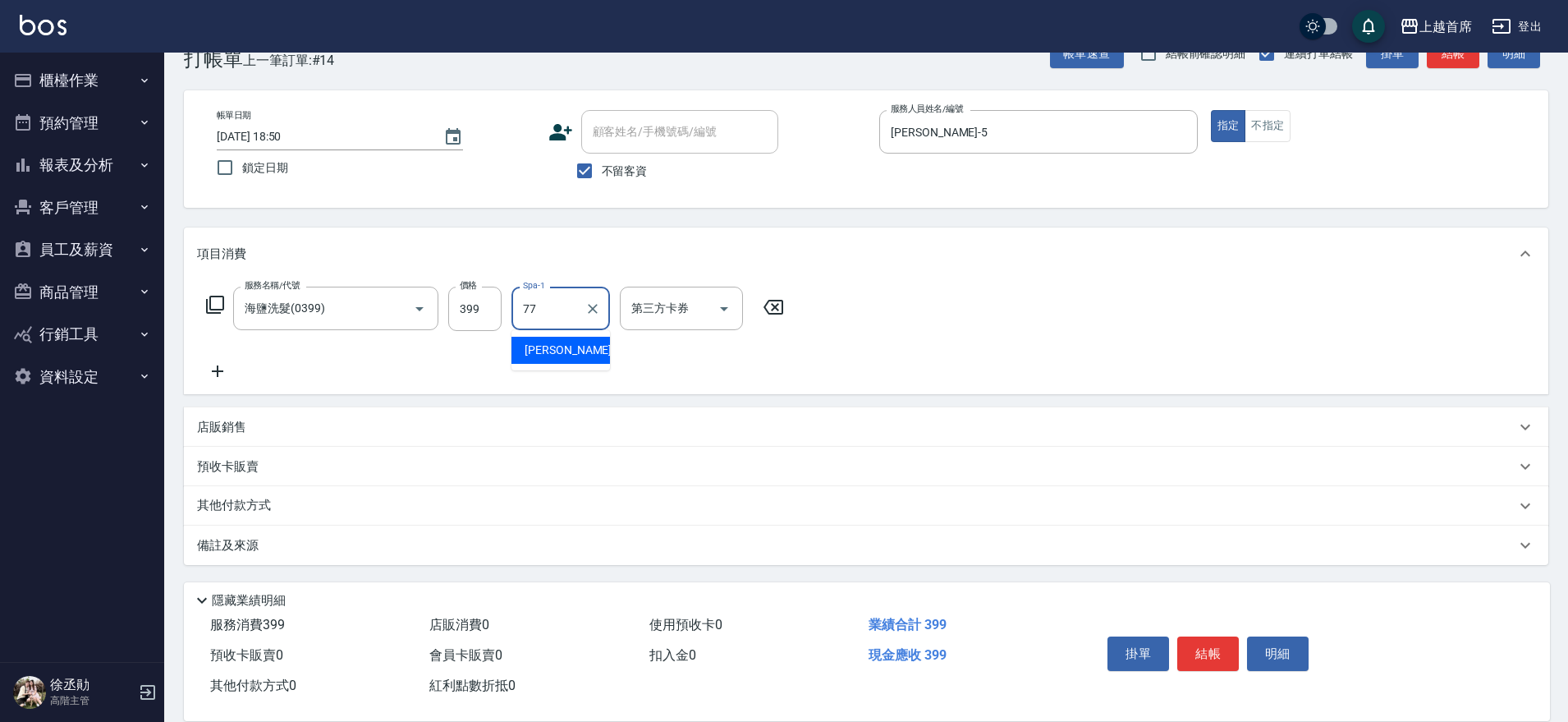
type input "黃品芳-77"
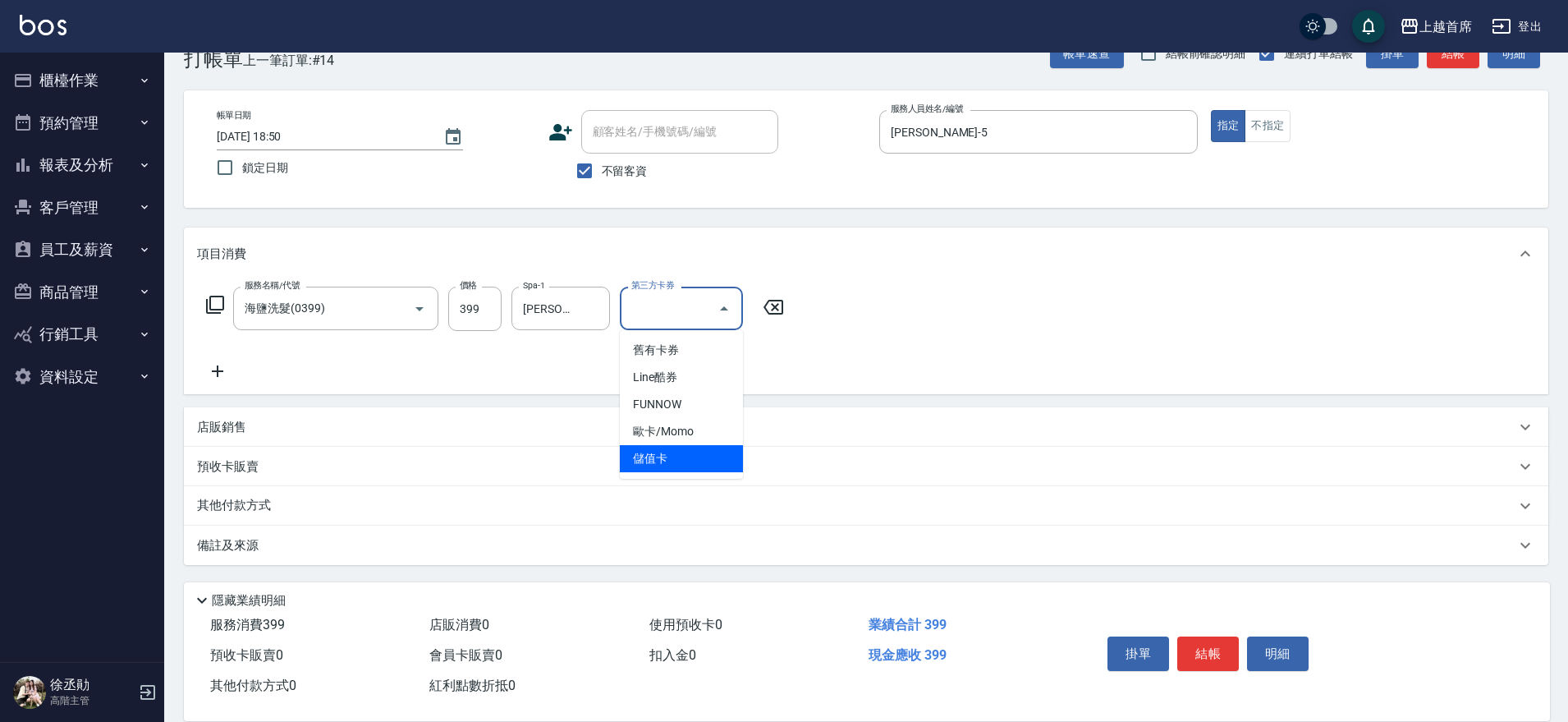
type input "儲值卡"
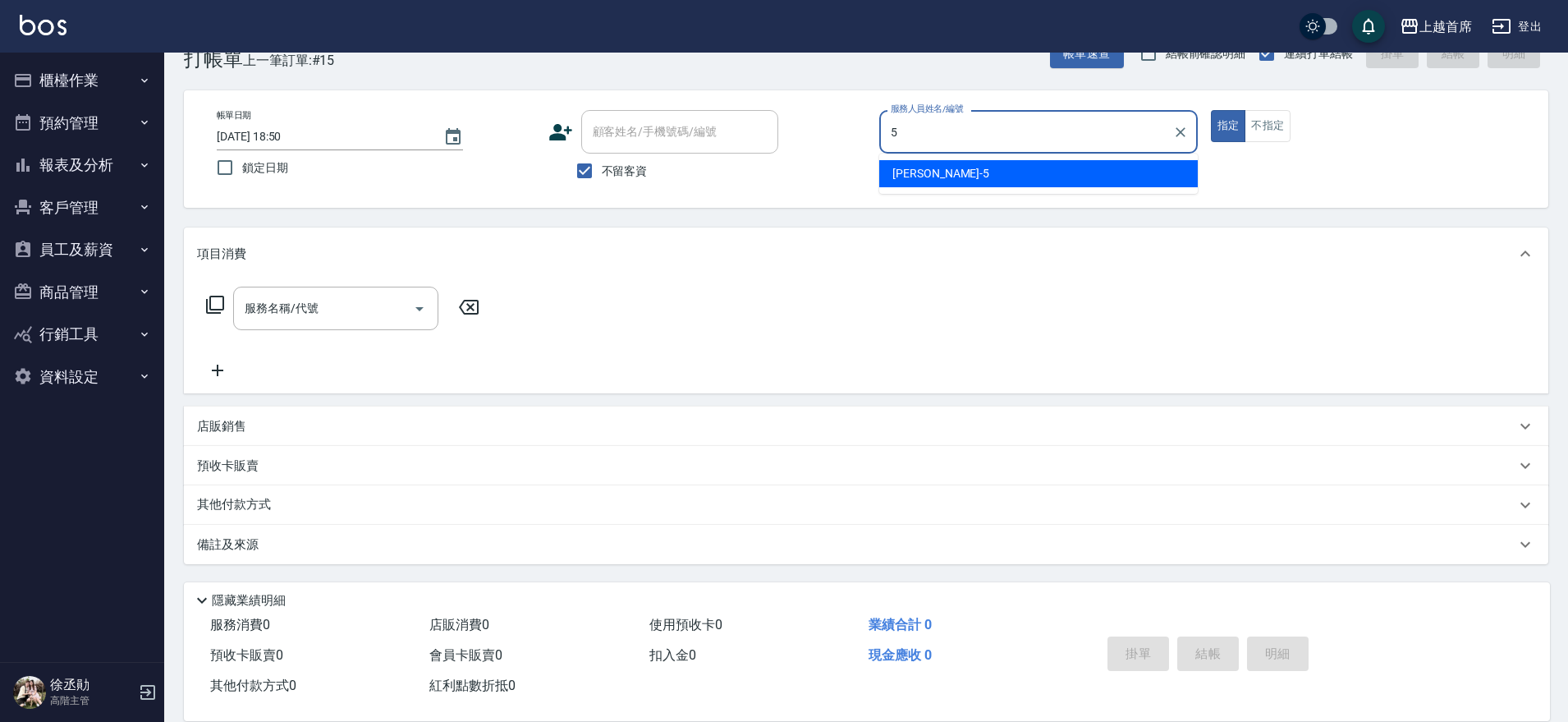
type input "Molly莫莉-5"
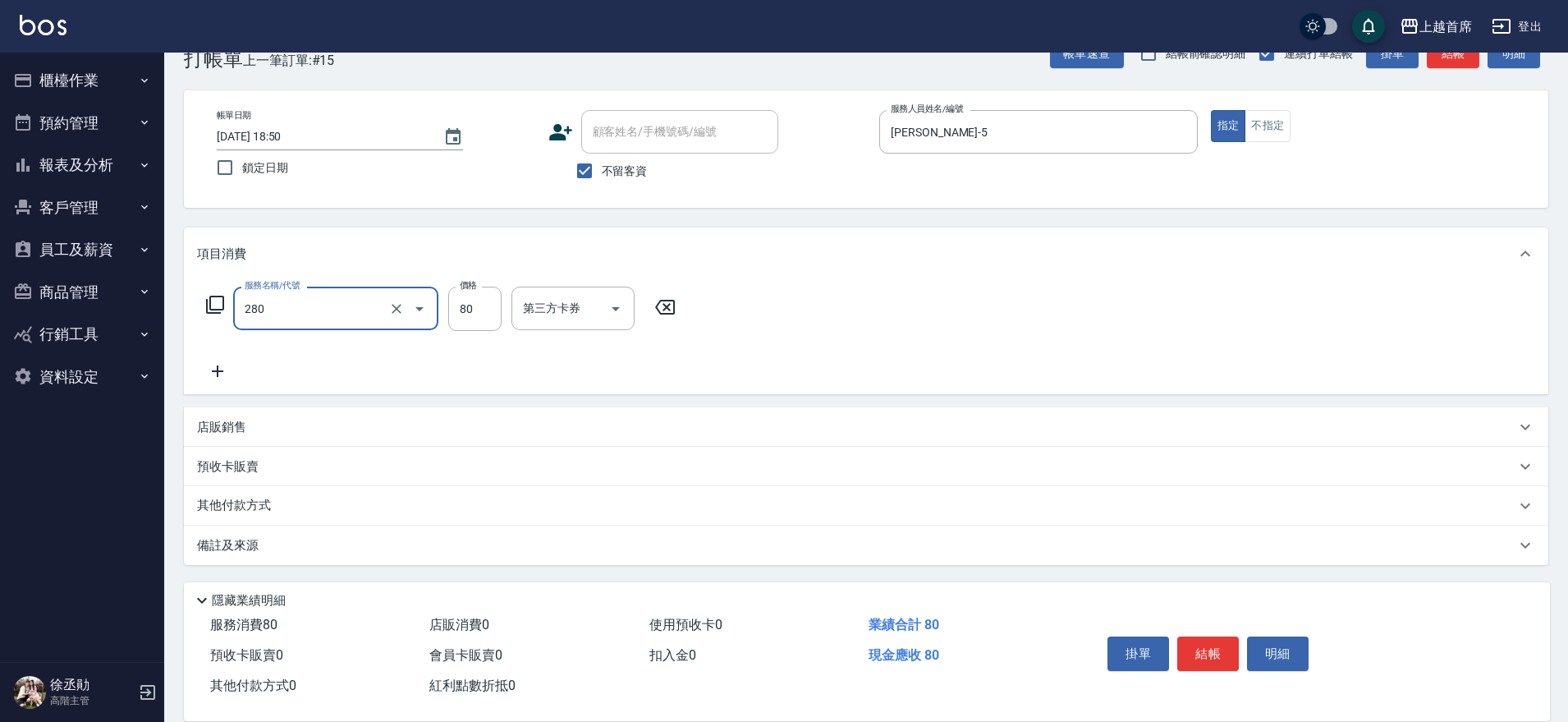
type input "剪瀏海(280)"
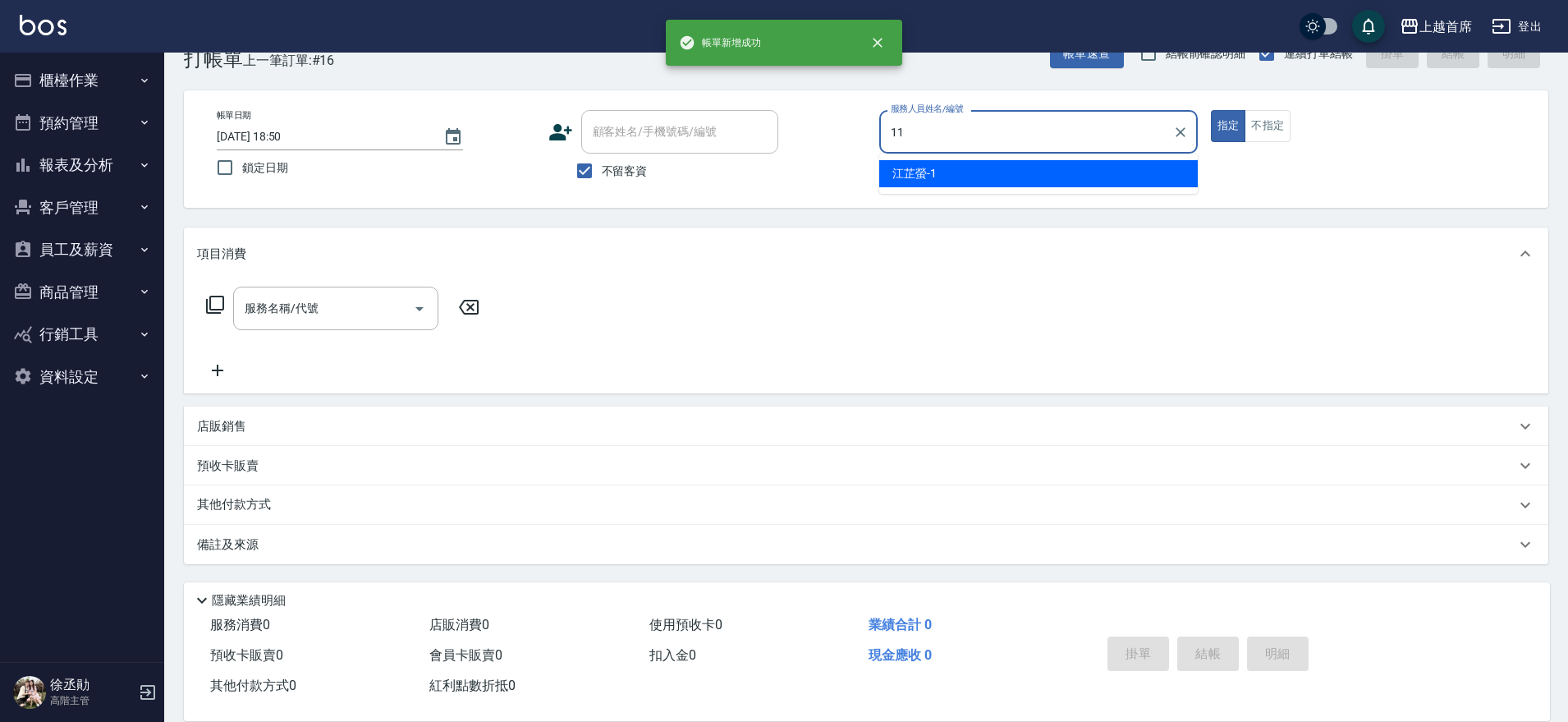
type input "張雅晴-11"
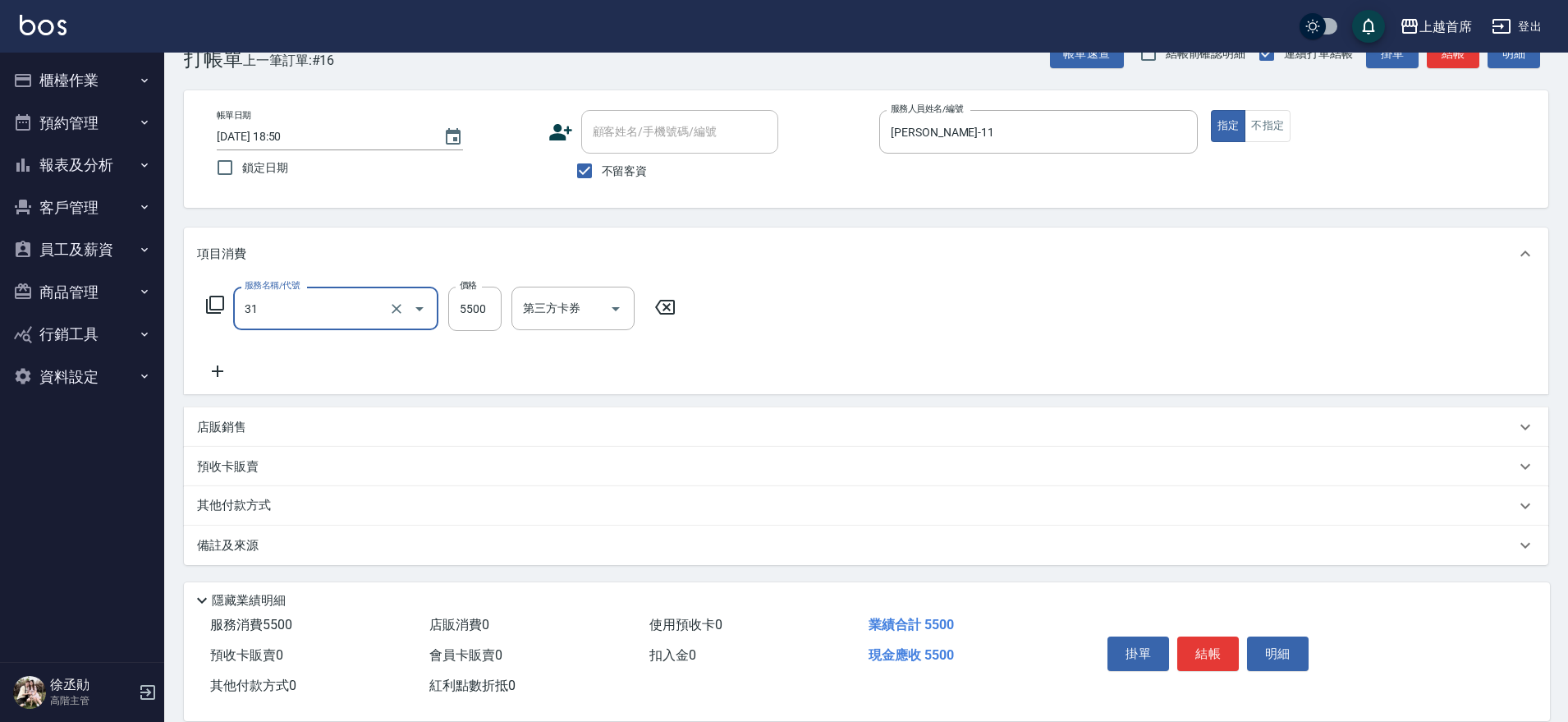
type input "燙髮+染髮A餐(31)"
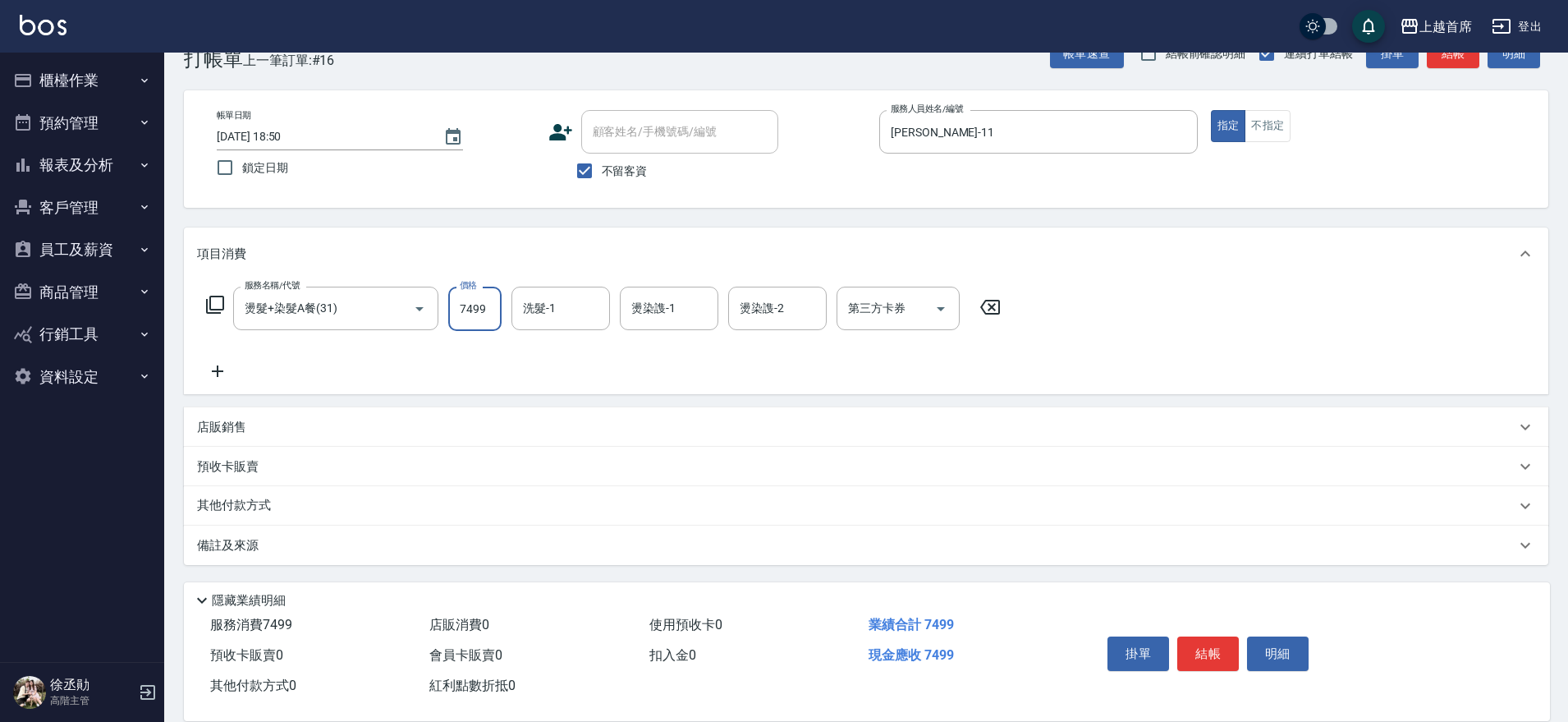
type input "7499"
type input "鄭詩縈-20"
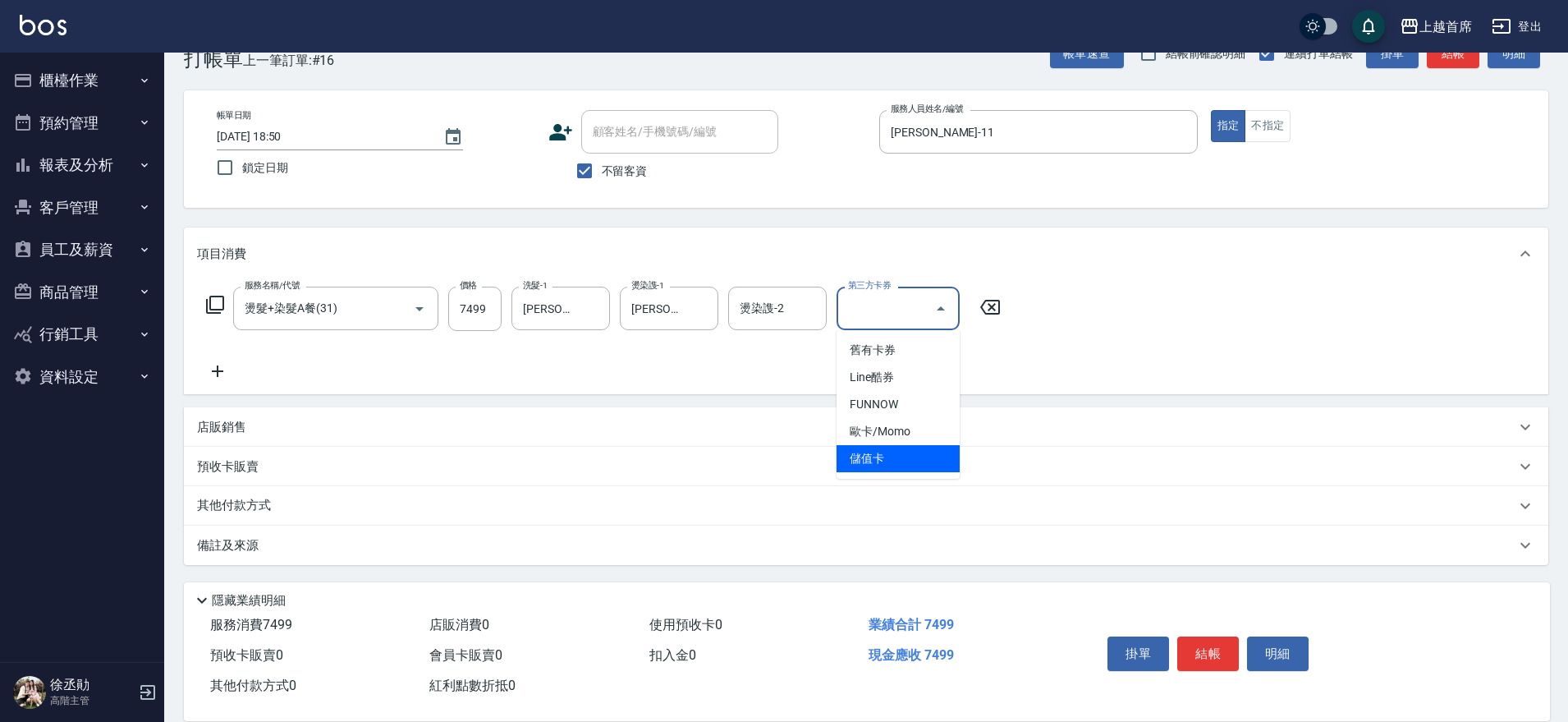
type input "儲值卡"
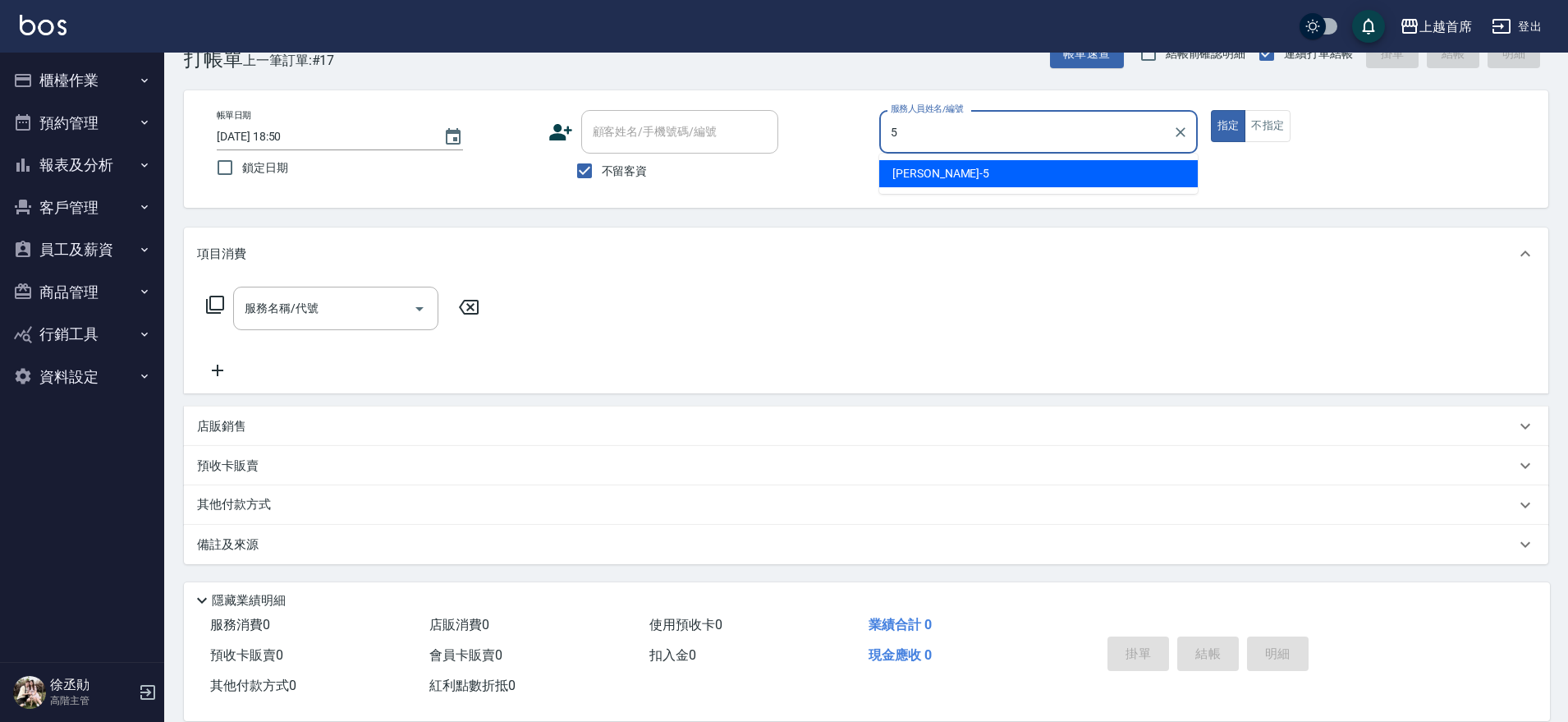
type input "Molly莫莉-5"
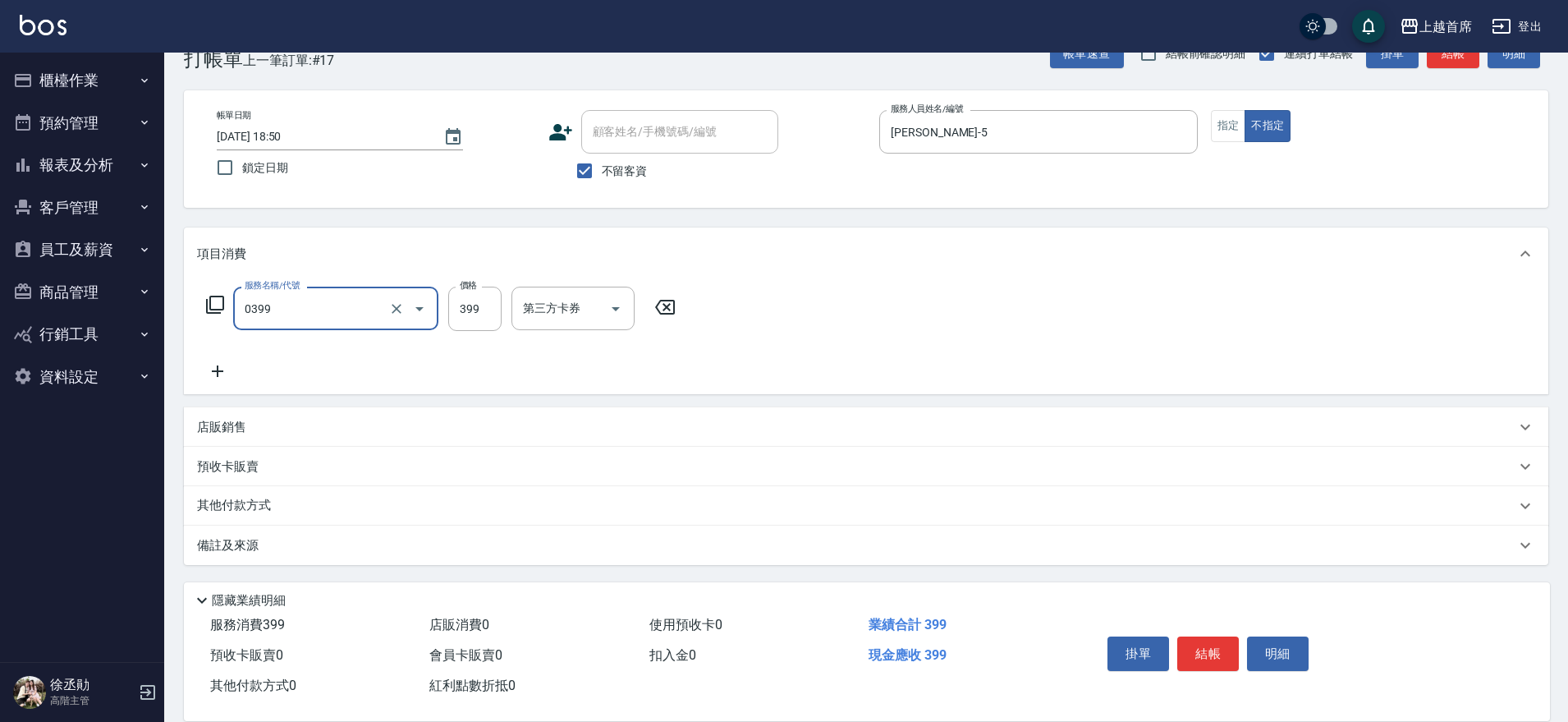
type input "海鹽洗髮(0399)"
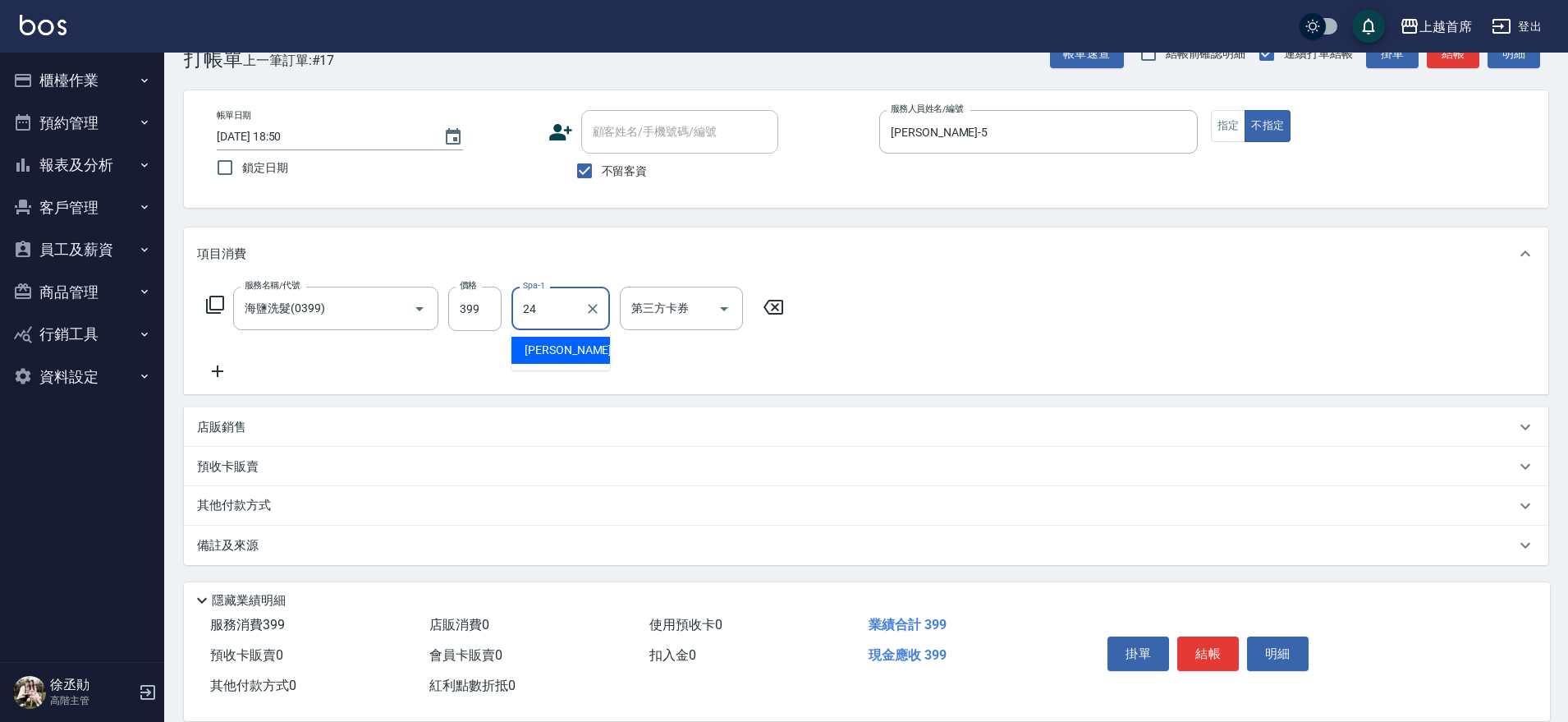
type input "丁于琴-24"
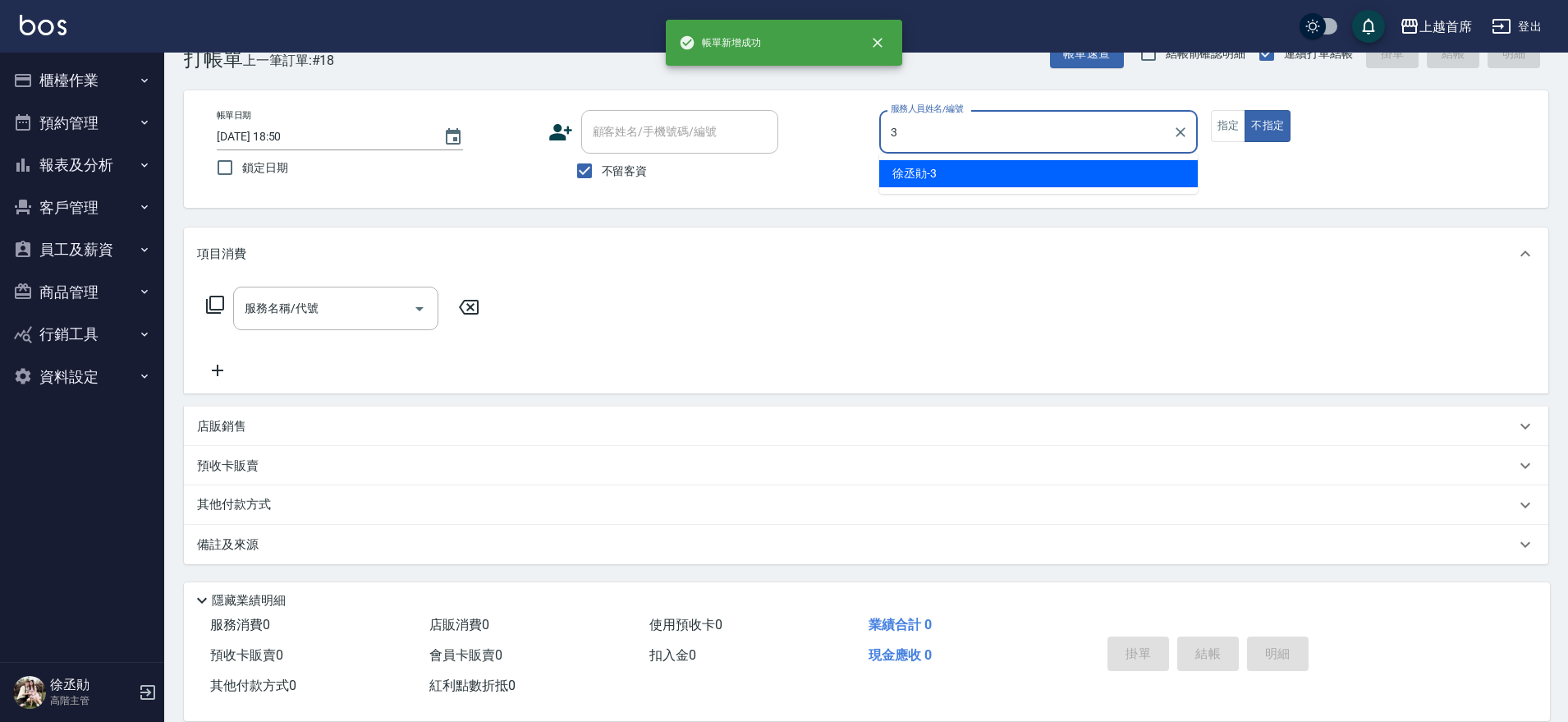
type input "徐丞勛-3"
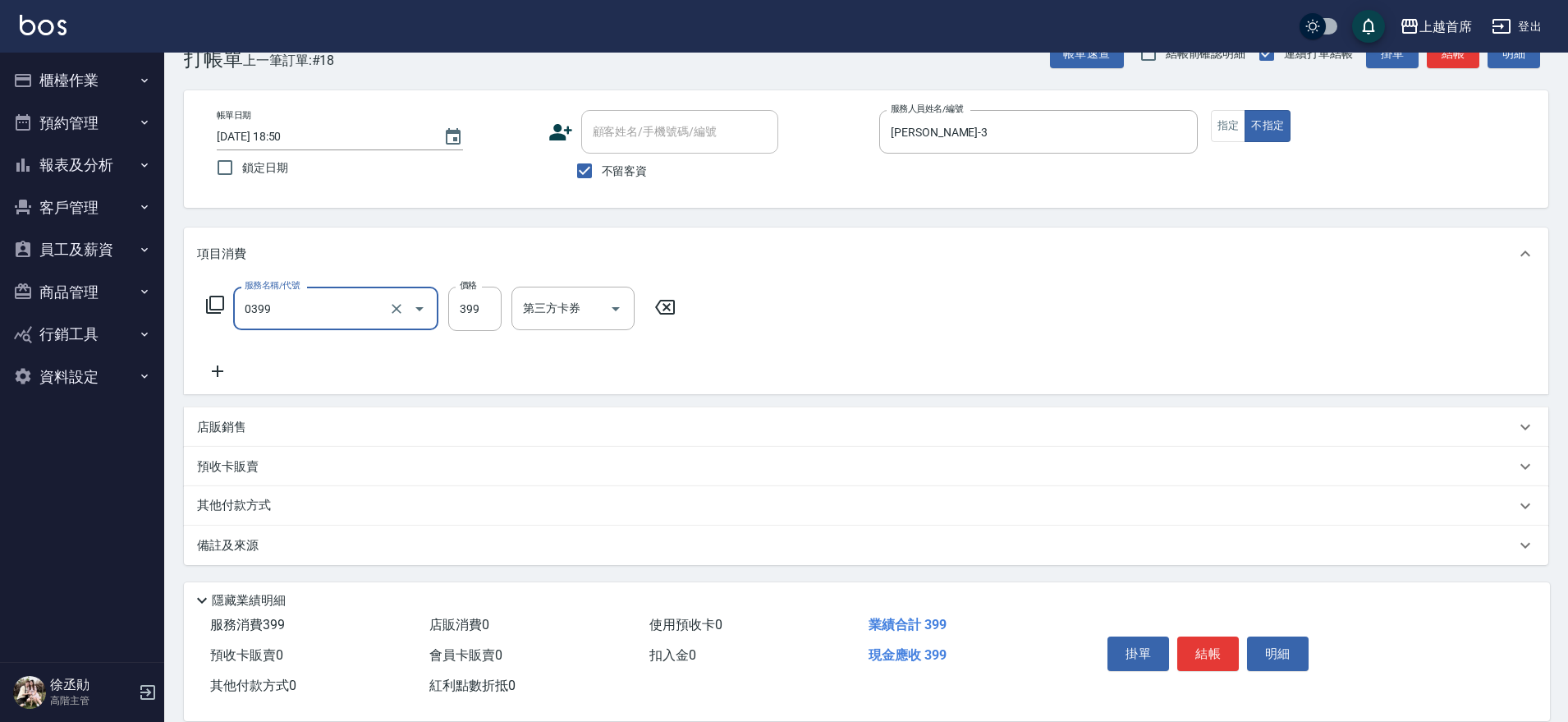
type input "海鹽洗髮(0399)"
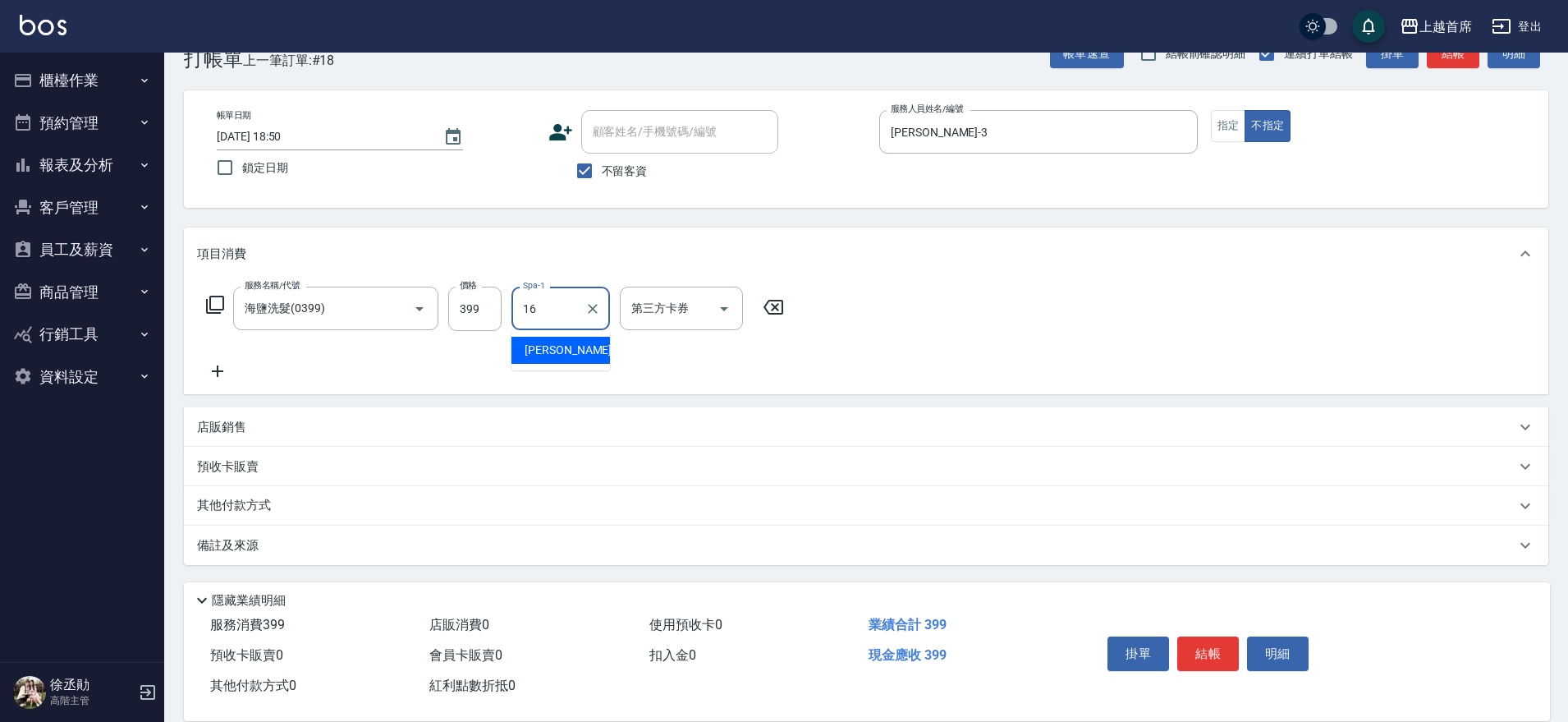
type input "陳育珊-16"
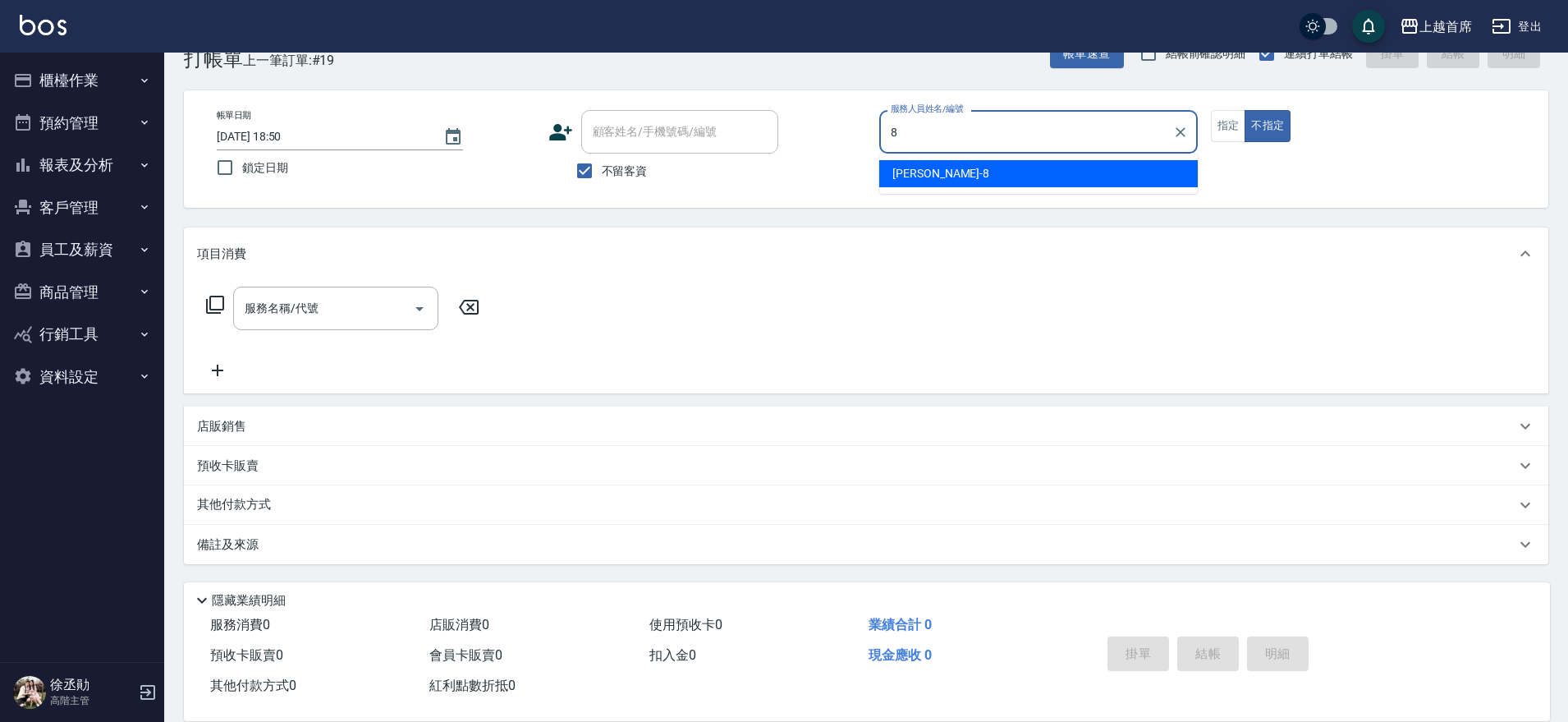
type input "謝凉好-8"
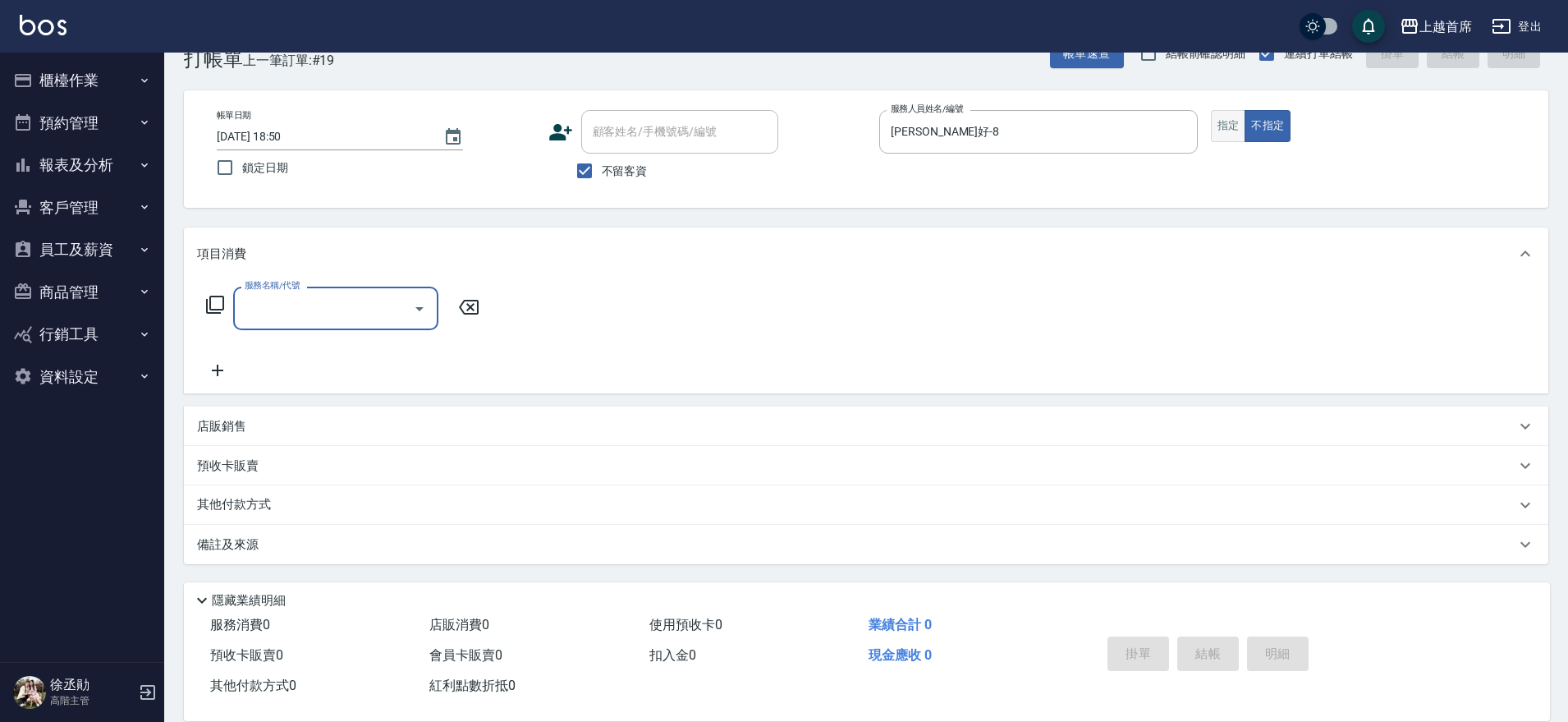
click at [1219, 125] on button "指定" at bounding box center [1228, 126] width 36 height 32
type input "洗髮(1300)"
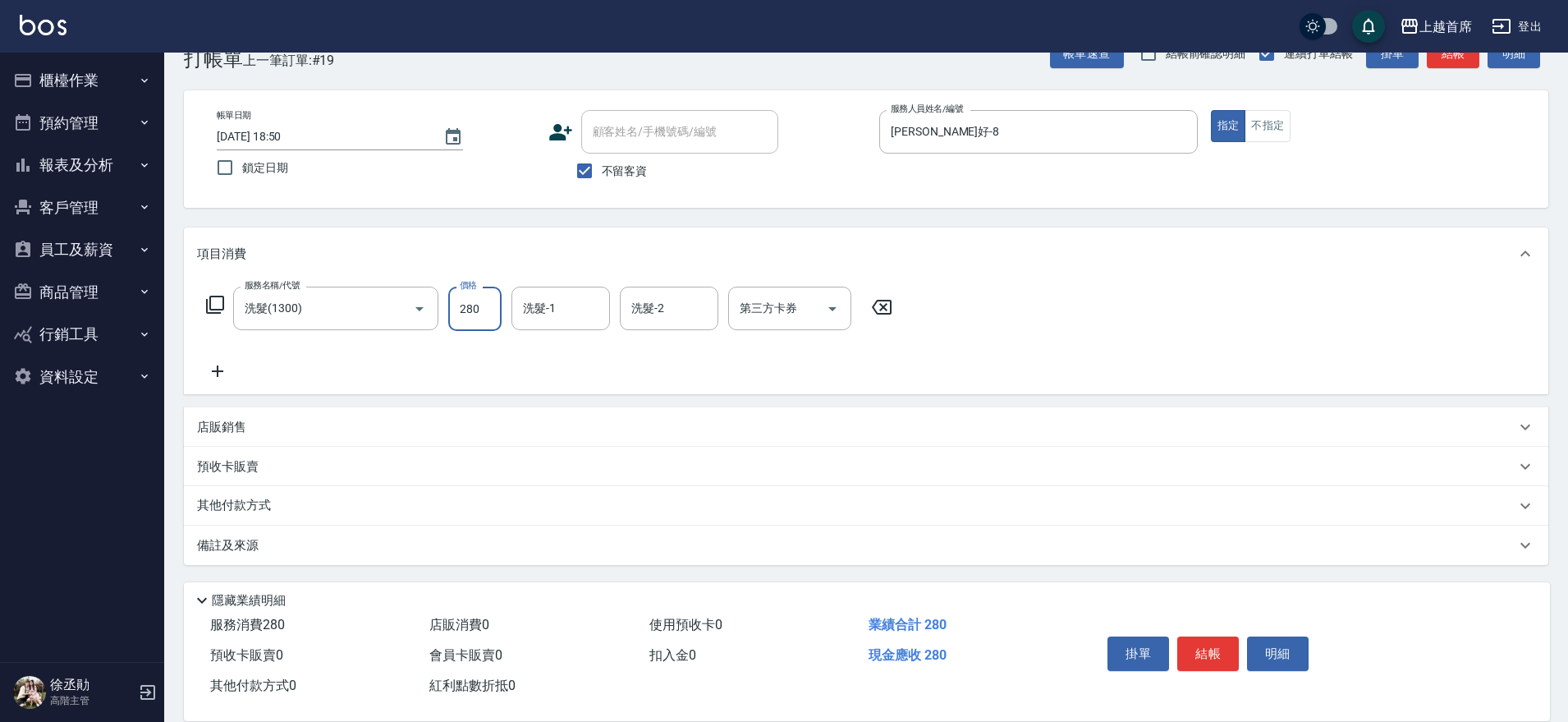
type input "280"
click at [1206, 637] on button "結帳" at bounding box center [1208, 654] width 62 height 35
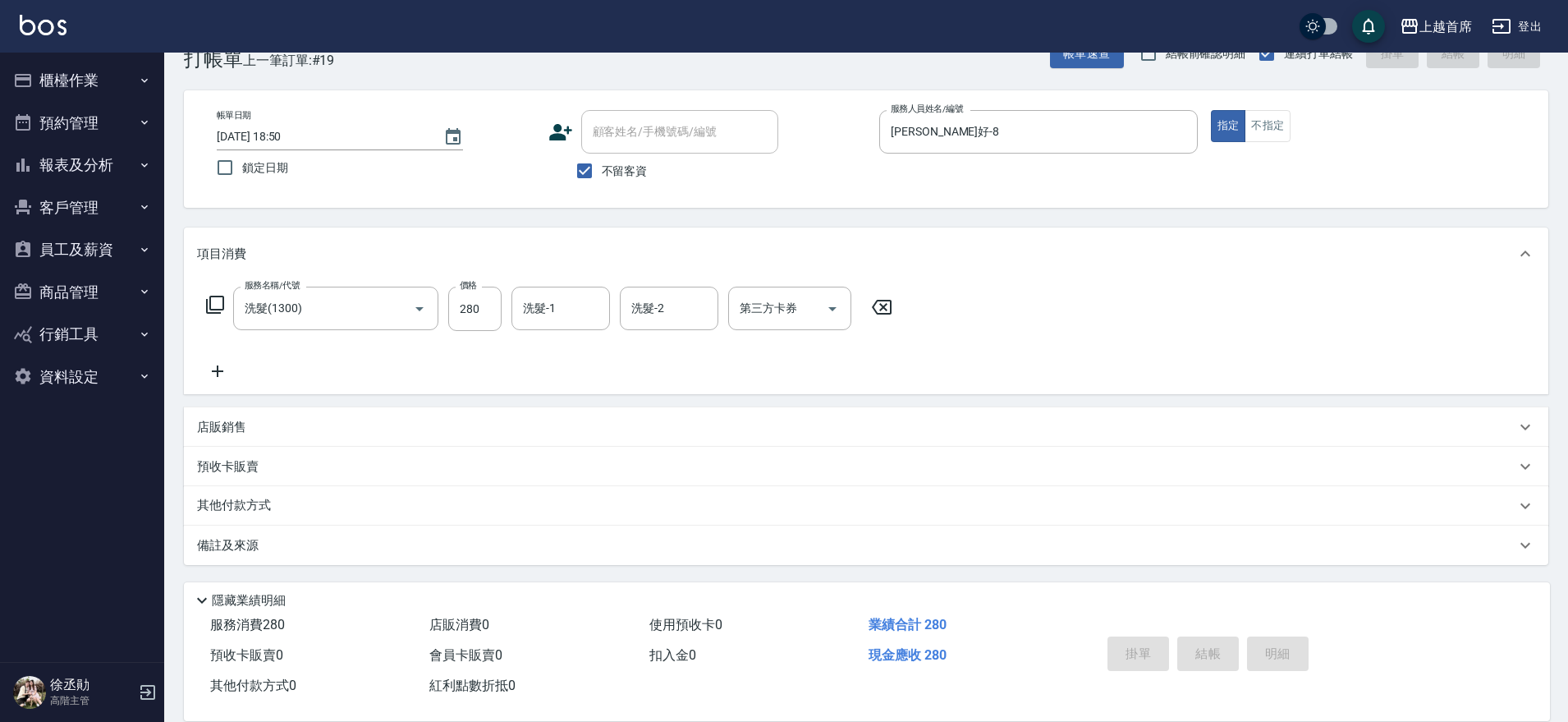
type input "2025/08/13 18:51"
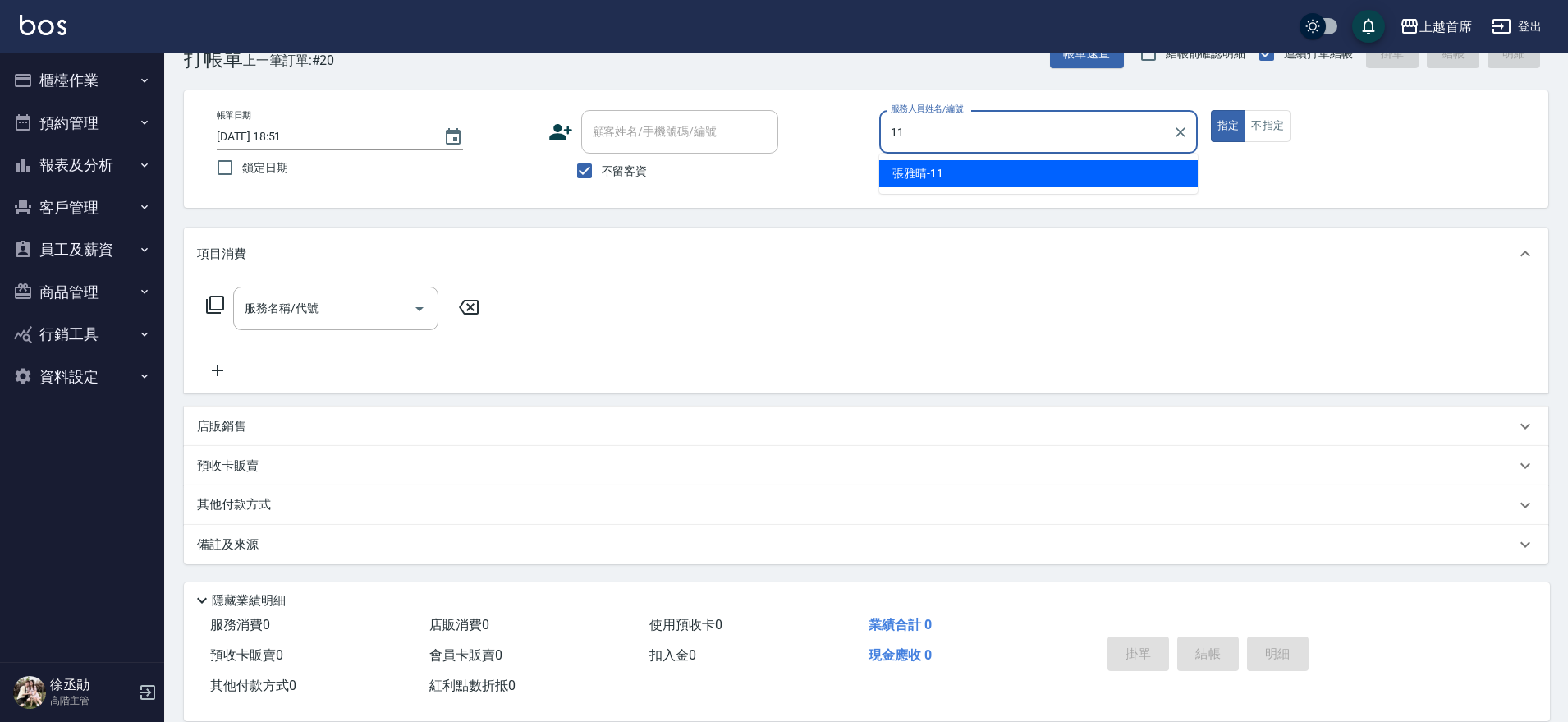
type input "張雅晴-11"
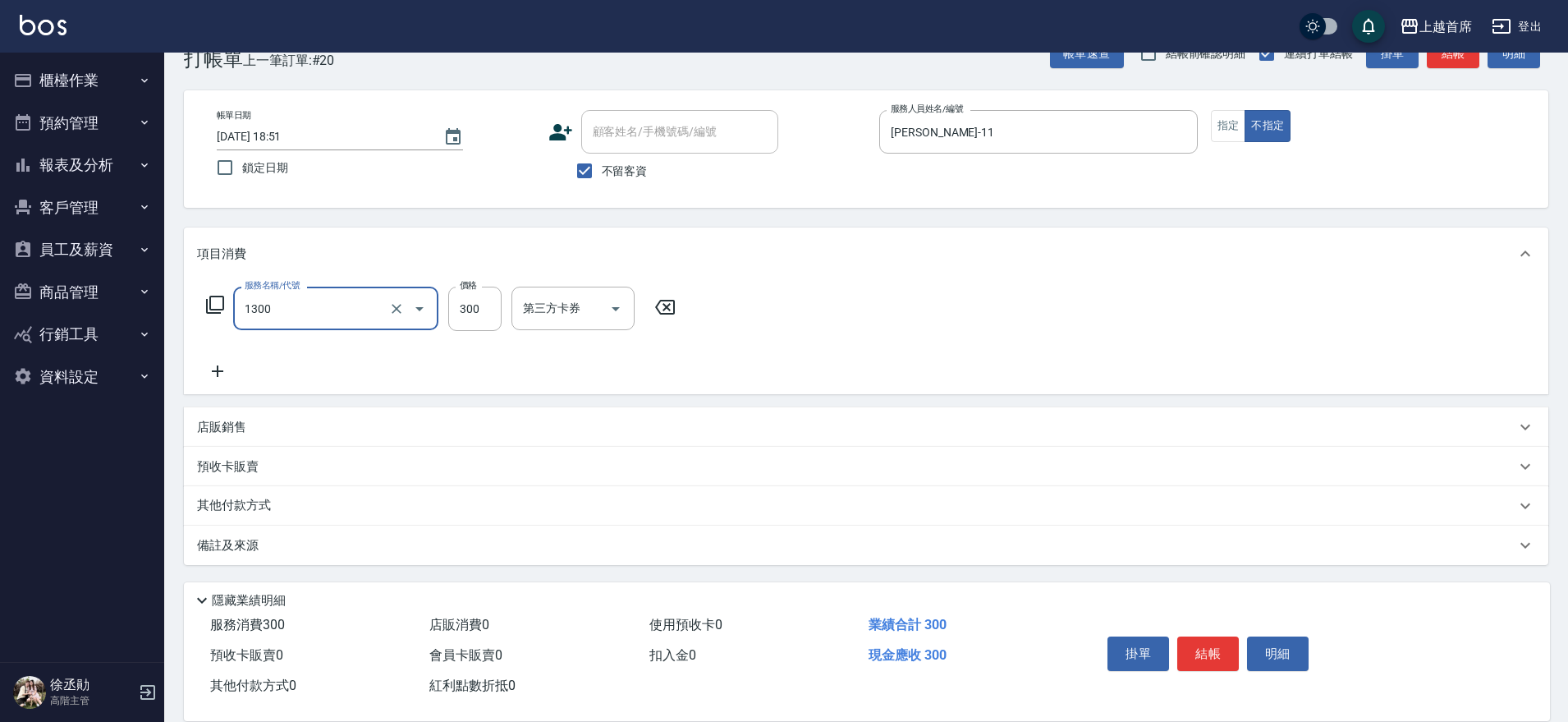
type input "洗髮(1300)"
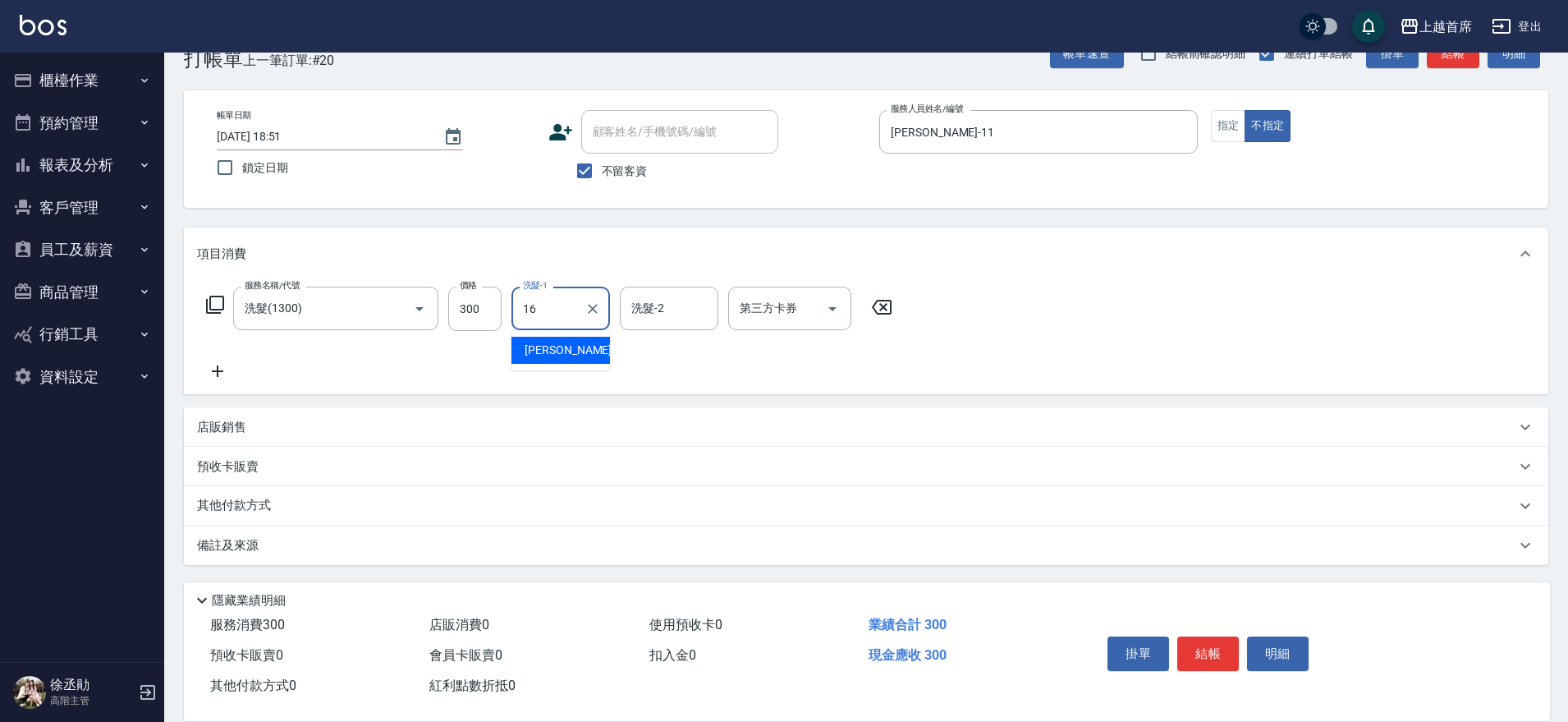
type input "陳育珊-16"
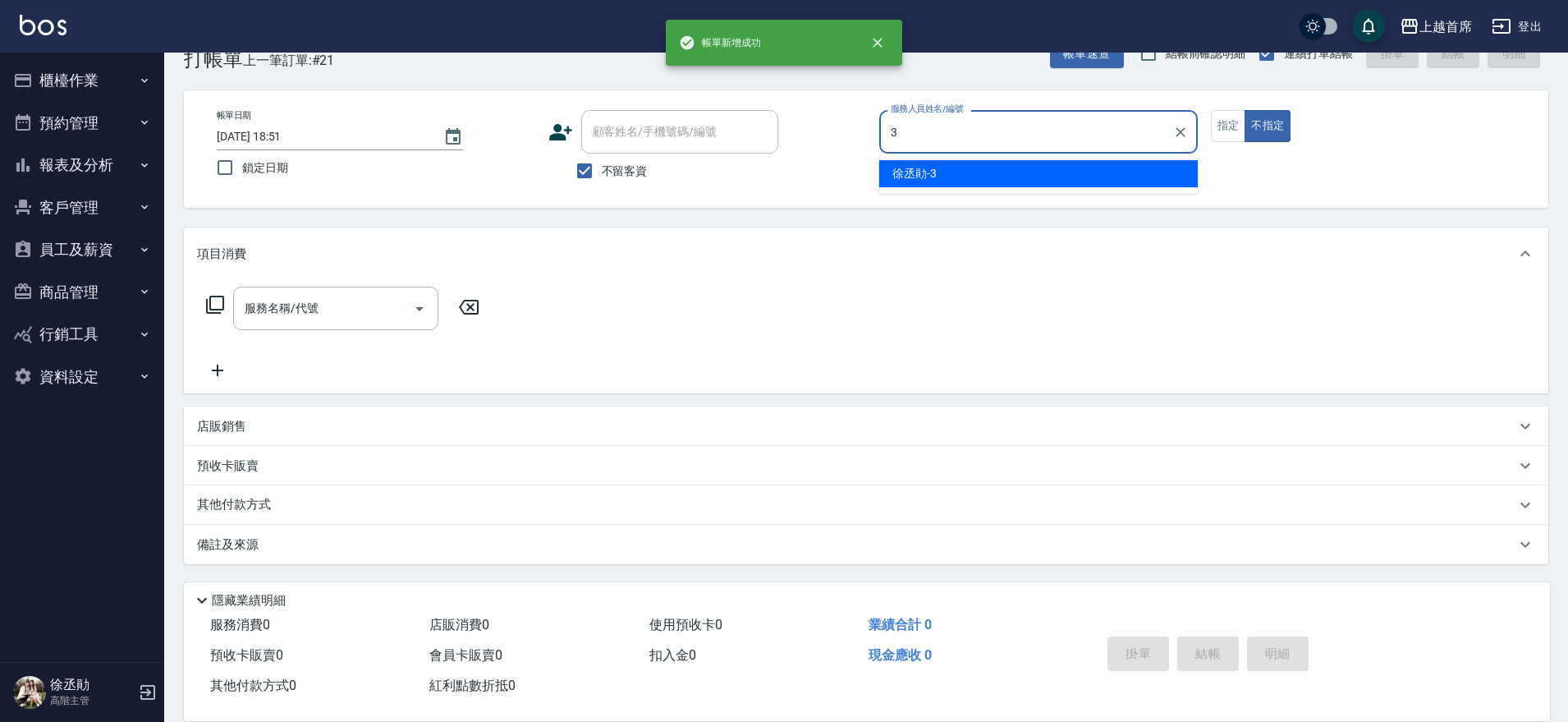
type input "徐丞勛-3"
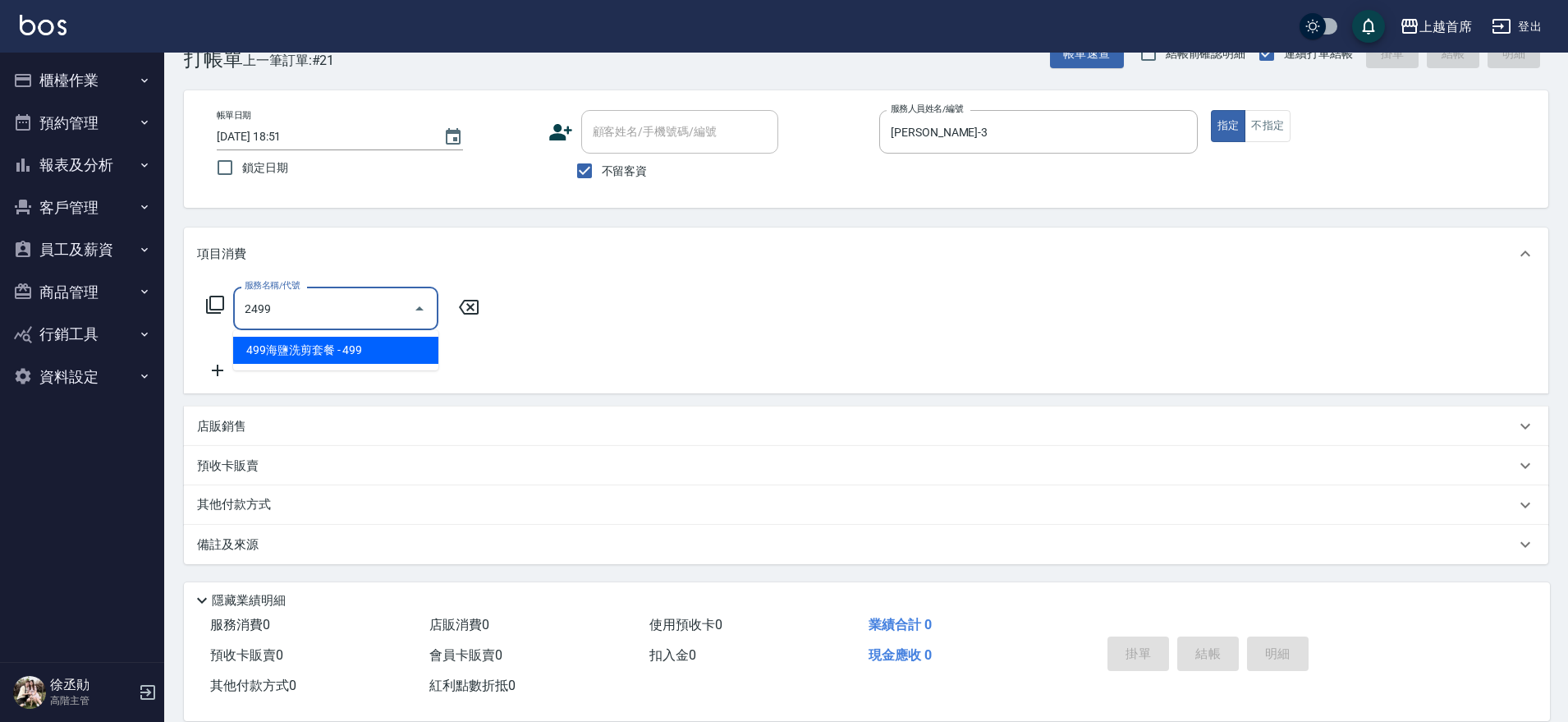
type input "499海鹽洗剪套餐(2499)"
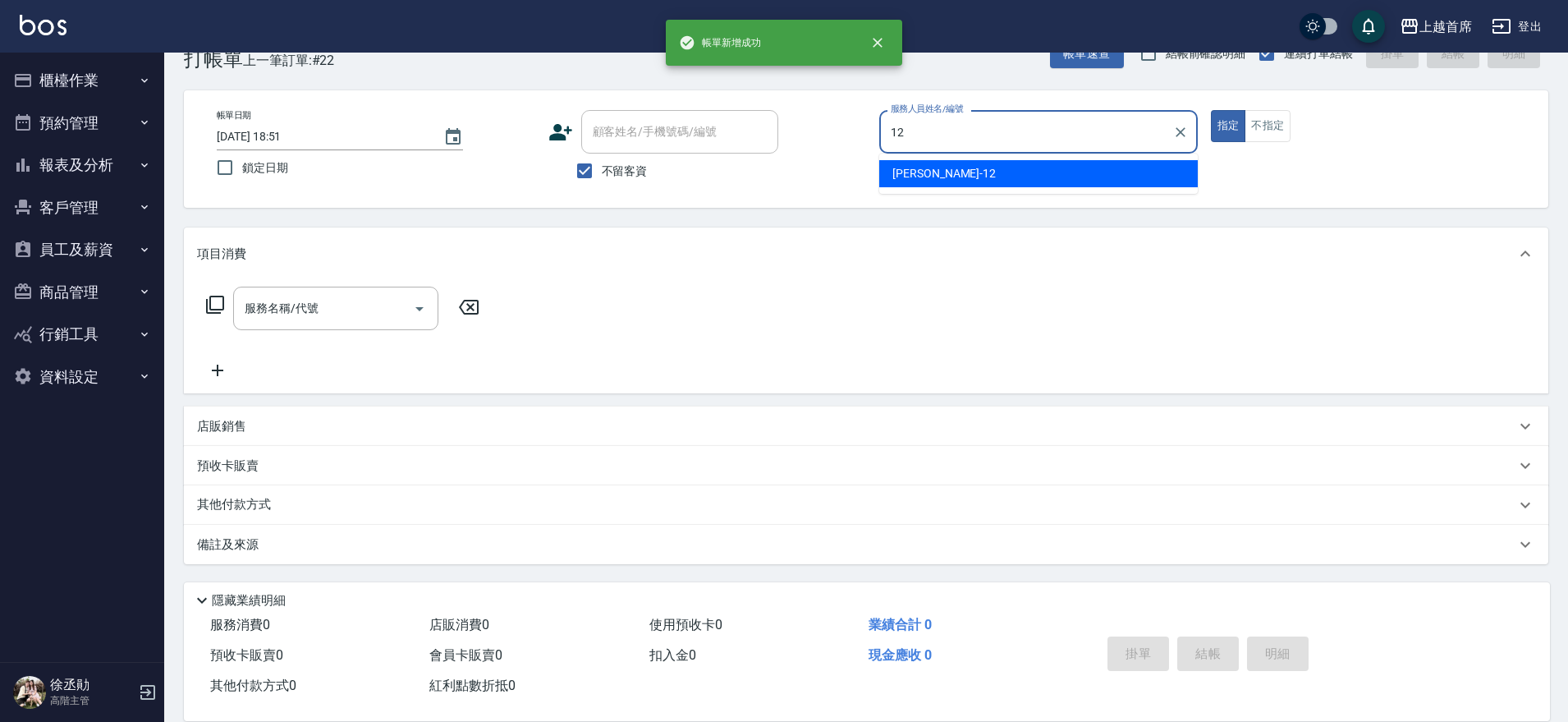
type input "許婕妤-12"
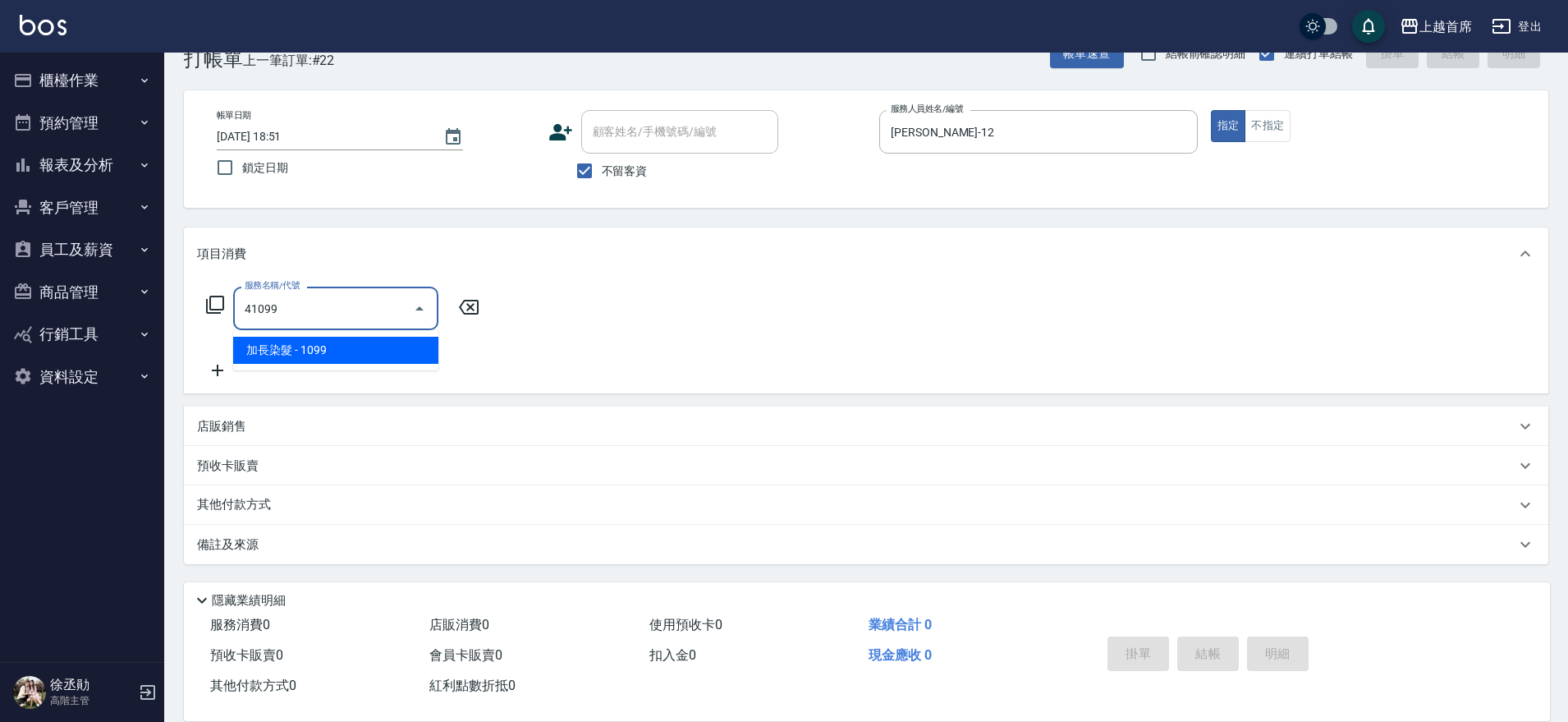
type input "加長染髮(41099)"
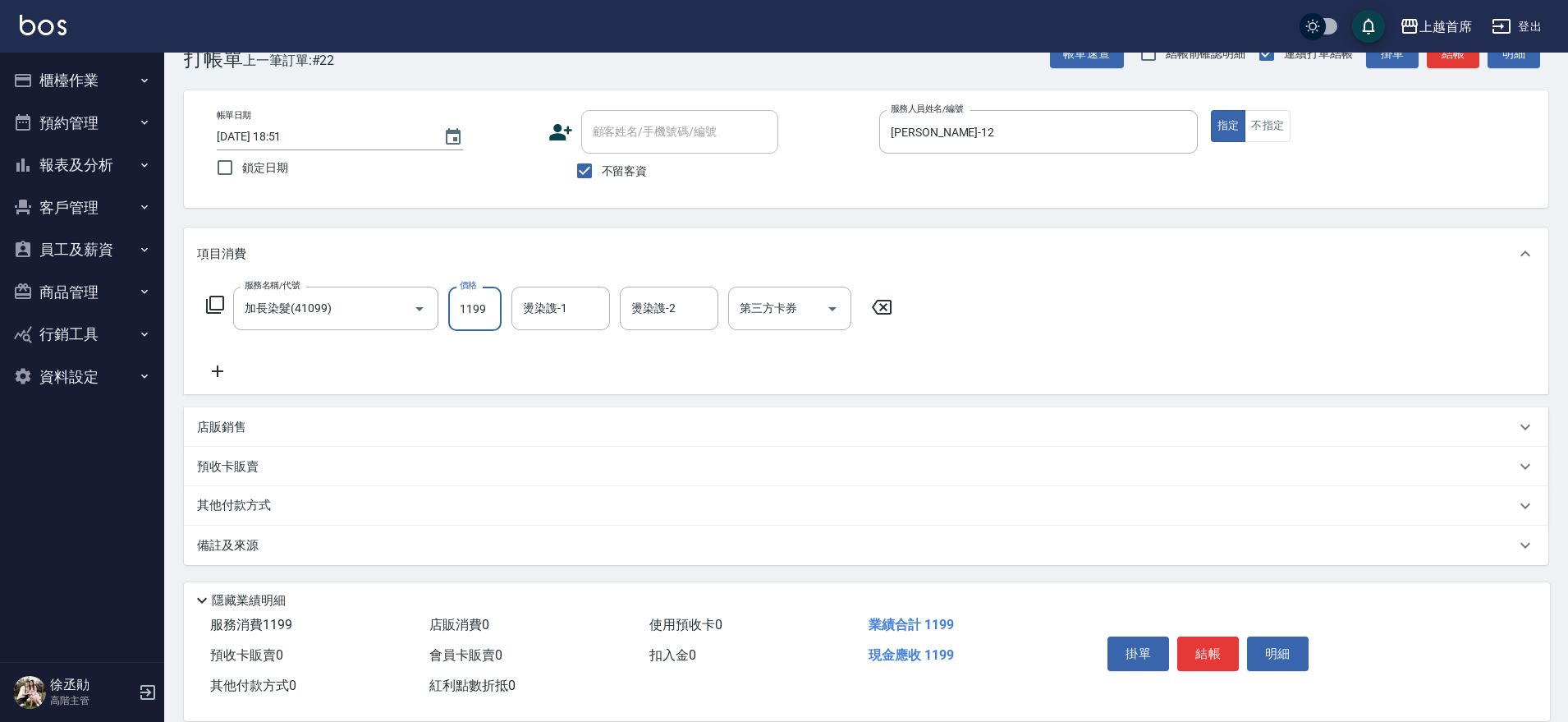
type input "1199"
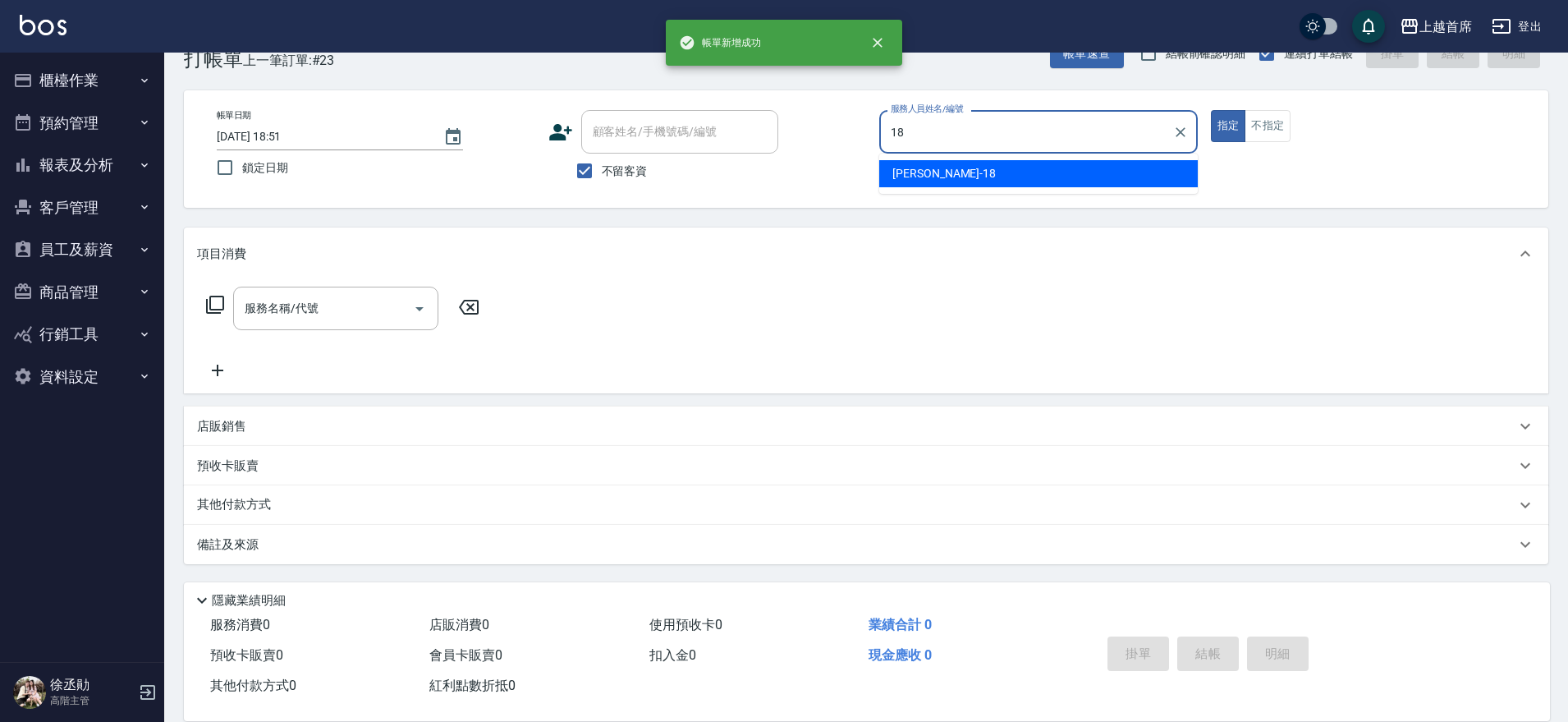
type input "Linda-18"
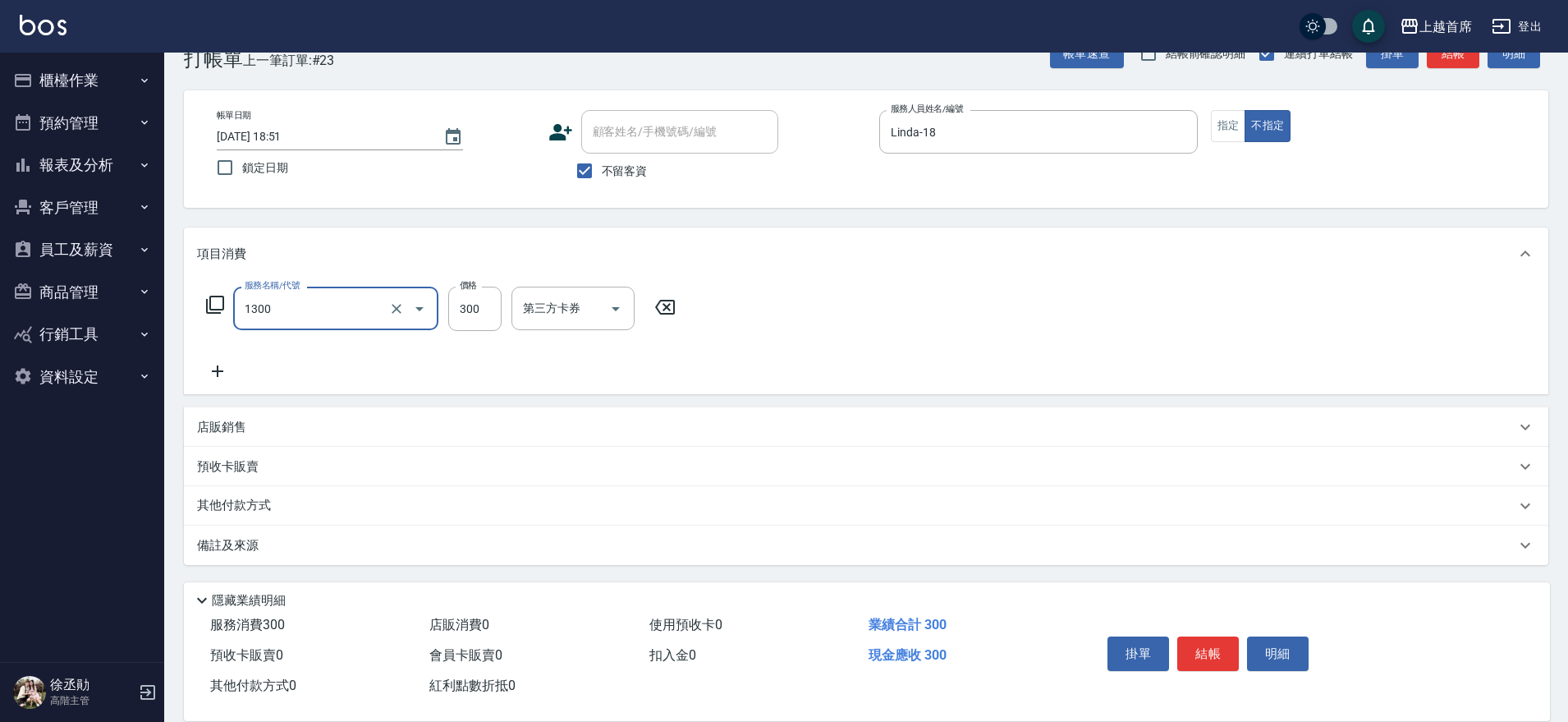
type input "洗髮(1300)"
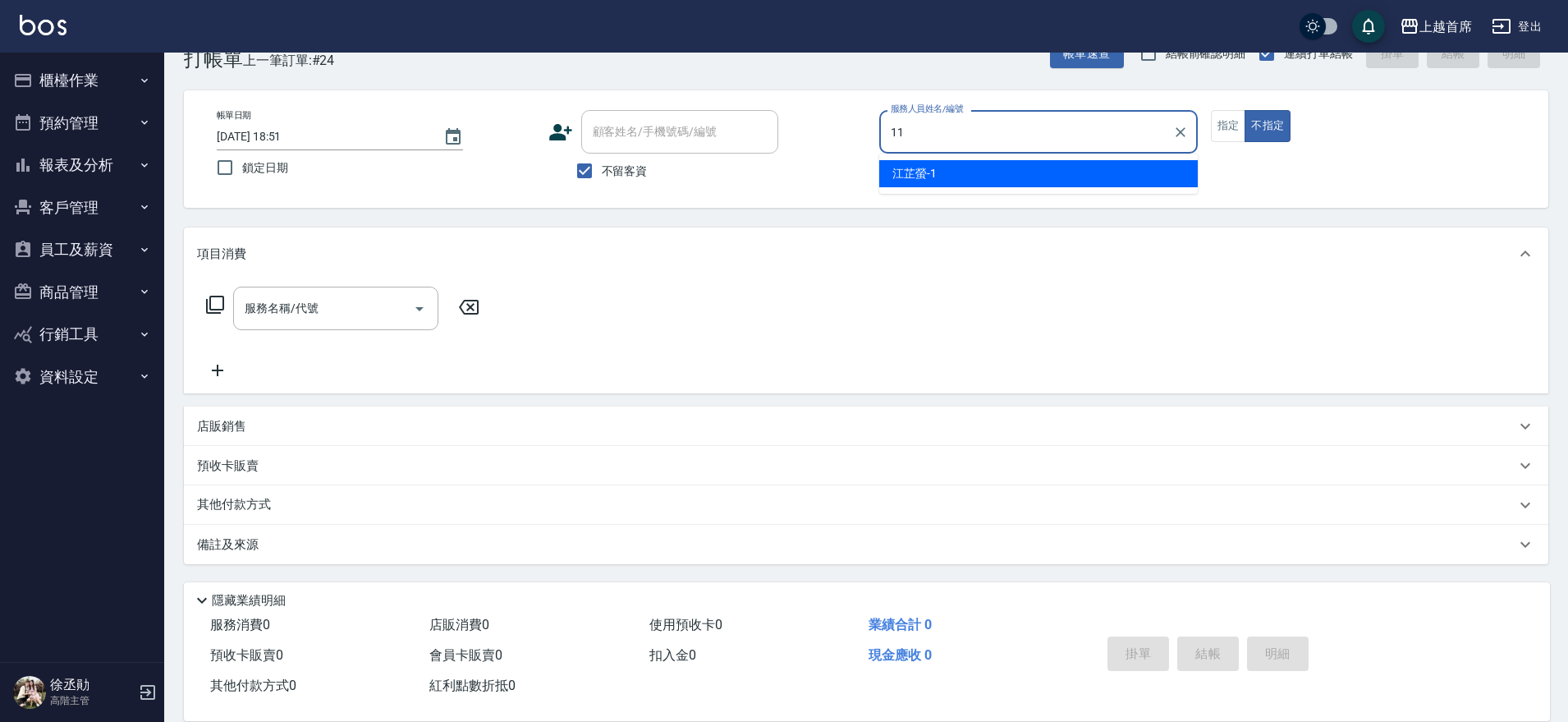
type input "張雅晴-11"
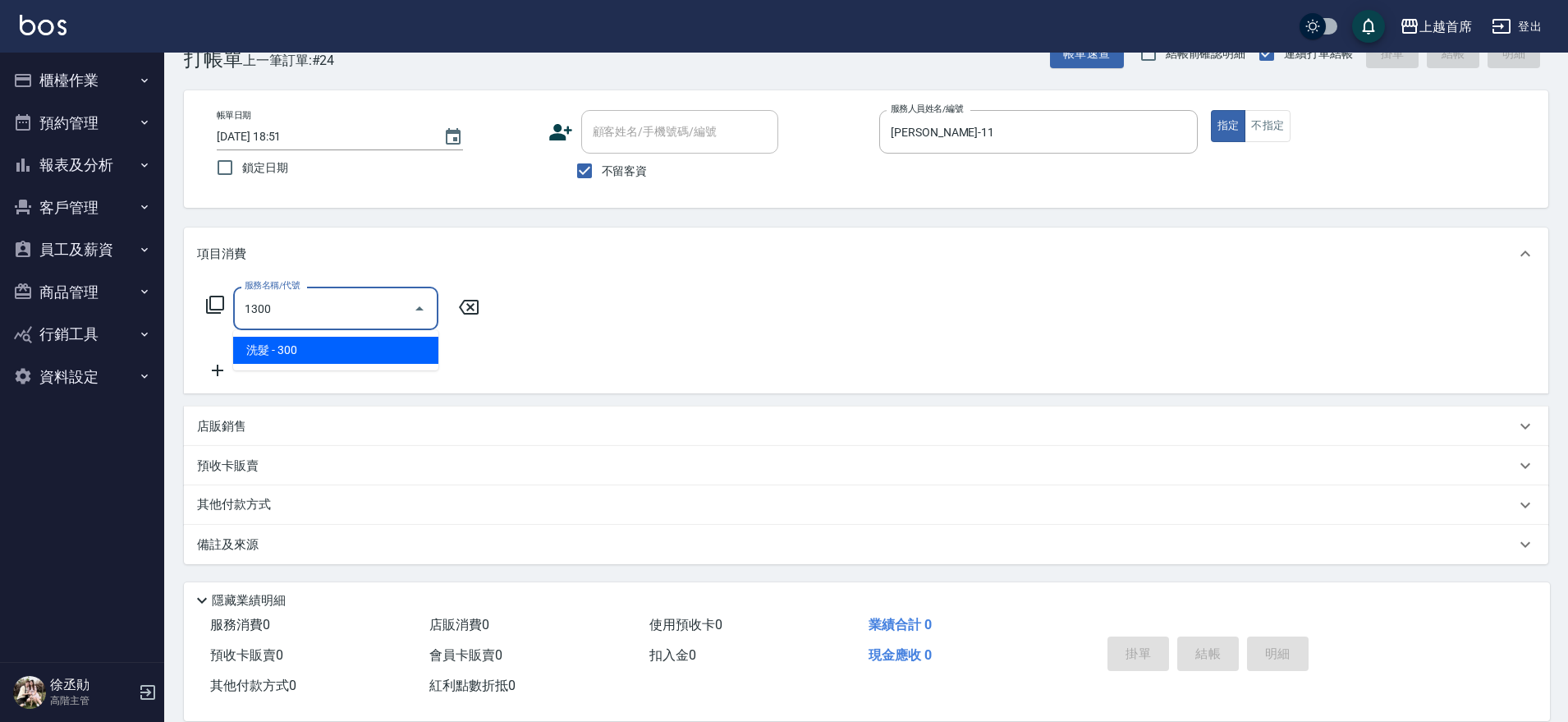
type input "洗髮(1300)"
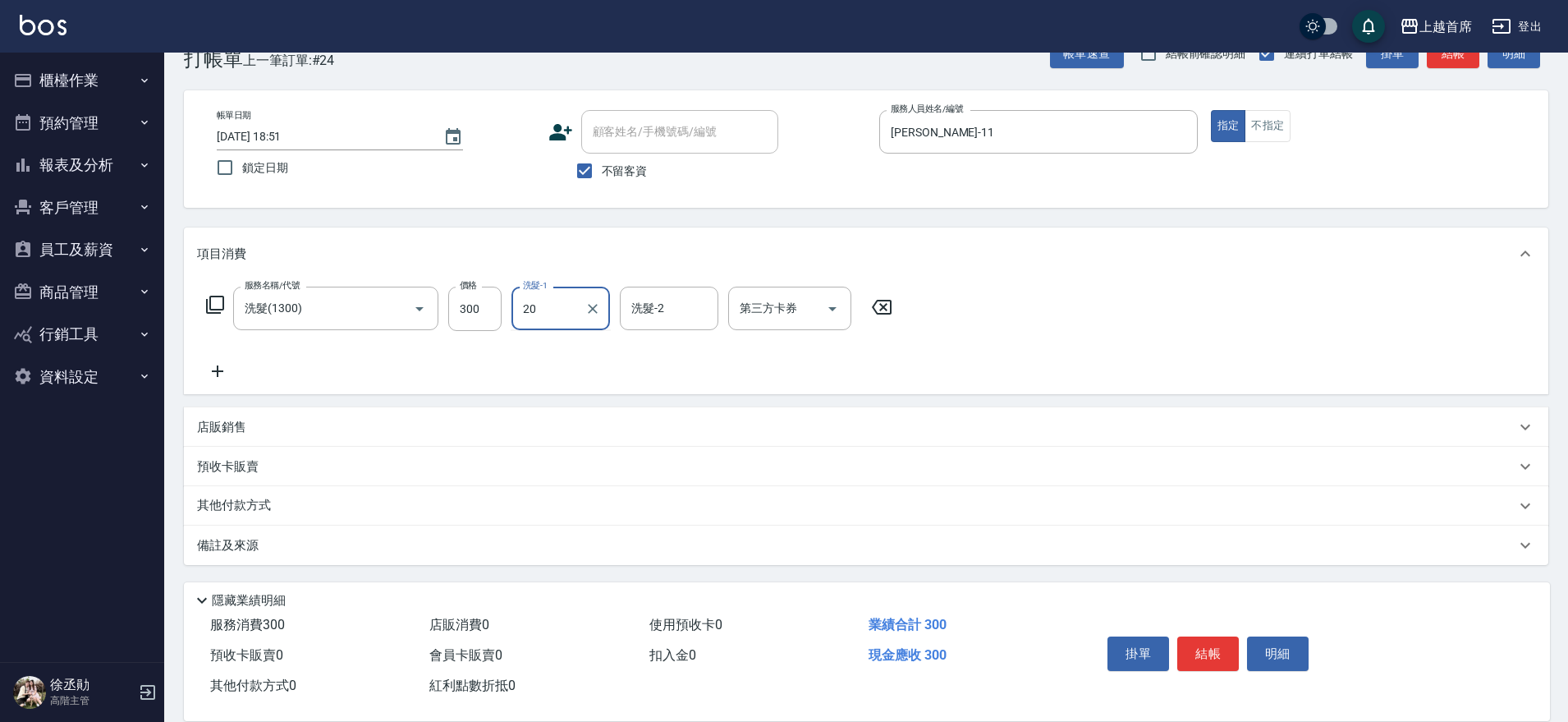
type input "鄭詩縈-20"
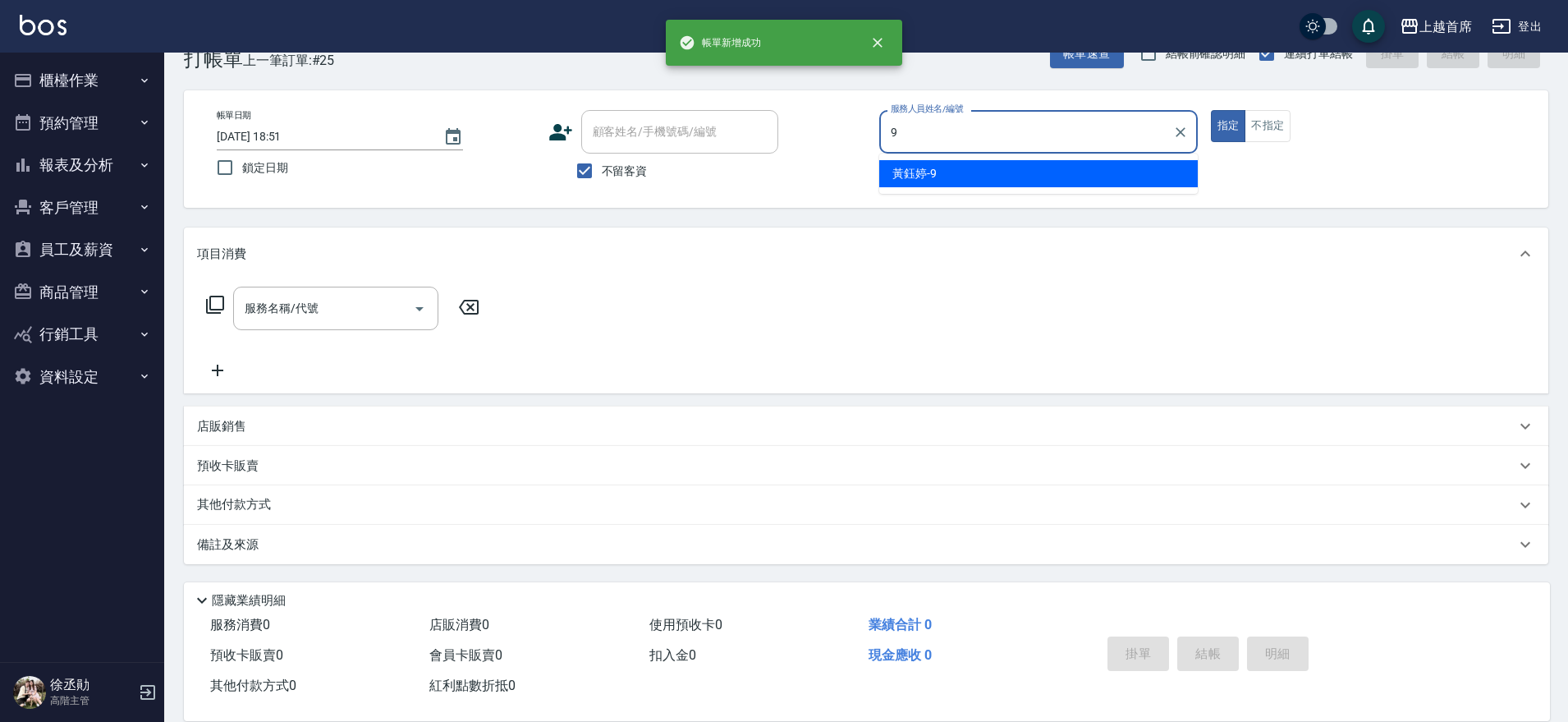
type input "黃鈺婷-9"
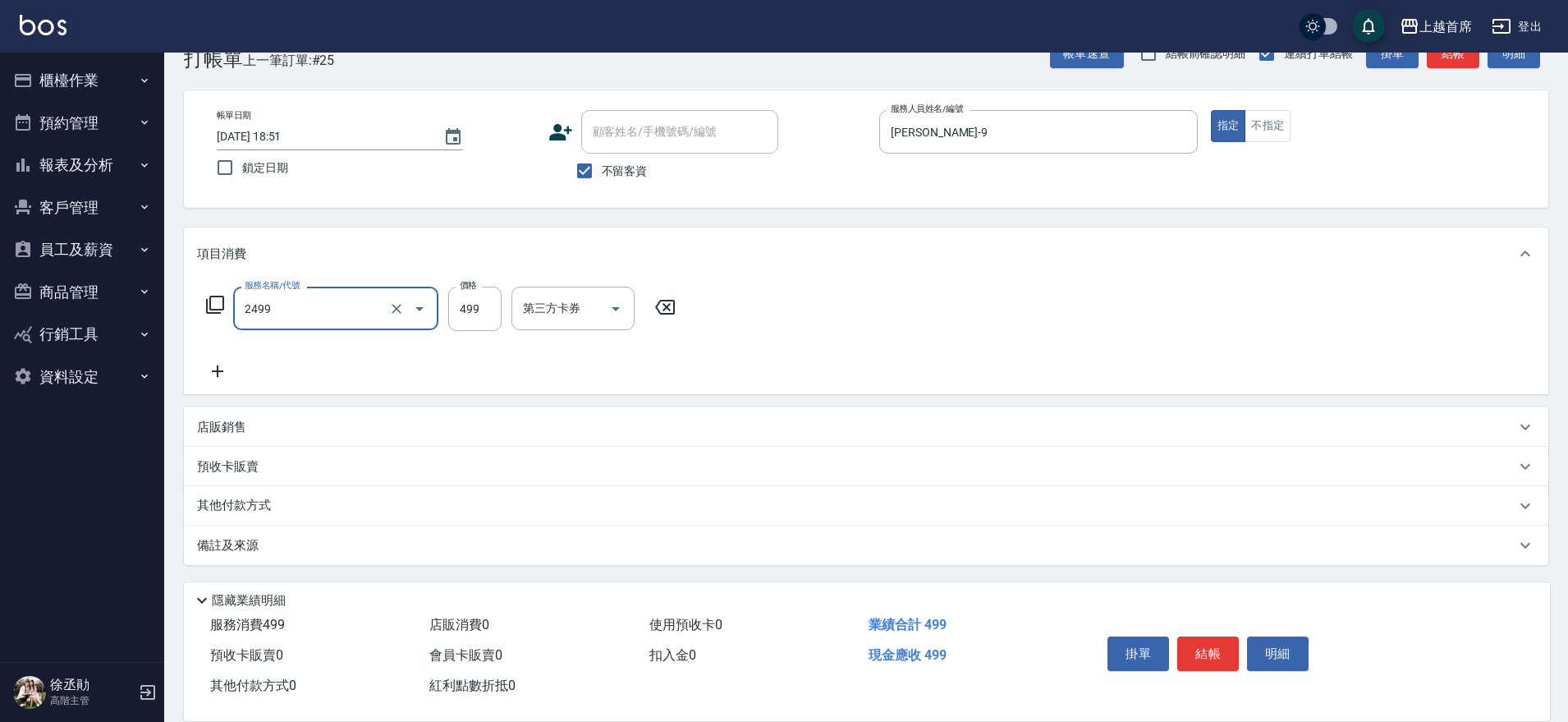
type input "499海鹽洗剪套餐(2499)"
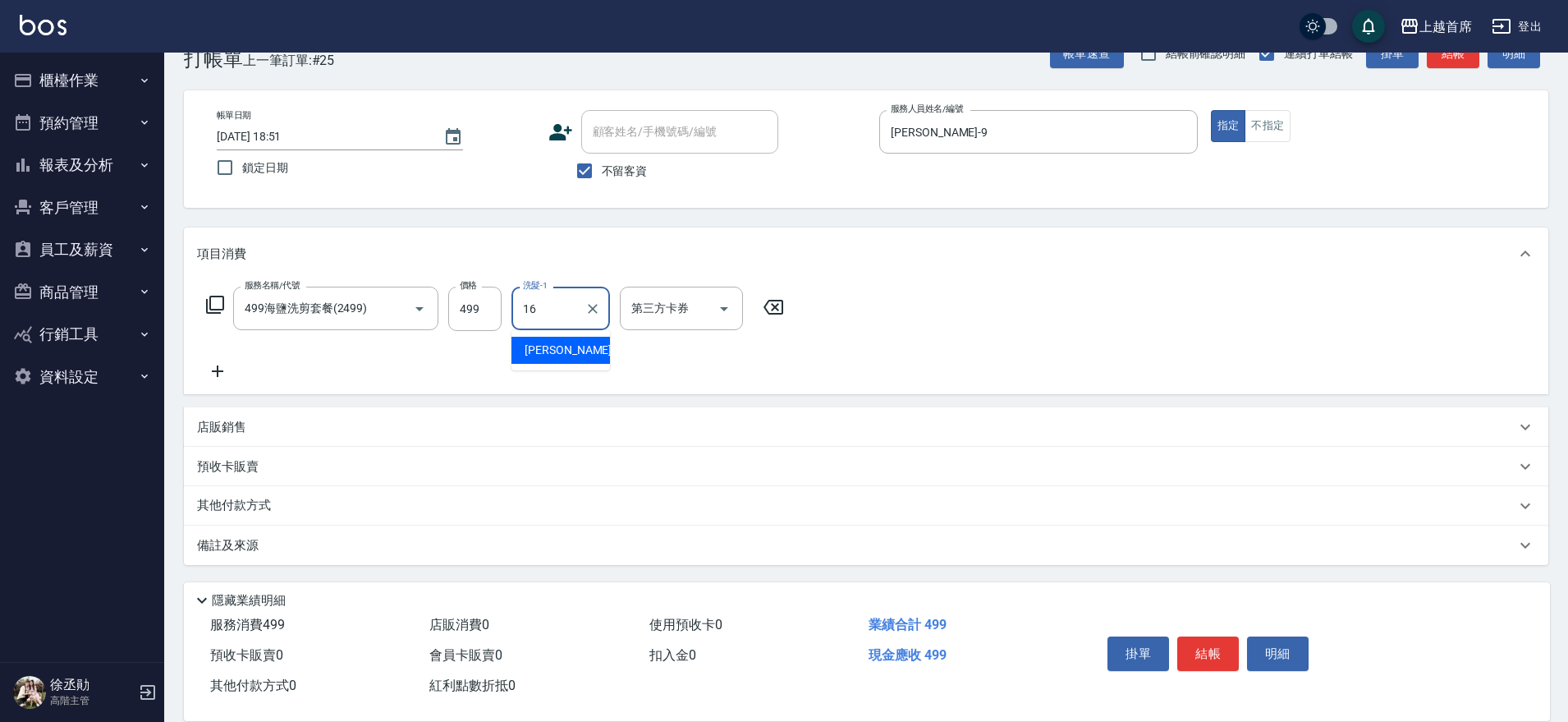
type input "陳育珊-16"
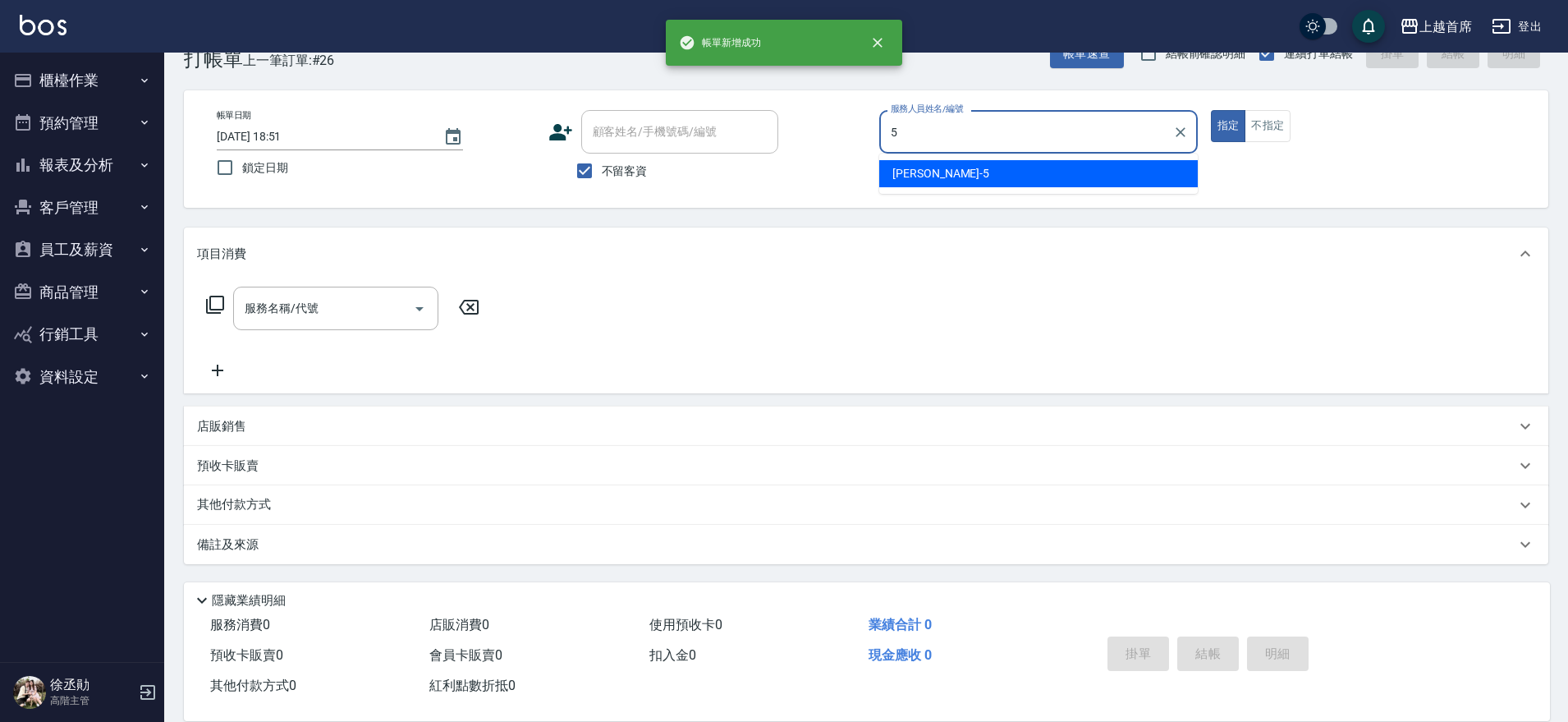
type input "Molly莫莉-5"
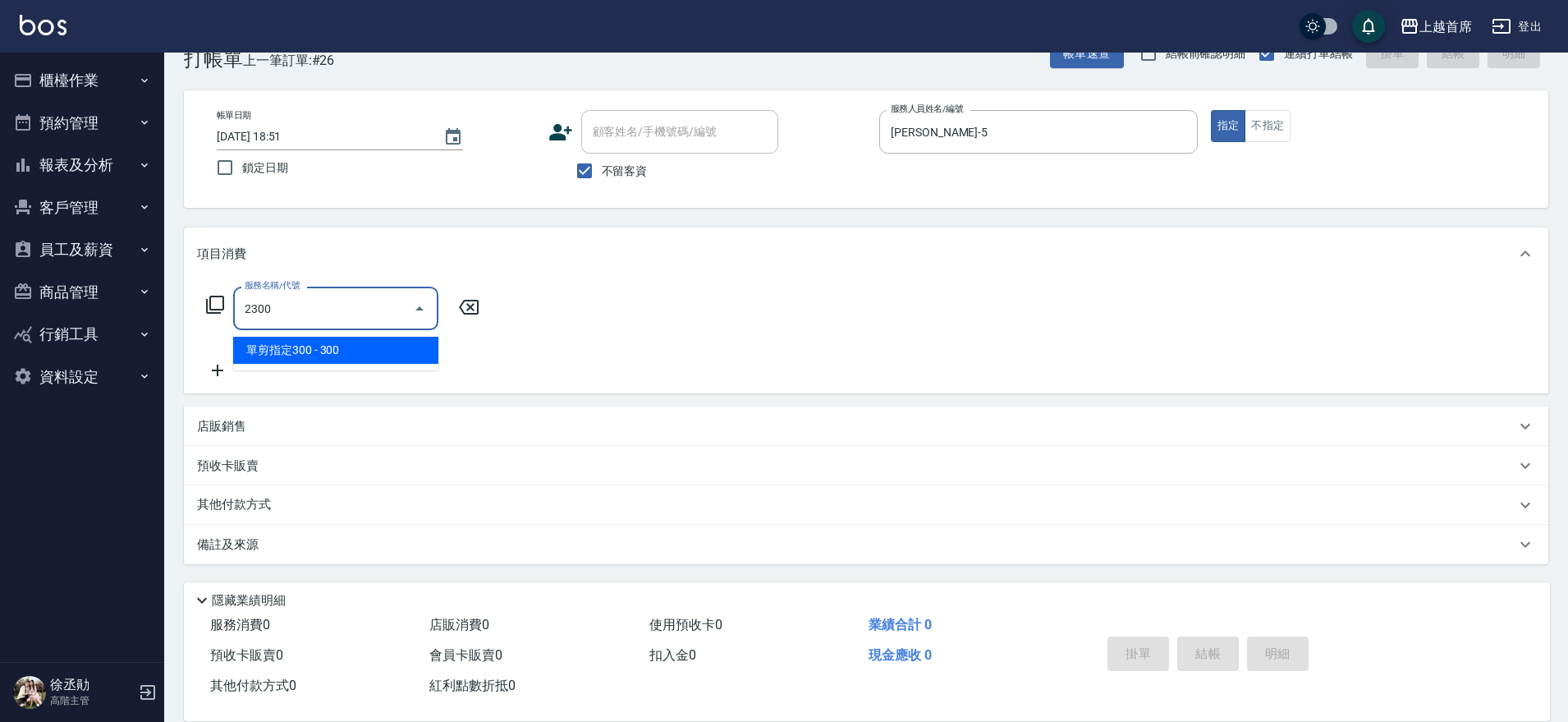
type input "單剪指定300(2300)"
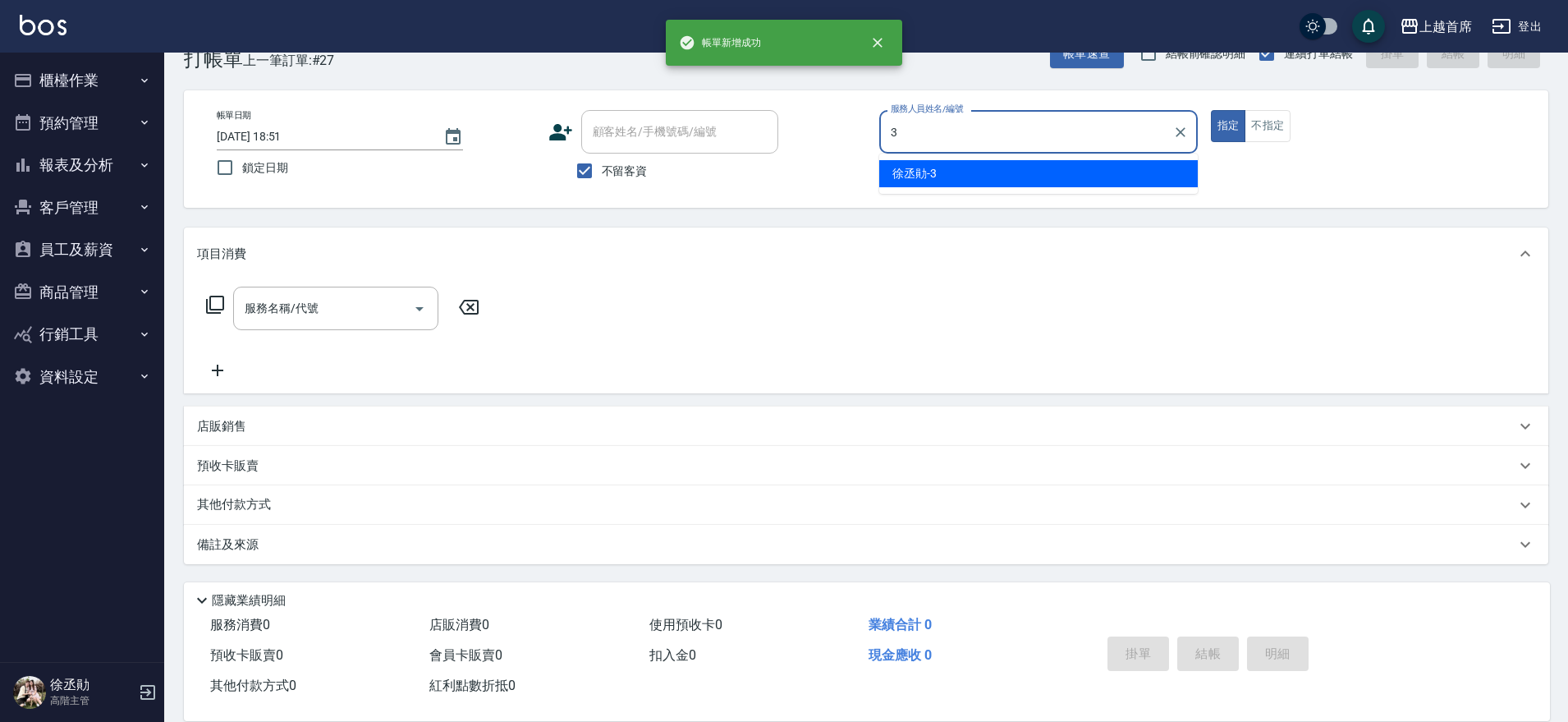
type input "徐丞勛-3"
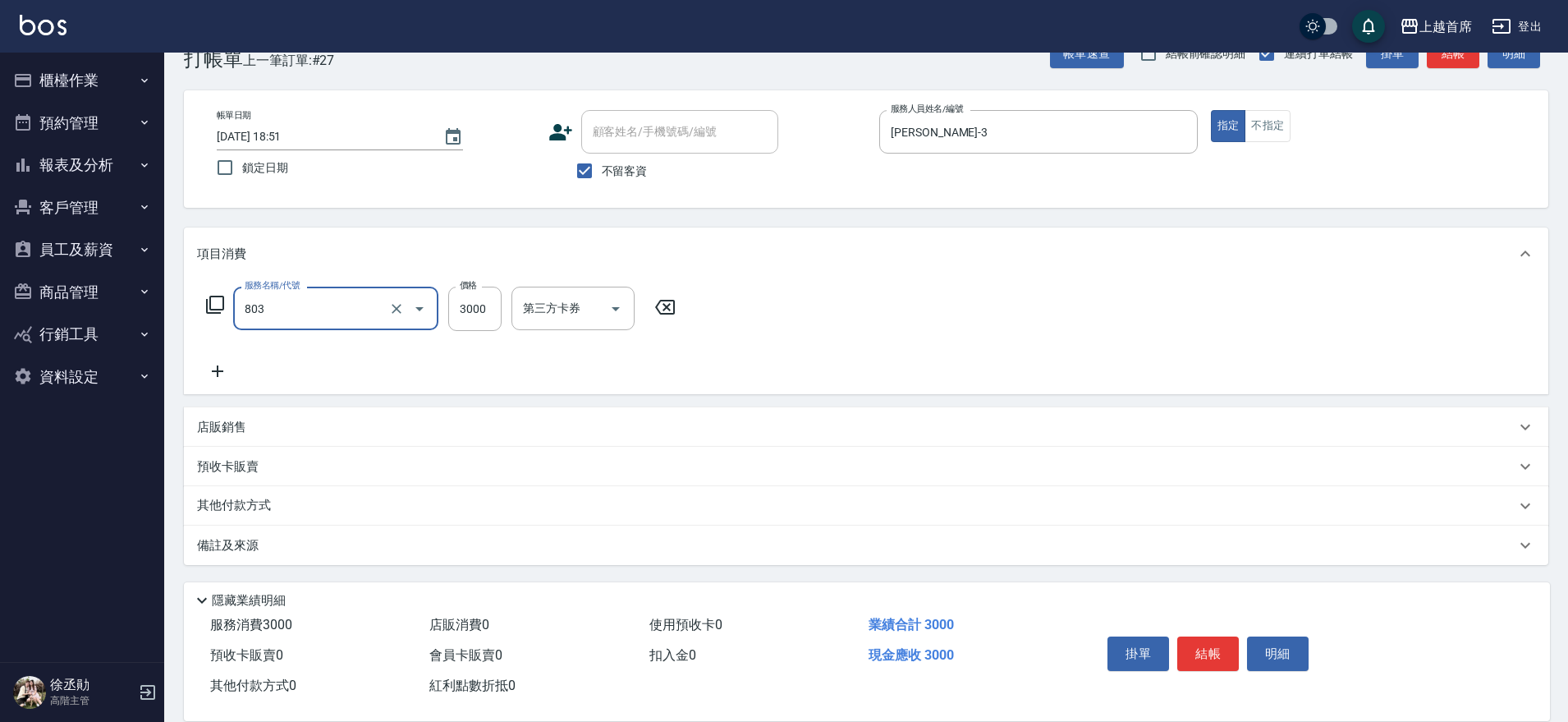
type input "入金3000(803)"
